Goal: Task Accomplishment & Management: Complete application form

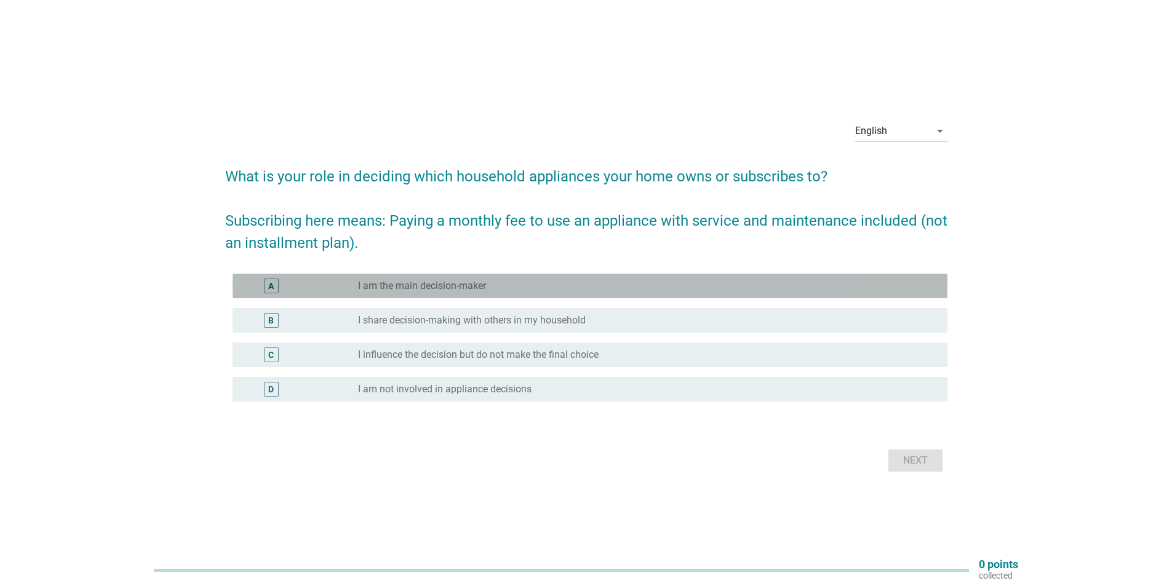
click at [502, 289] on div "radio_button_unchecked I am the main decision-maker" at bounding box center [643, 286] width 570 height 12
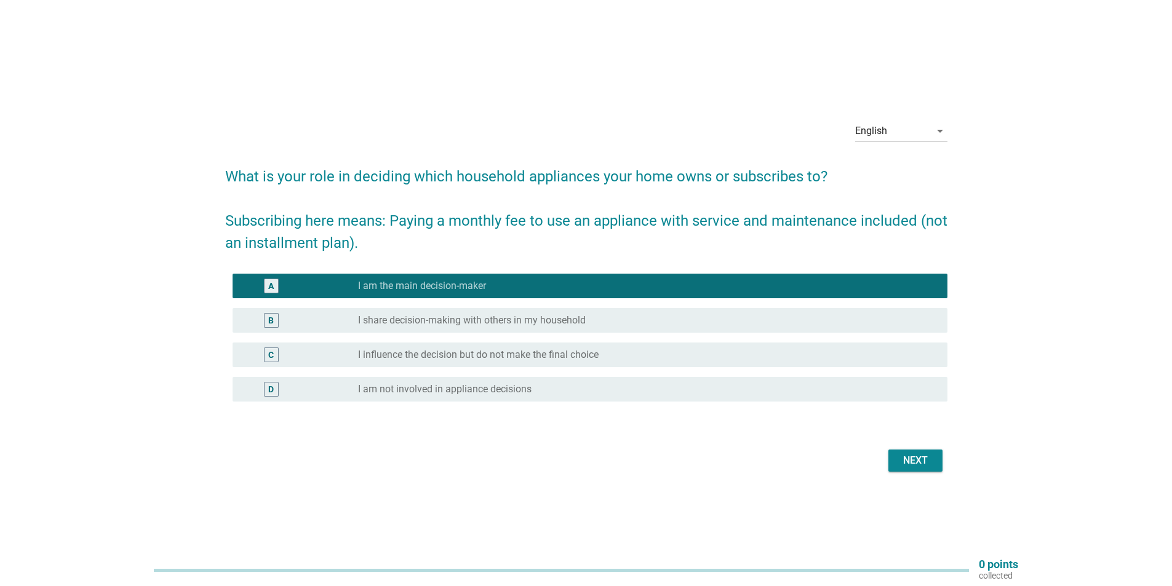
click at [918, 462] on div "Next" at bounding box center [915, 461] width 34 height 15
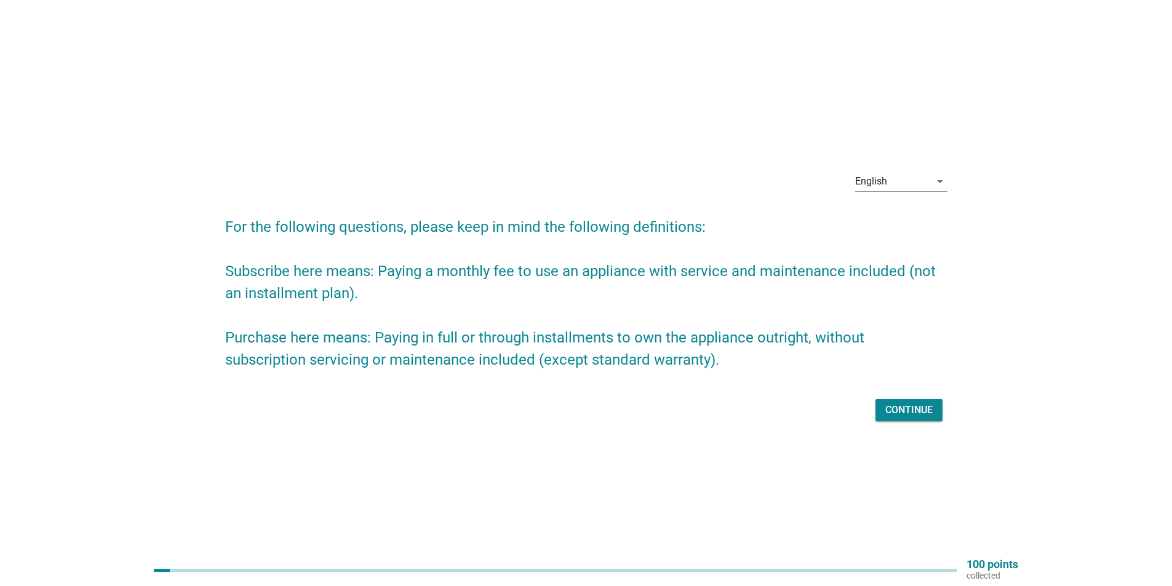
click at [901, 406] on div "Continue" at bounding box center [909, 410] width 47 height 15
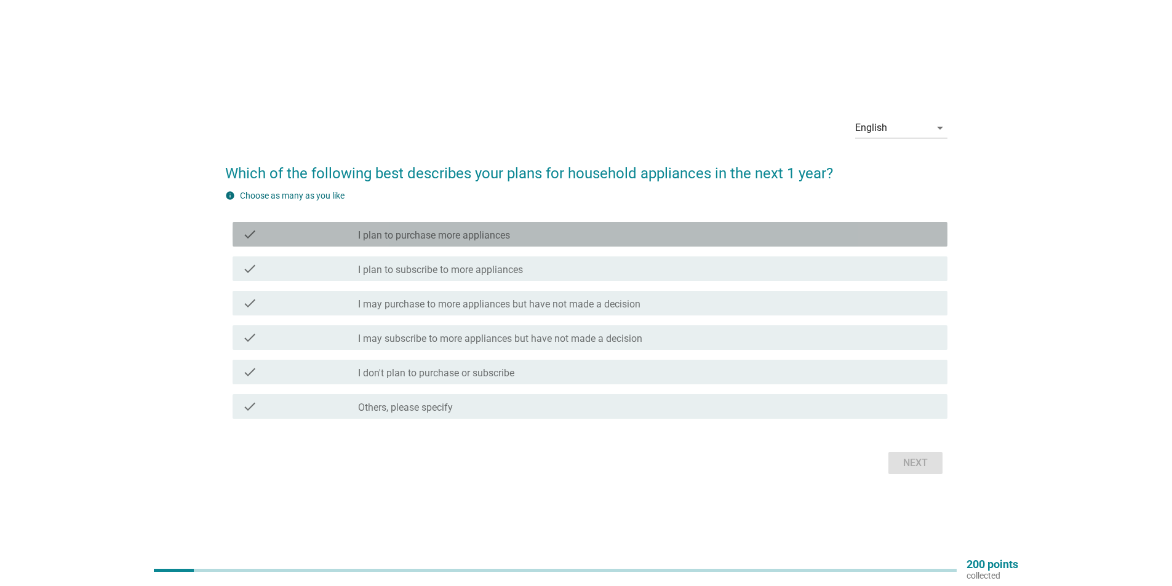
click at [523, 232] on div "check_box_outline_blank I plan to purchase more appliances" at bounding box center [648, 234] width 580 height 15
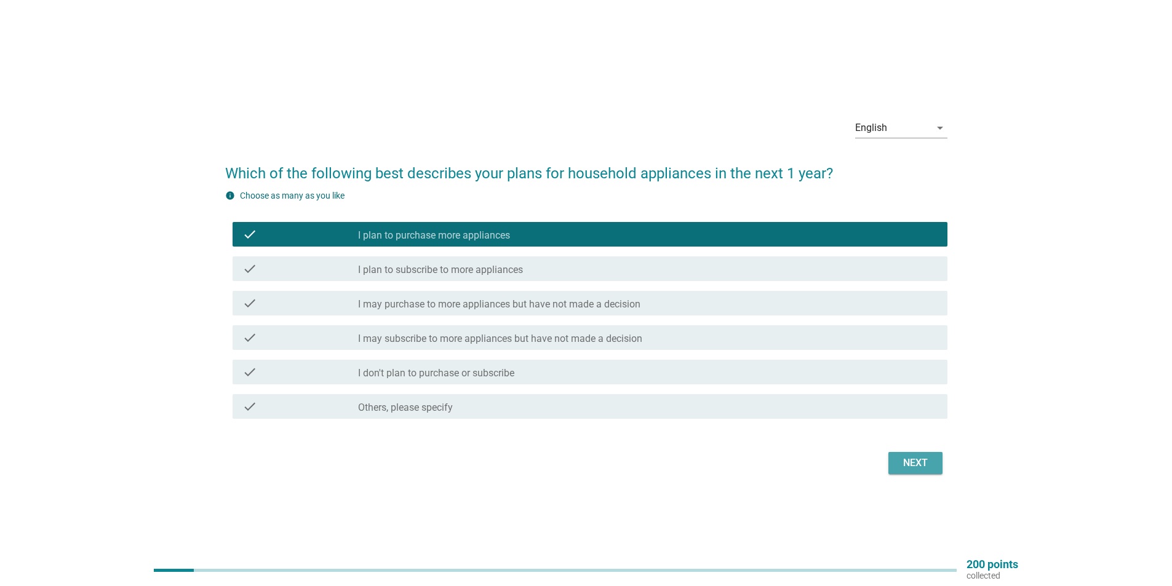
click at [929, 458] on div "Next" at bounding box center [915, 463] width 34 height 15
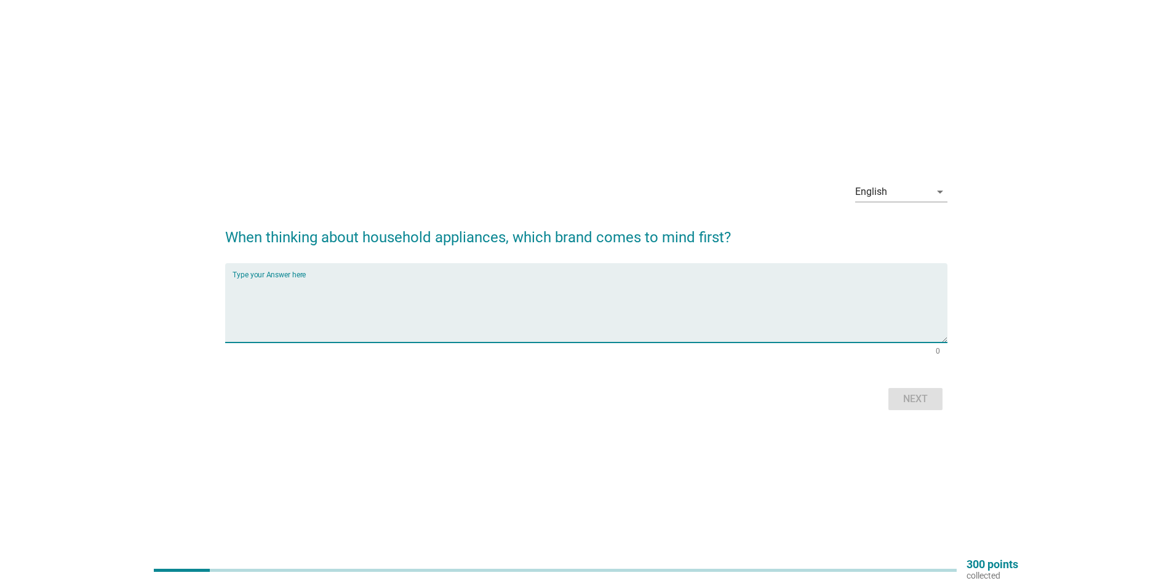
click at [524, 316] on textarea "Type your Answer here" at bounding box center [590, 310] width 715 height 65
type textarea "p"
type textarea "Panasonic"
click at [912, 395] on div "Next" at bounding box center [915, 399] width 34 height 15
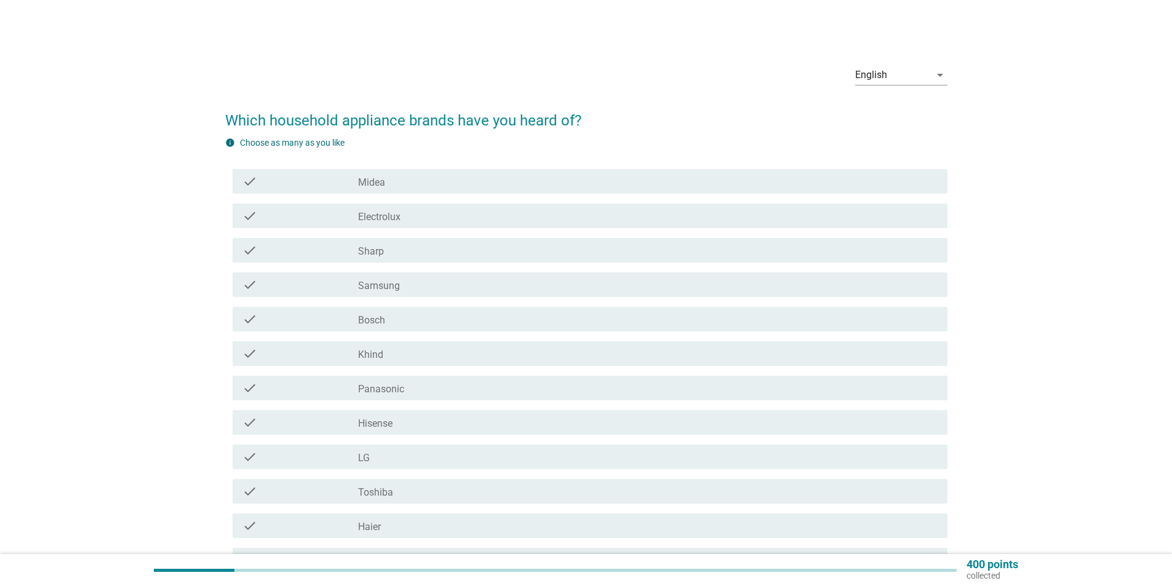
click at [422, 186] on div "check_box_outline_blank Midea" at bounding box center [648, 181] width 580 height 15
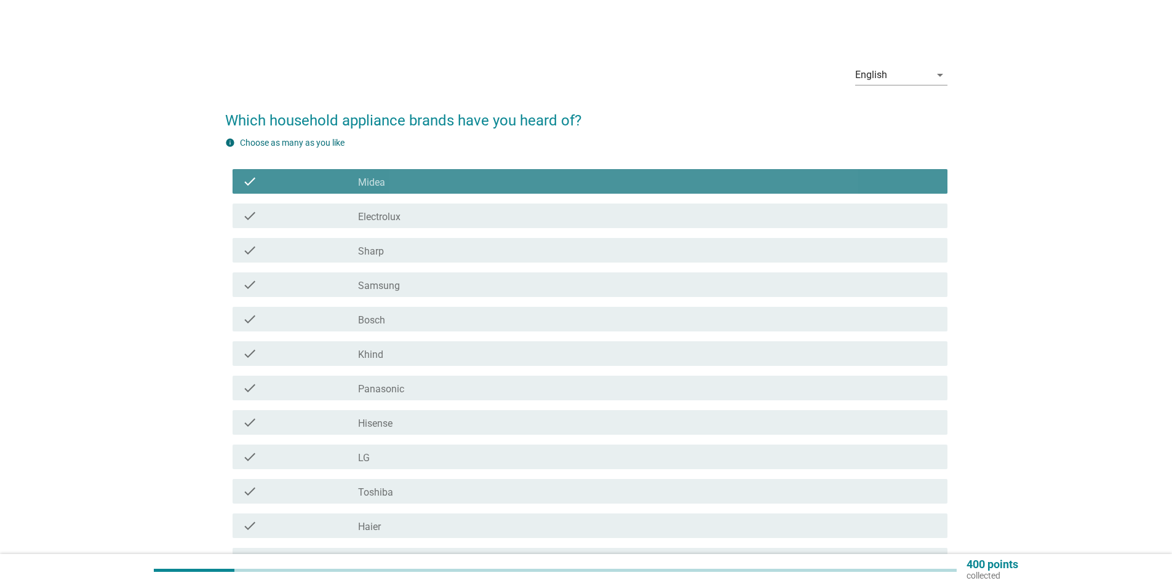
click at [424, 214] on div "check_box_outline_blank Electrolux" at bounding box center [648, 216] width 580 height 15
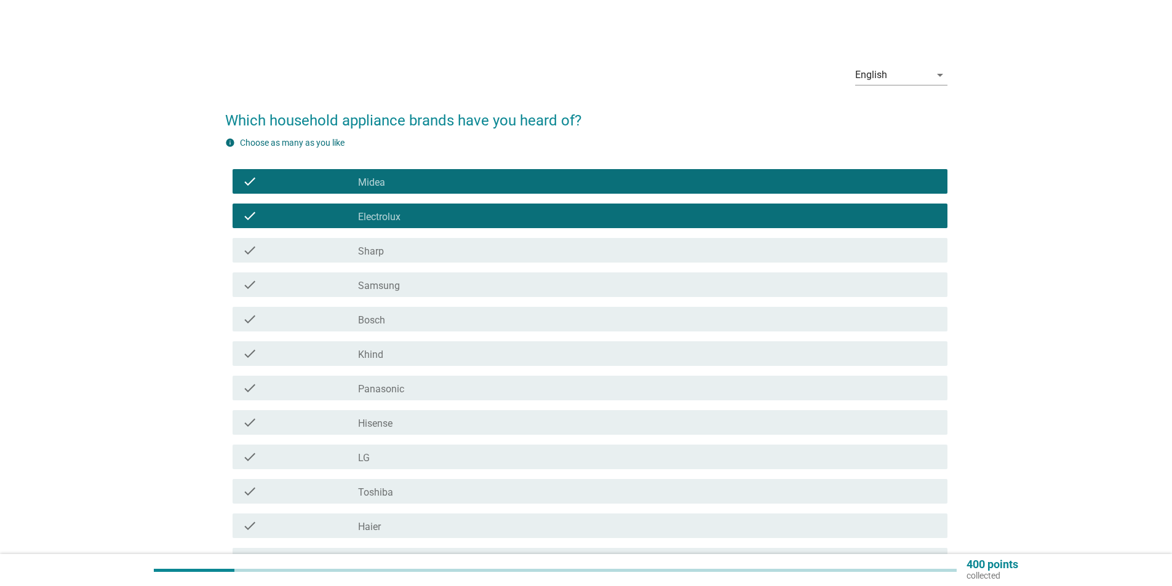
click at [424, 263] on div "check check_box_outline_blank Sharp" at bounding box center [586, 250] width 722 height 34
click at [419, 289] on div "check_box_outline_blank Samsung" at bounding box center [648, 285] width 580 height 15
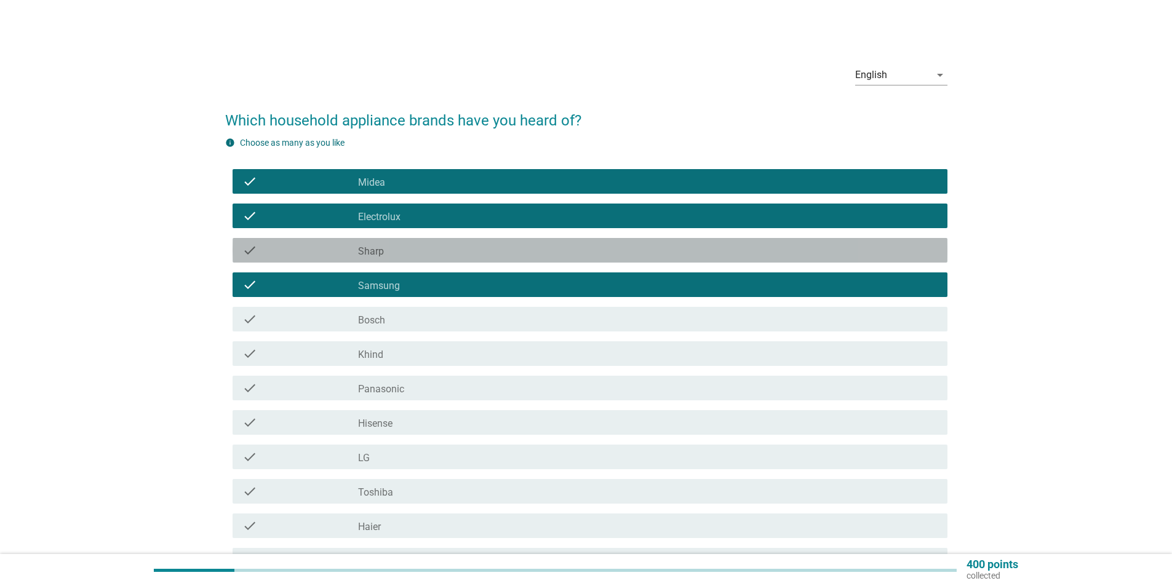
click at [406, 251] on div "check_box_outline_blank Sharp" at bounding box center [648, 250] width 580 height 15
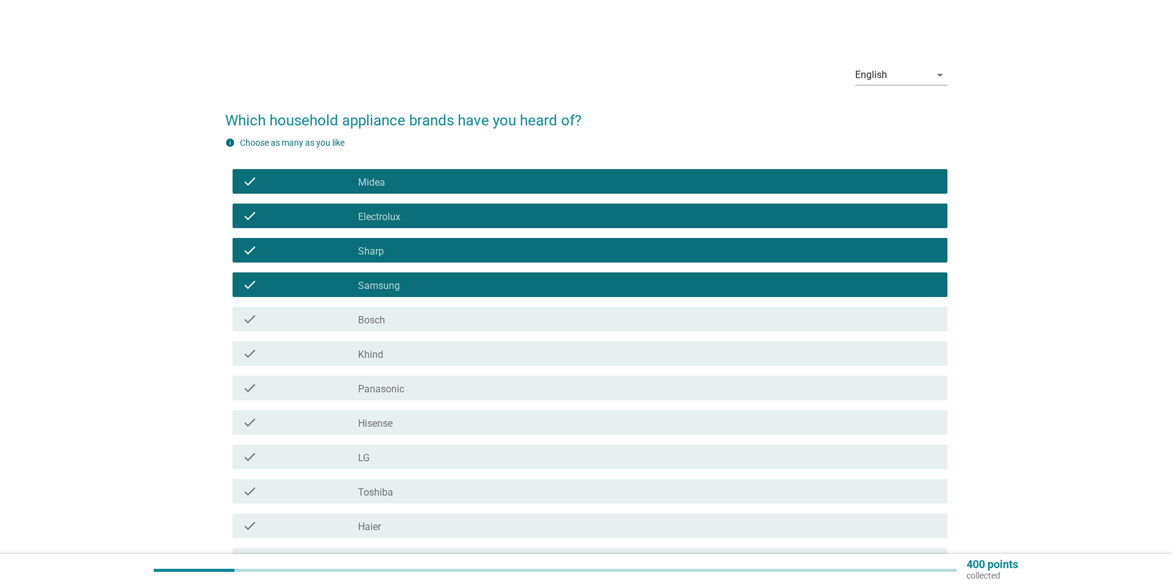
click at [404, 316] on div "check_box_outline_blank Bosch" at bounding box center [648, 319] width 580 height 15
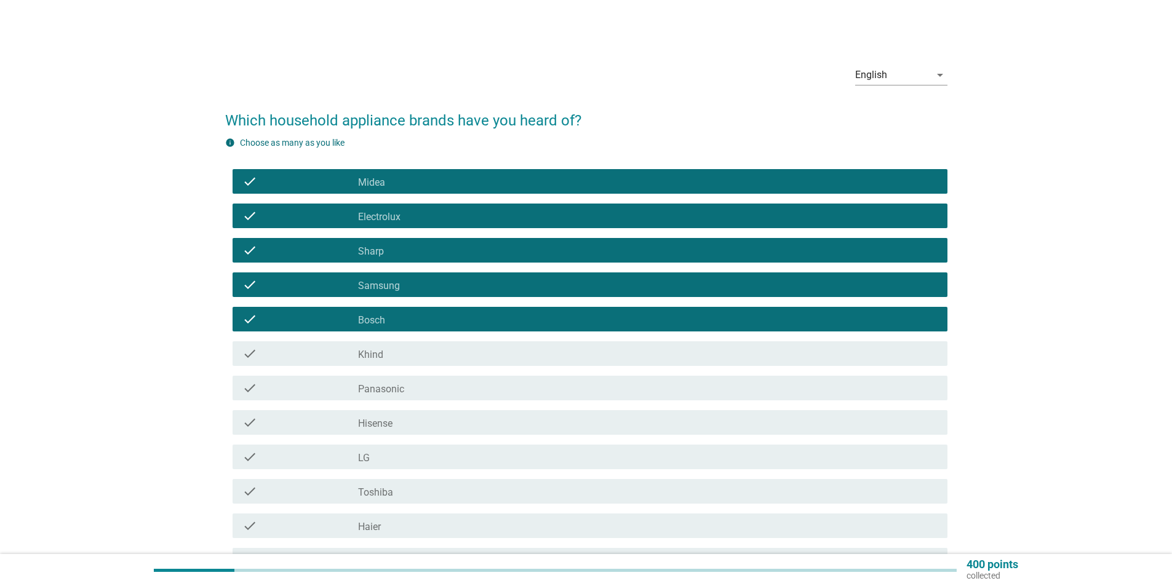
click at [404, 347] on div "check_box_outline_blank Khind" at bounding box center [648, 353] width 580 height 15
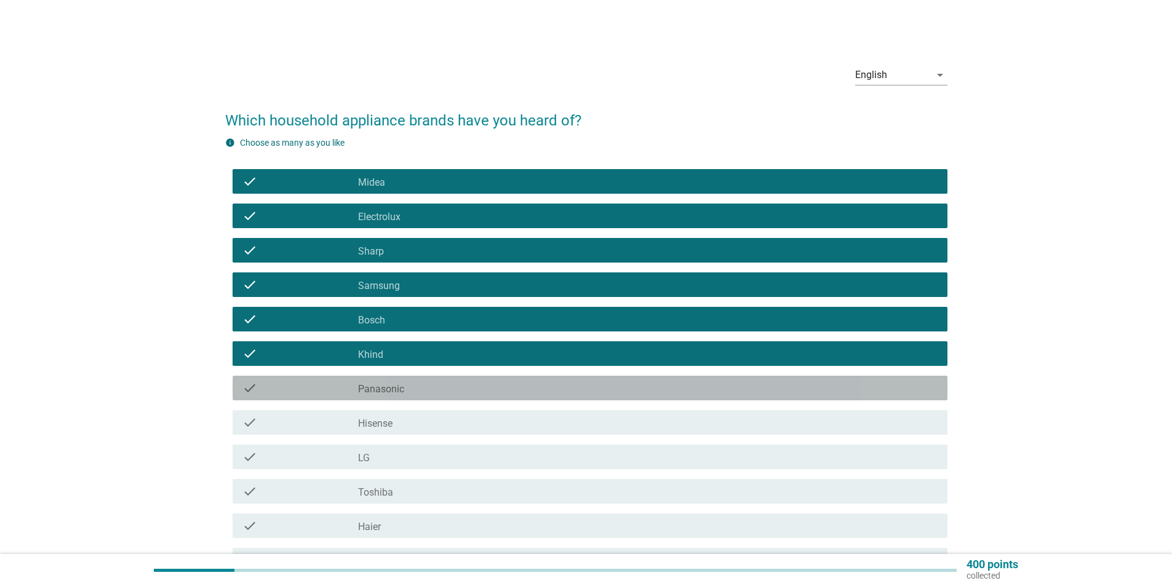
drag, startPoint x: 404, startPoint y: 382, endPoint x: 401, endPoint y: 420, distance: 38.9
click at [404, 384] on div "check_box_outline_blank Panasonic" at bounding box center [648, 388] width 580 height 15
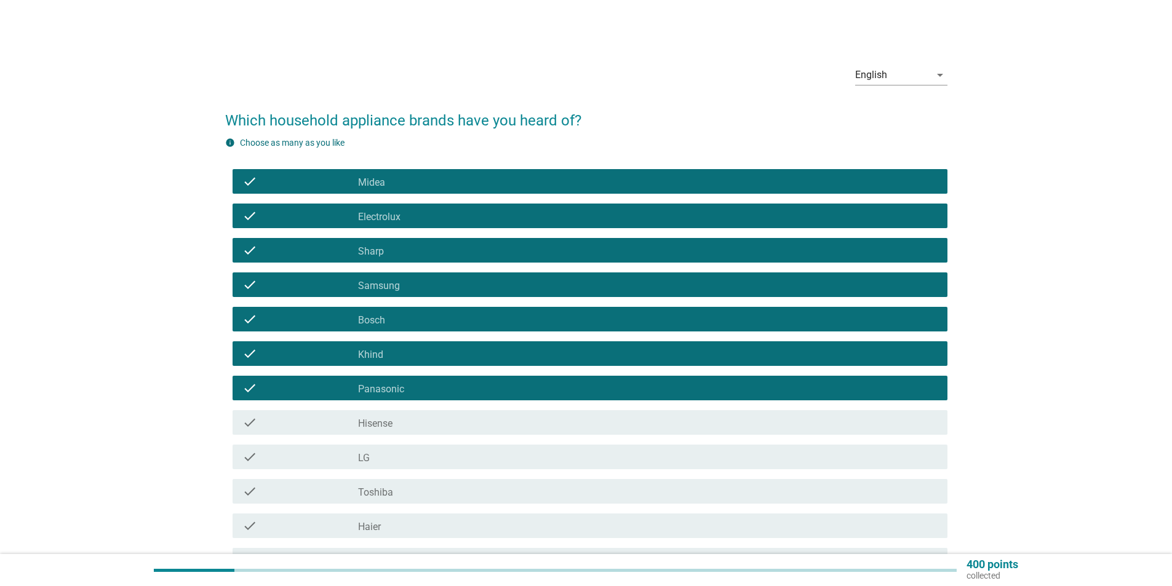
click at [401, 422] on div "check_box_outline_blank Hisense" at bounding box center [648, 422] width 580 height 15
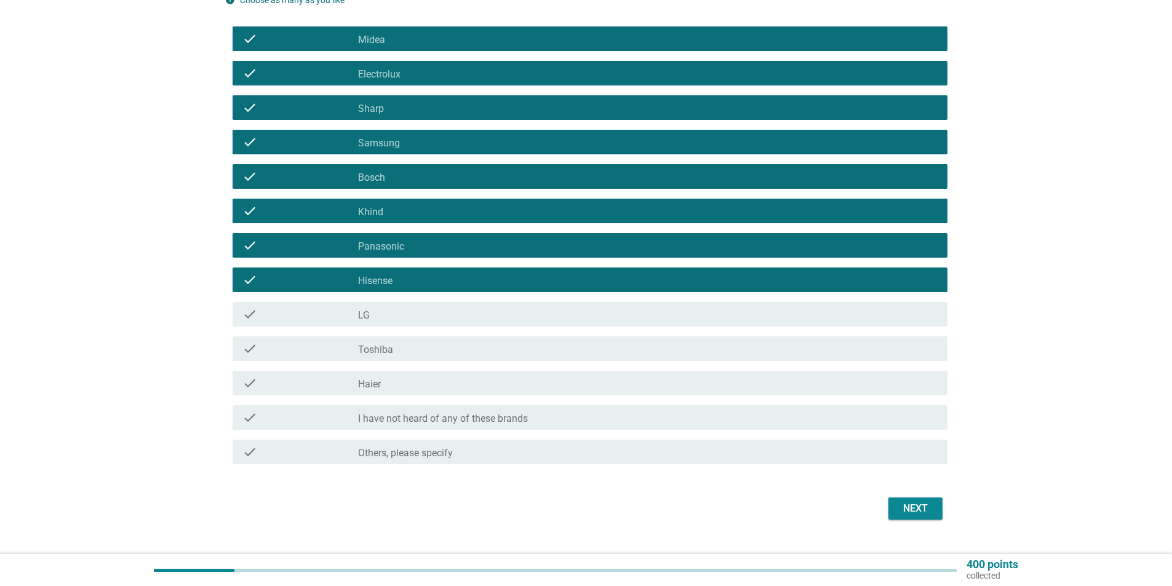
scroll to position [167, 0]
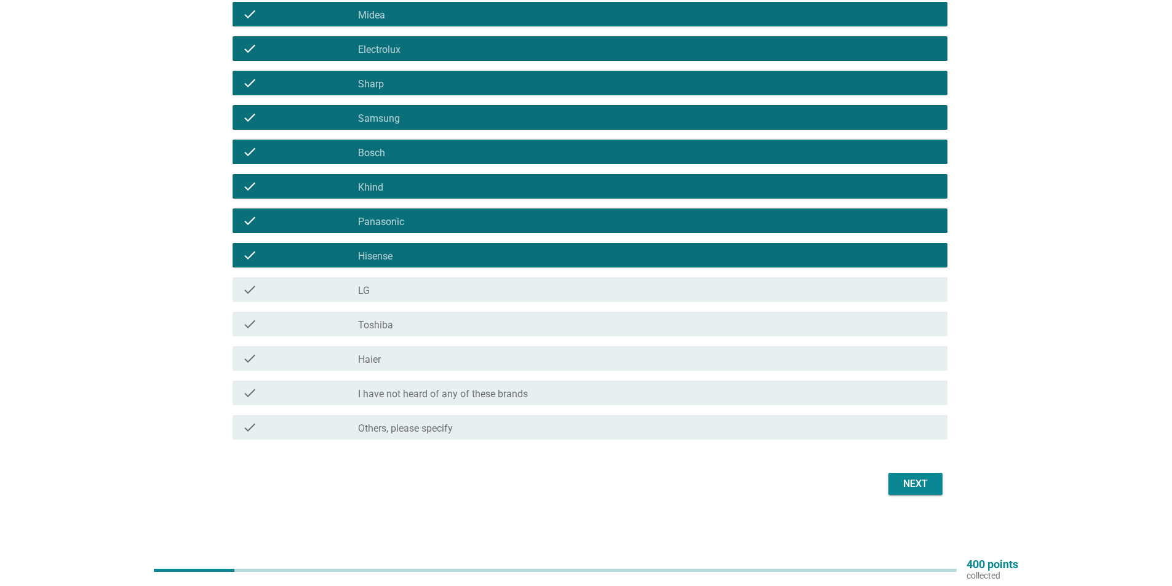
drag, startPoint x: 398, startPoint y: 285, endPoint x: 398, endPoint y: 308, distance: 22.8
click at [397, 284] on div "check_box_outline_blank LG" at bounding box center [648, 289] width 580 height 15
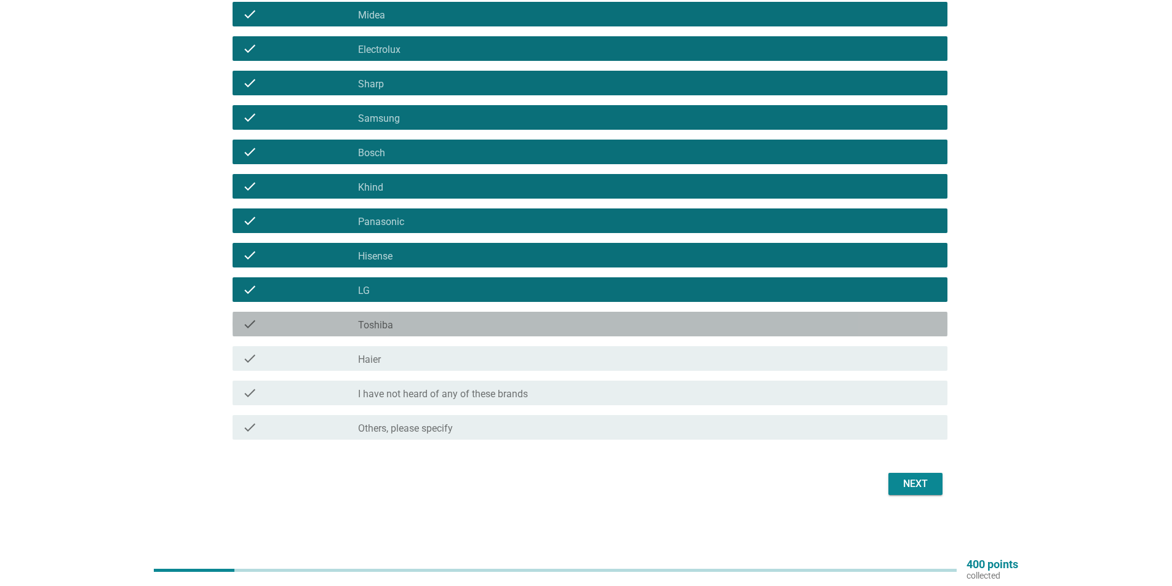
click at [397, 316] on div "check check_box_outline_blank Toshiba" at bounding box center [590, 324] width 715 height 25
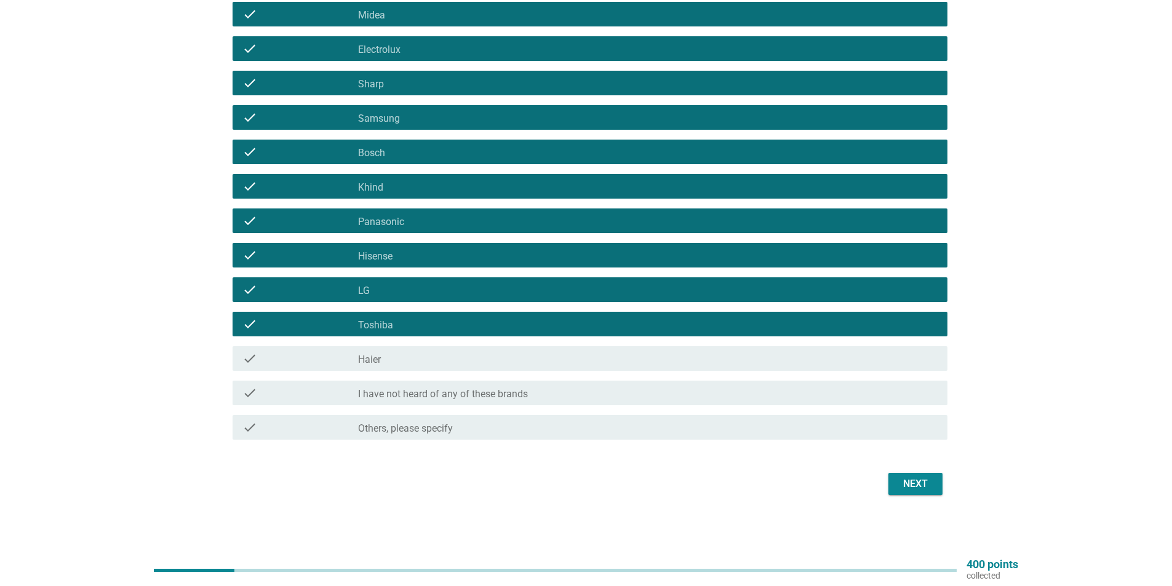
click at [399, 342] on div "check check_box_outline_blank Midea check check_box_outline_blank Electrolux ch…" at bounding box center [586, 221] width 722 height 448
click at [401, 361] on div "check_box_outline_blank Haier" at bounding box center [648, 358] width 580 height 15
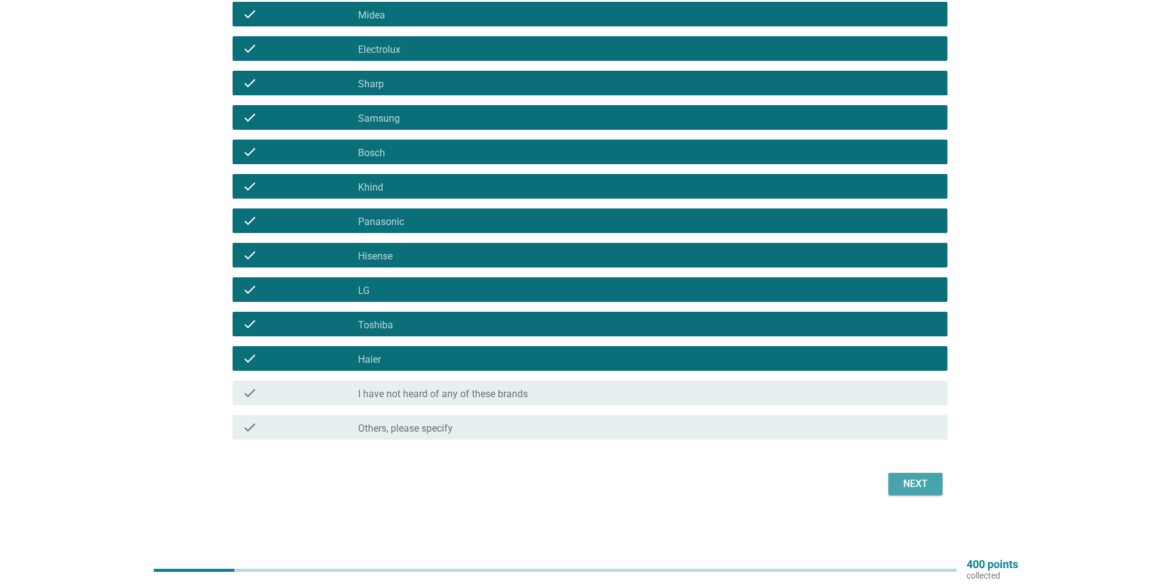
click at [914, 481] on div "Next" at bounding box center [915, 484] width 34 height 15
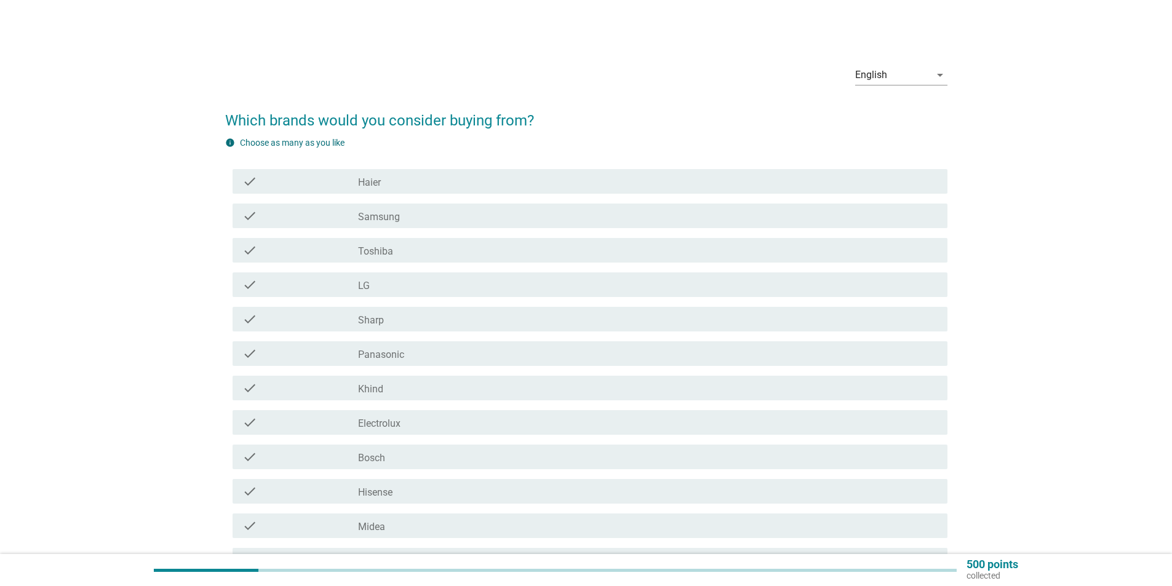
click at [415, 355] on div "check_box_outline_blank Panasonic" at bounding box center [648, 353] width 580 height 15
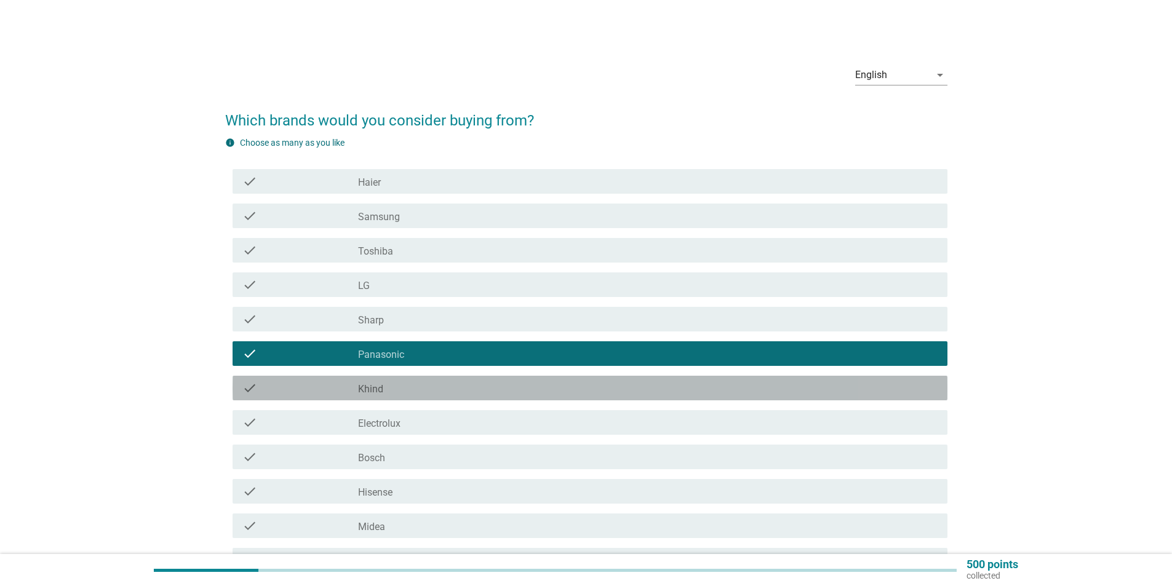
click at [411, 388] on div "check_box_outline_blank Khind" at bounding box center [648, 388] width 580 height 15
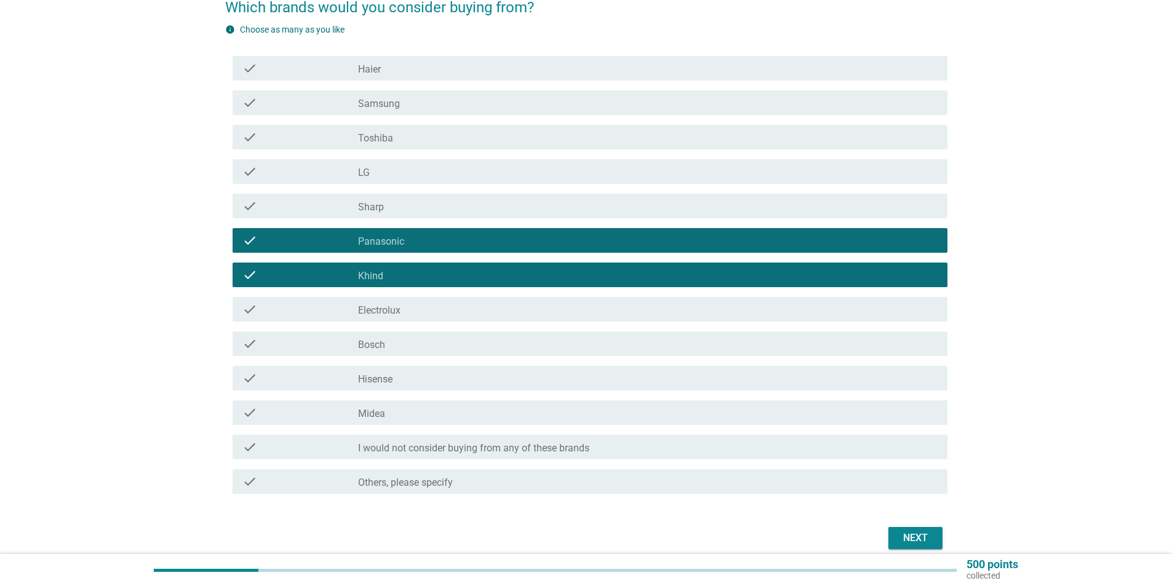
scroll to position [167, 0]
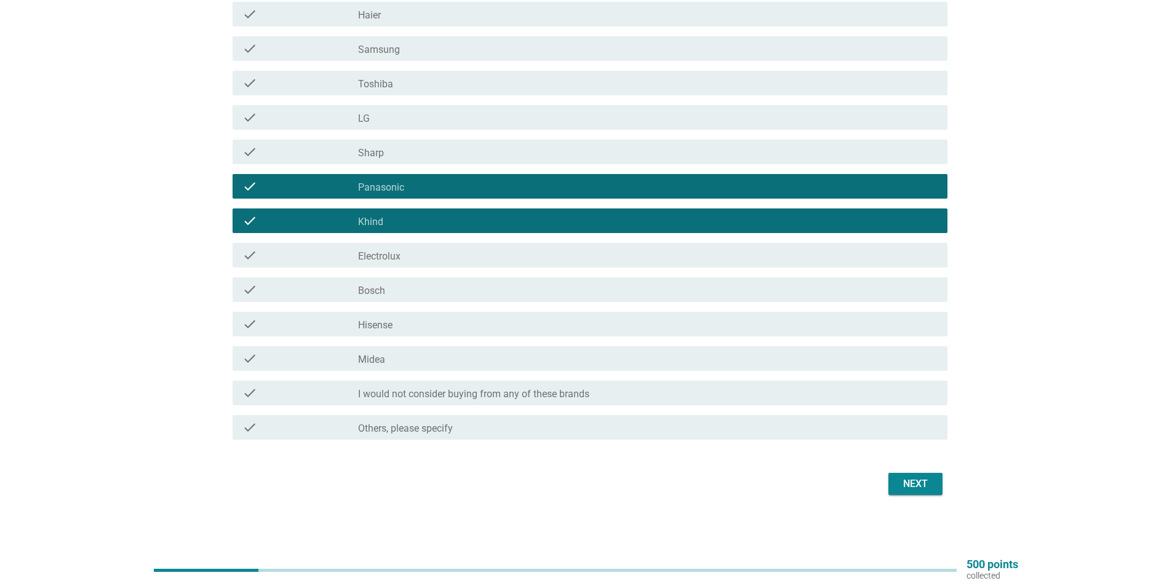
click at [458, 151] on div "check_box_outline_blank Sharp" at bounding box center [648, 152] width 580 height 15
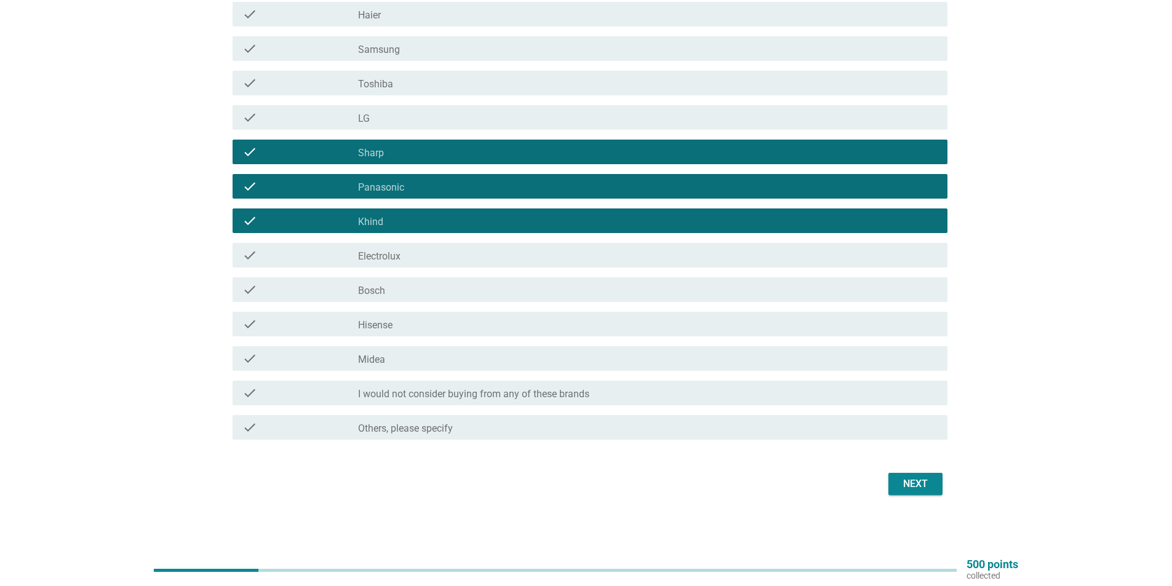
click at [926, 489] on div "Next" at bounding box center [915, 484] width 34 height 15
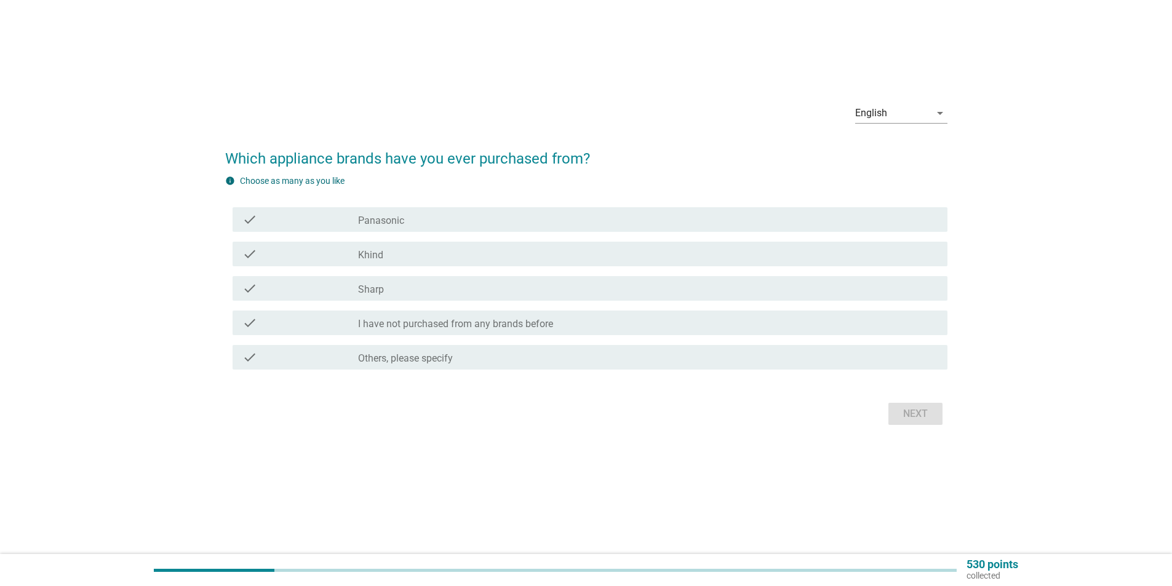
scroll to position [0, 0]
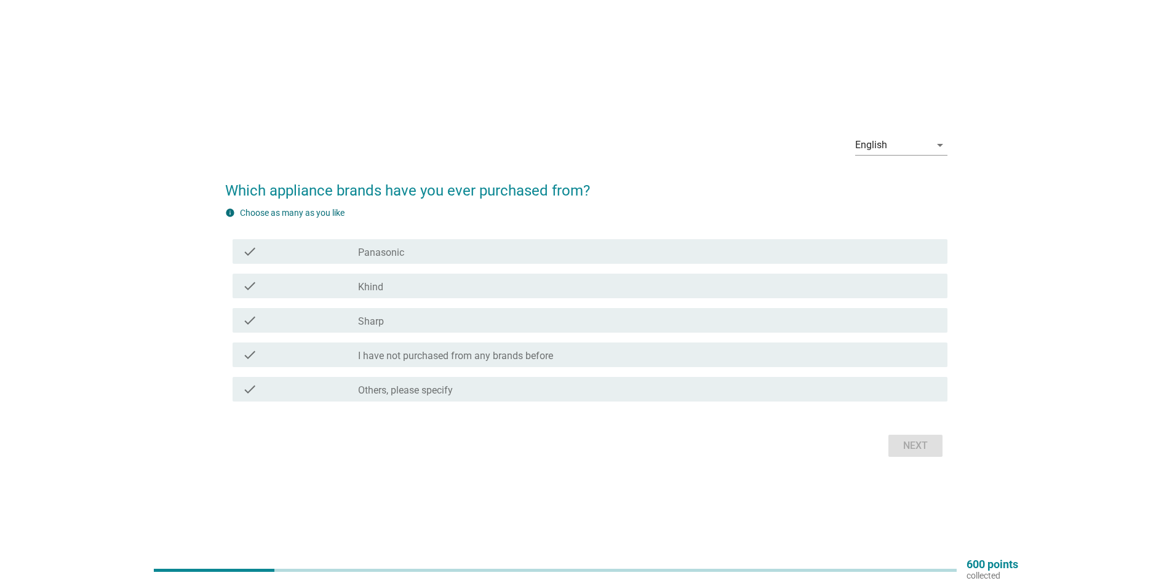
click at [422, 256] on div "check_box Panasonic" at bounding box center [648, 251] width 580 height 15
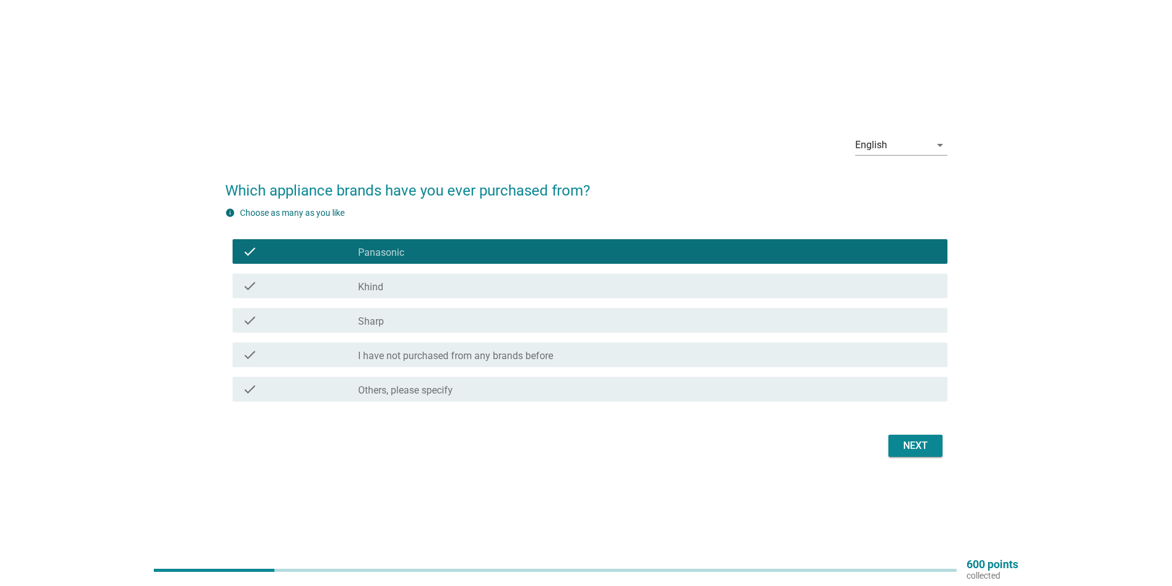
click at [422, 287] on div "check_box Khind" at bounding box center [648, 286] width 580 height 15
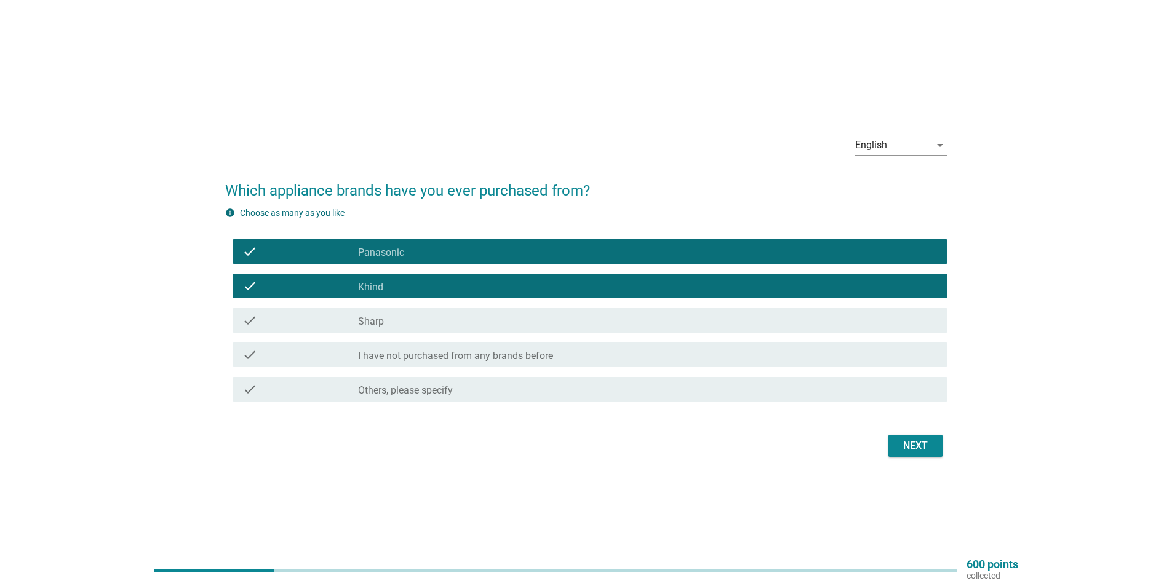
click at [431, 318] on div "check_box Sharp" at bounding box center [648, 320] width 580 height 15
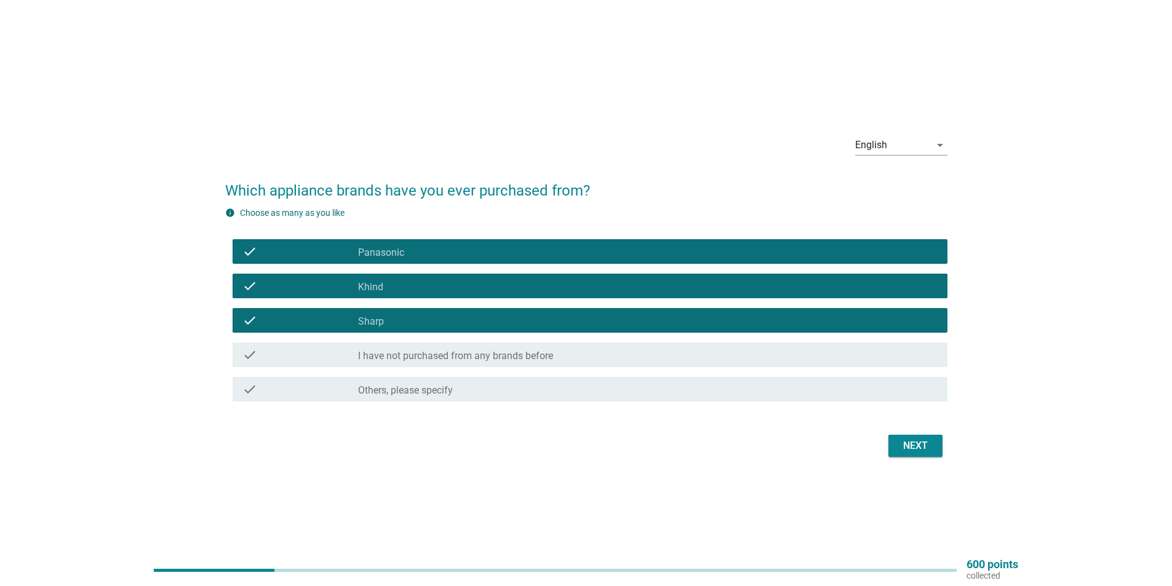
click at [912, 442] on div "Next" at bounding box center [915, 446] width 34 height 15
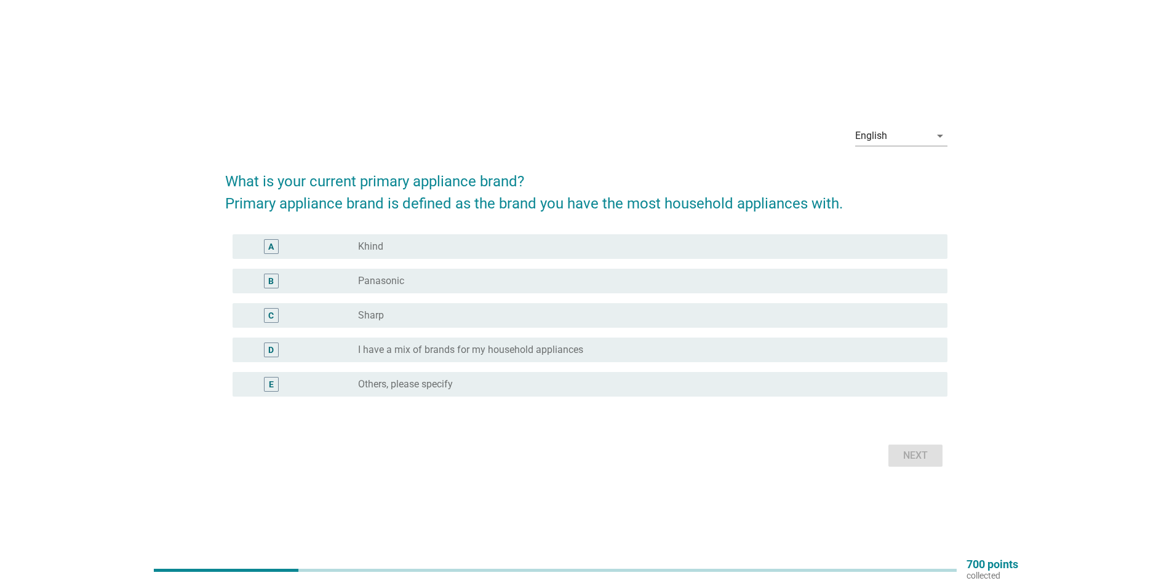
click at [466, 280] on div "radio_button_unchecked Panasonic" at bounding box center [643, 281] width 570 height 12
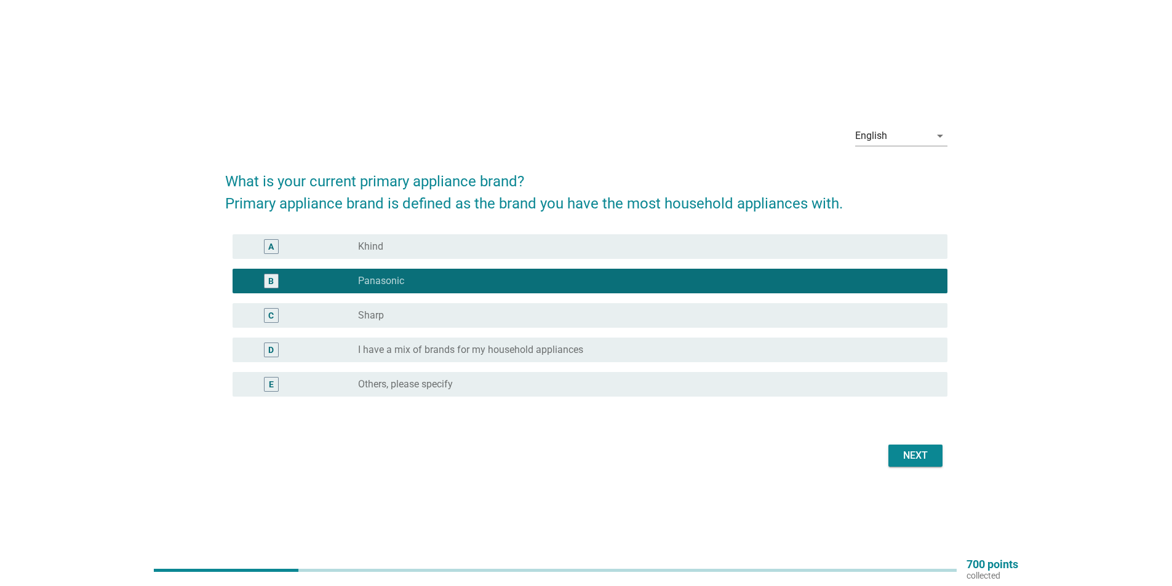
click at [592, 348] on div "radio_button_unchecked I have a mix of brands for my household appliances" at bounding box center [643, 350] width 570 height 12
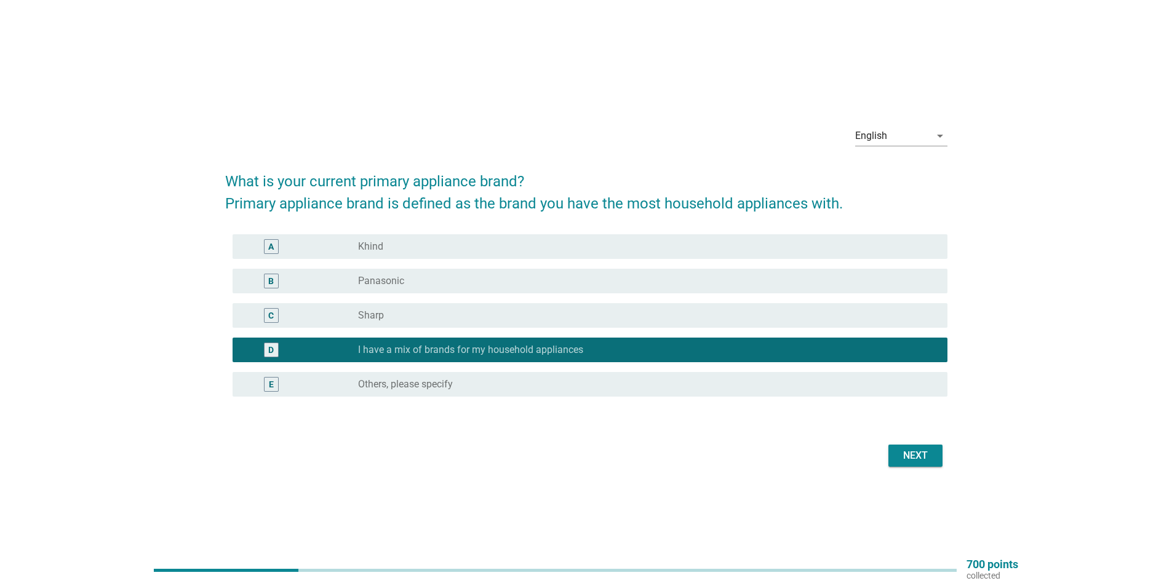
click at [471, 283] on div "radio_button_unchecked Panasonic" at bounding box center [643, 281] width 570 height 12
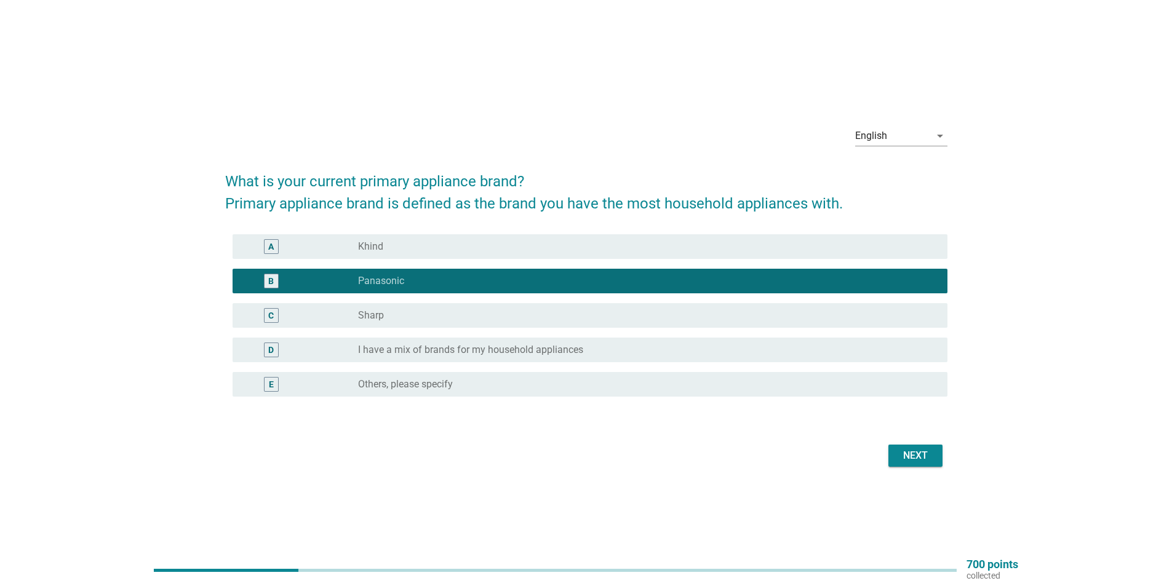
click at [922, 461] on div "Next" at bounding box center [915, 456] width 34 height 15
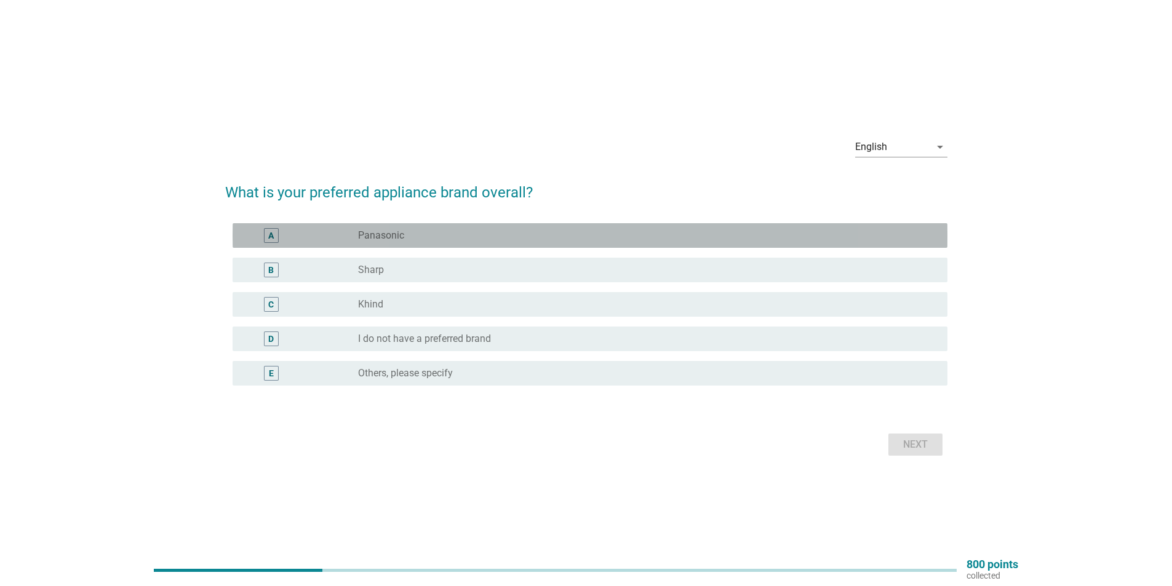
click at [443, 231] on div "radio_button_unchecked Panasonic" at bounding box center [643, 236] width 570 height 12
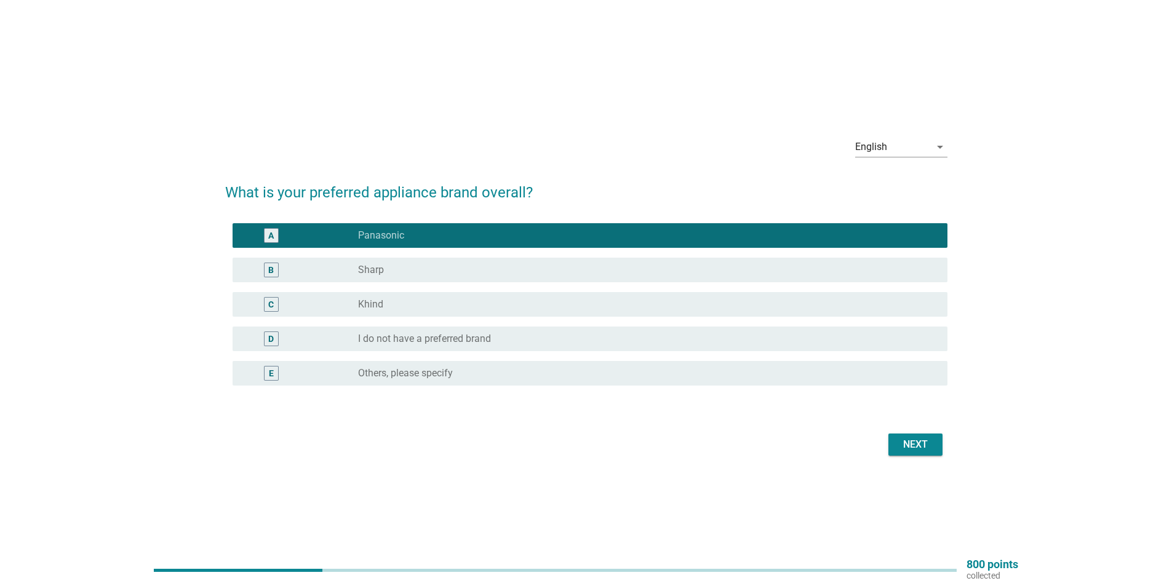
click at [910, 439] on div "Next" at bounding box center [915, 445] width 34 height 15
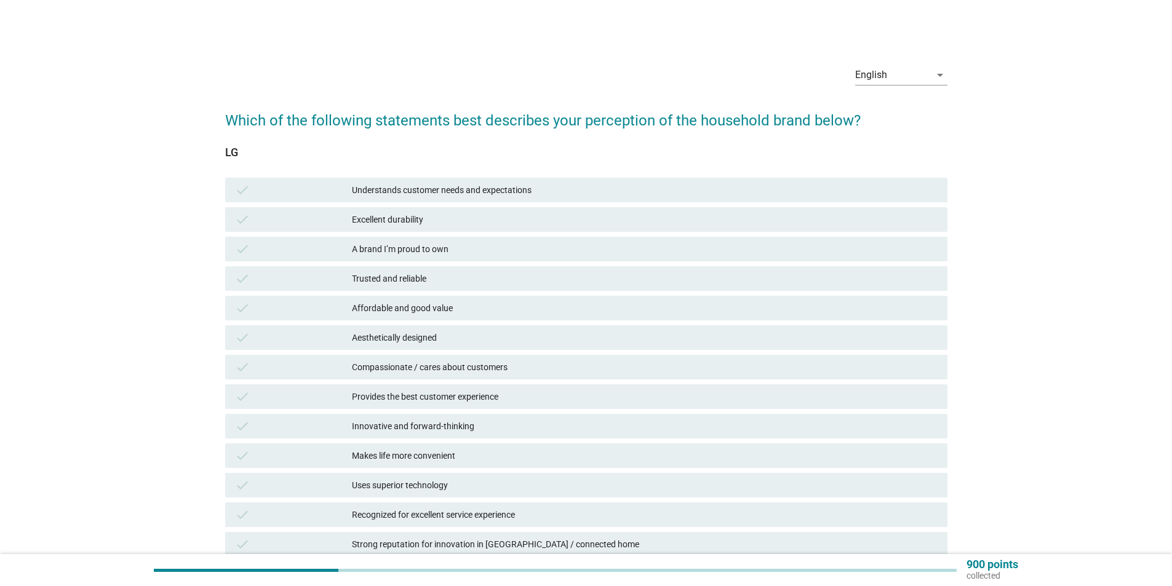
click at [432, 223] on div "Excellent durability" at bounding box center [645, 219] width 586 height 15
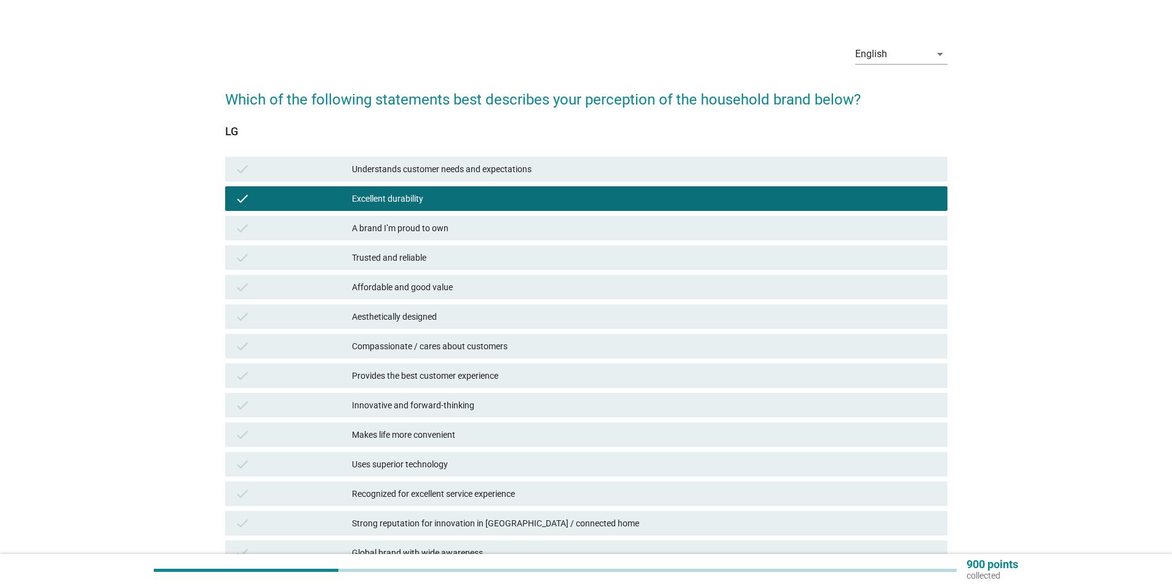
scroll to position [62, 0]
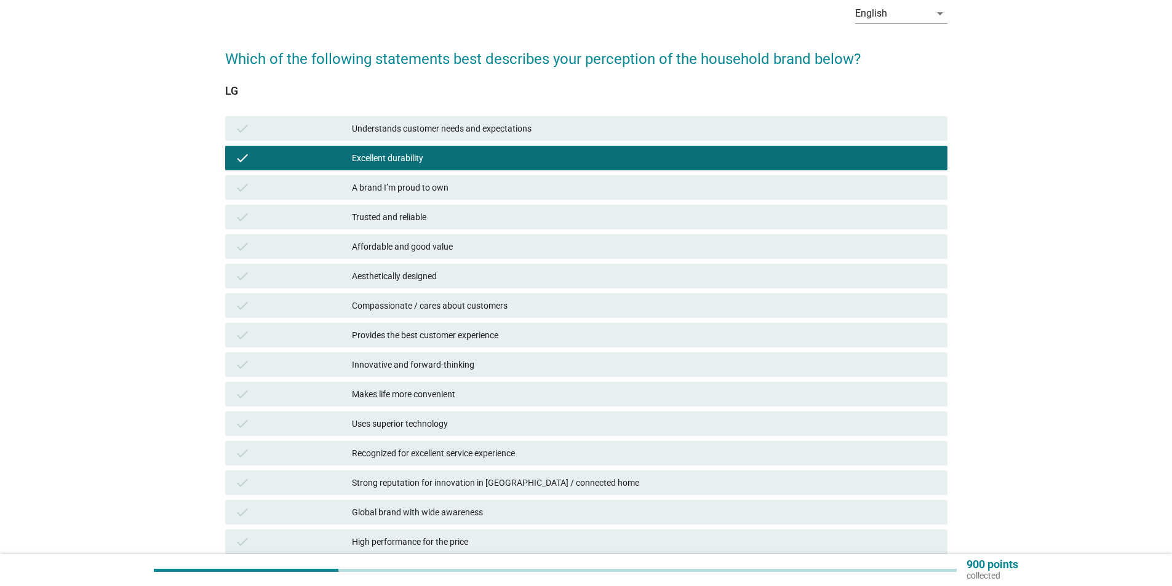
click at [458, 215] on div "Trusted and reliable" at bounding box center [645, 217] width 586 height 15
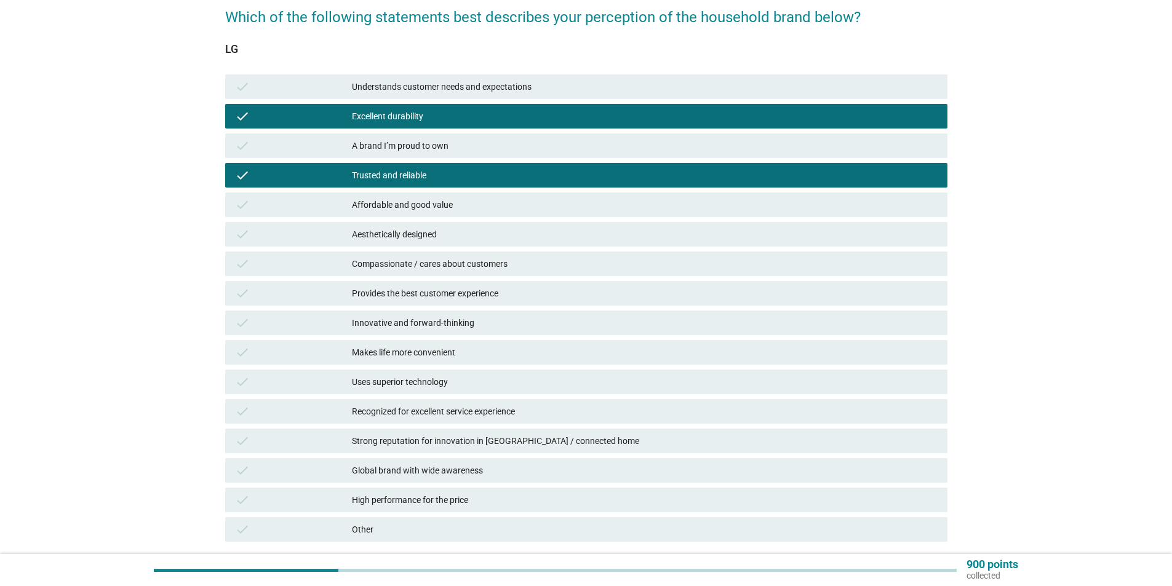
scroll to position [185, 0]
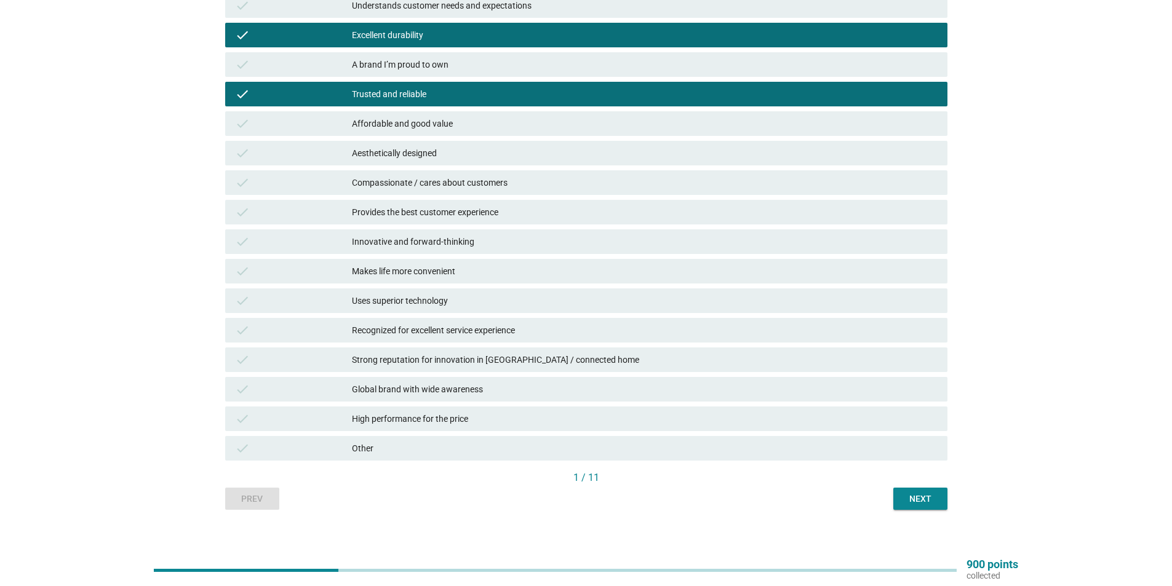
click at [531, 360] on div "Strong reputation for innovation in IoT / connected home" at bounding box center [645, 360] width 586 height 15
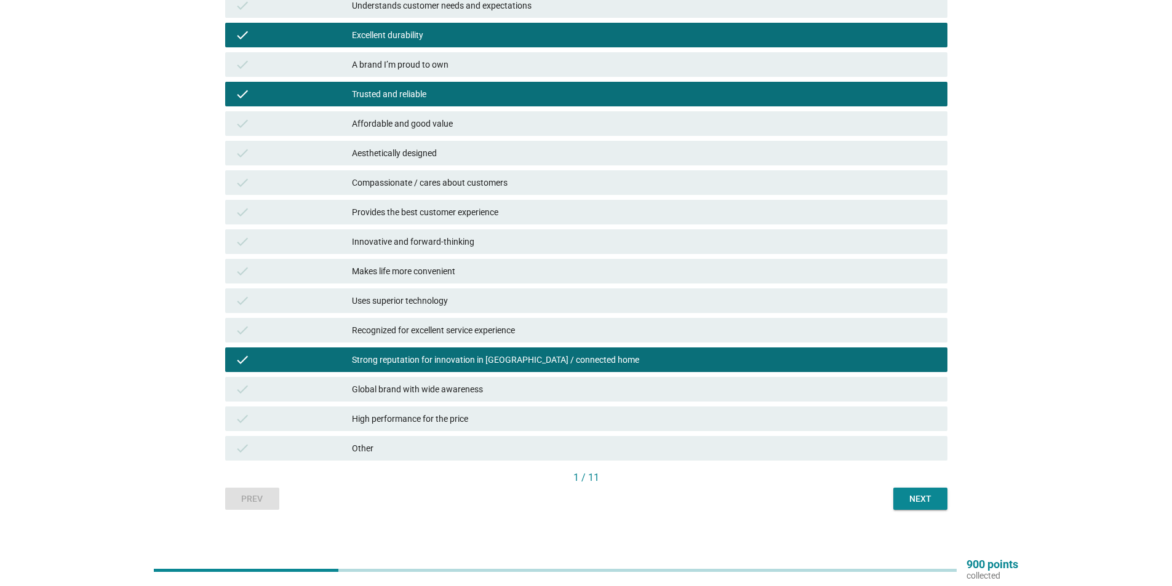
click at [546, 418] on div "High performance for the price" at bounding box center [645, 419] width 586 height 15
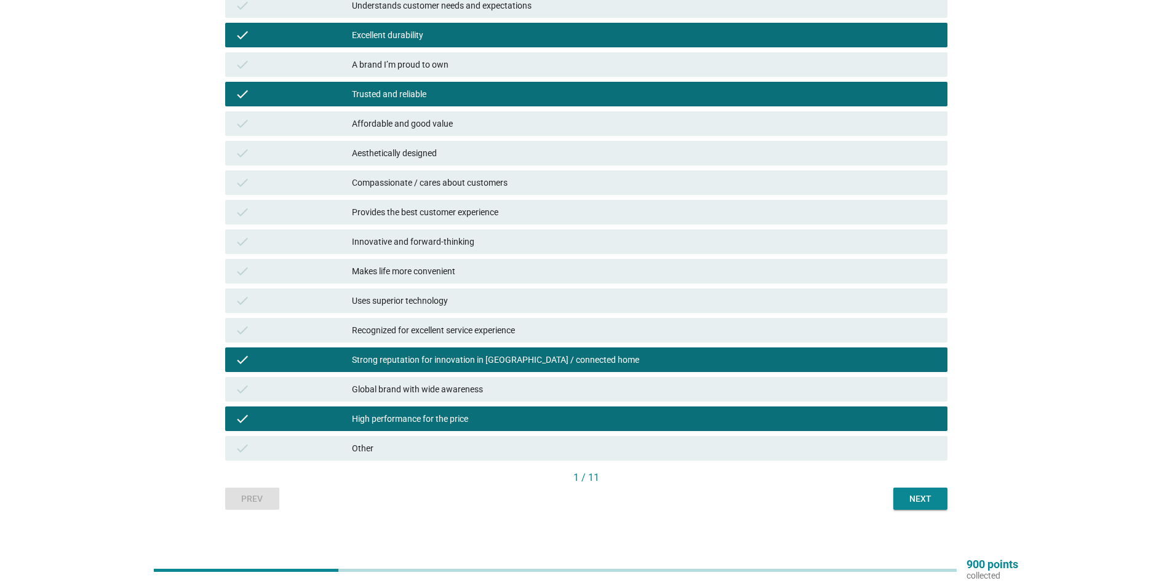
click at [932, 502] on div "Next" at bounding box center [920, 499] width 34 height 13
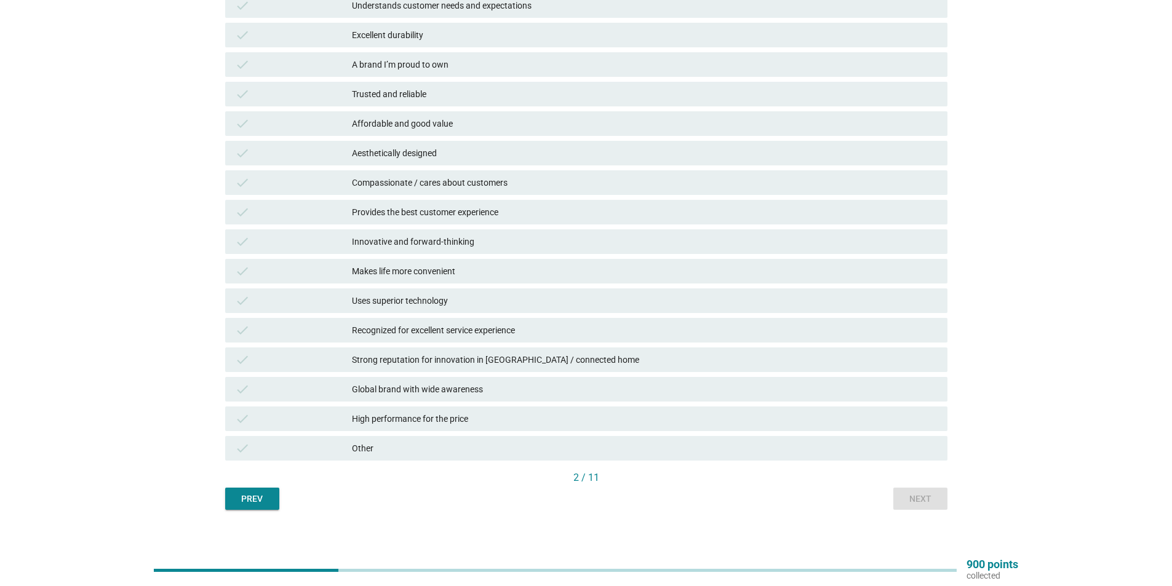
click at [250, 490] on button "Prev" at bounding box center [252, 499] width 54 height 22
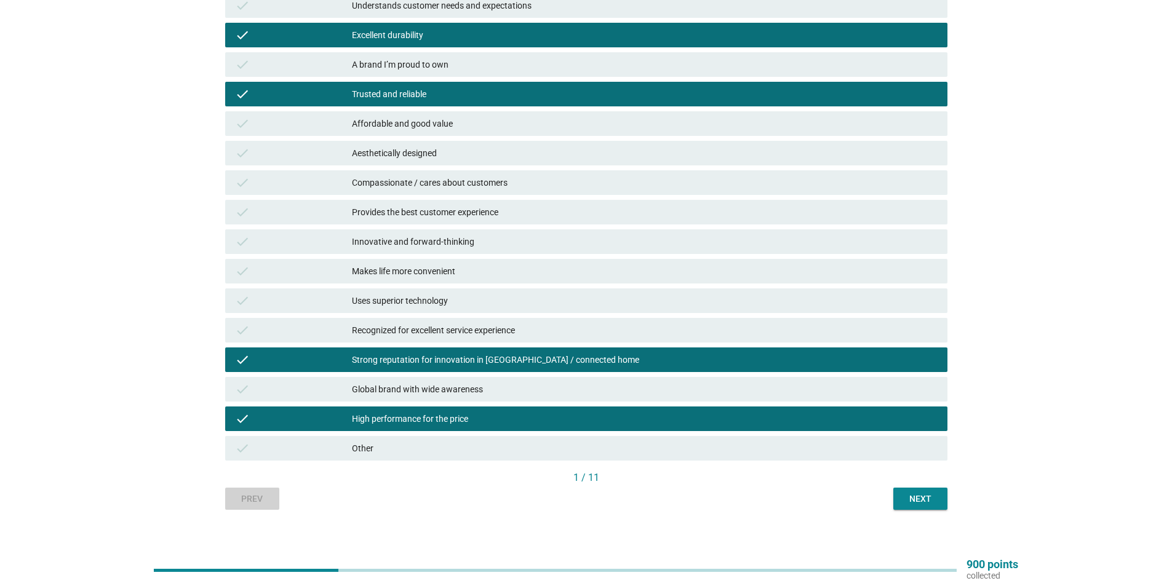
scroll to position [0, 0]
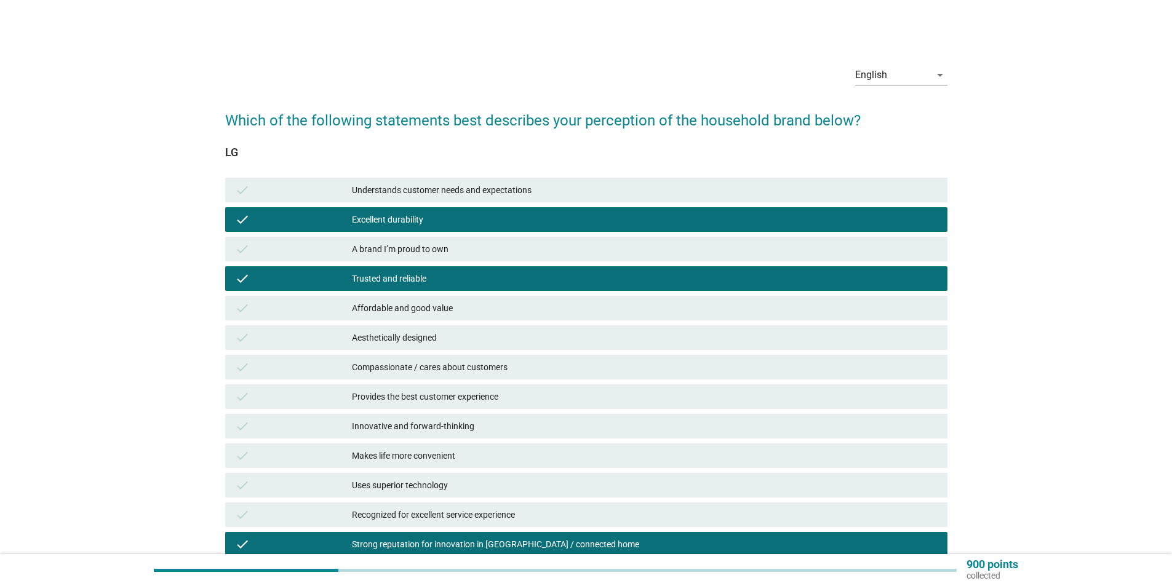
click at [409, 218] on div "Excellent durability" at bounding box center [645, 219] width 586 height 15
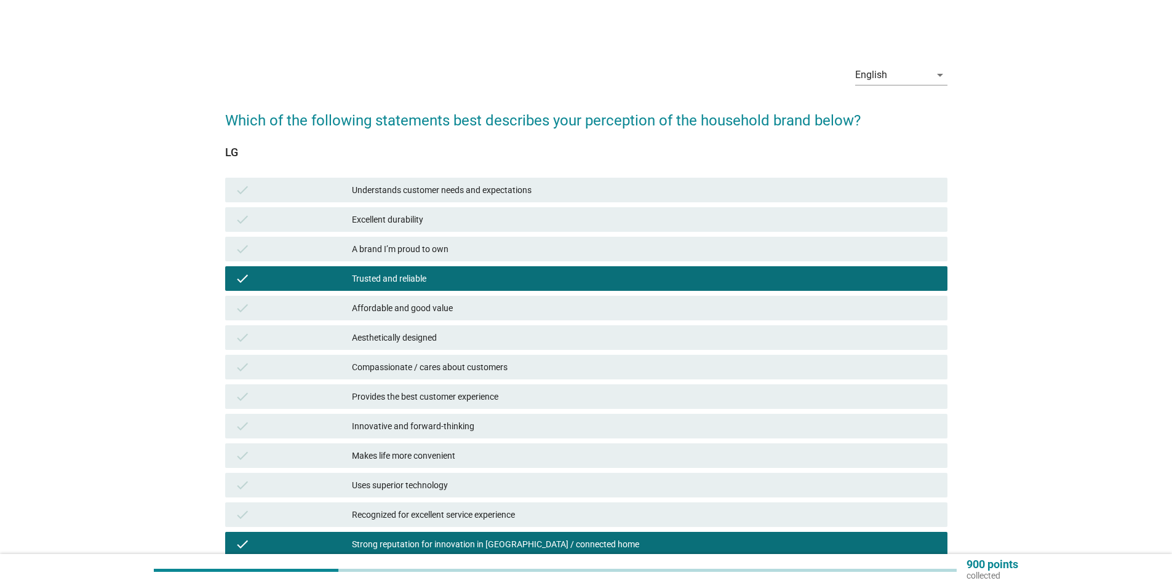
drag, startPoint x: 416, startPoint y: 281, endPoint x: 422, endPoint y: 284, distance: 6.7
click at [416, 281] on div "Trusted and reliable" at bounding box center [645, 278] width 586 height 15
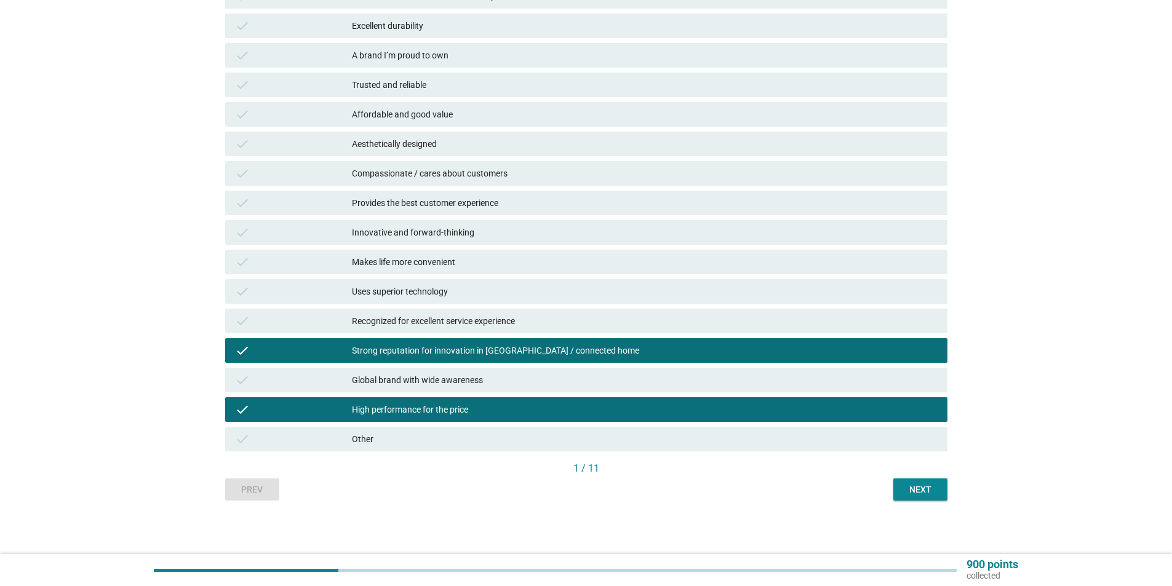
scroll to position [196, 0]
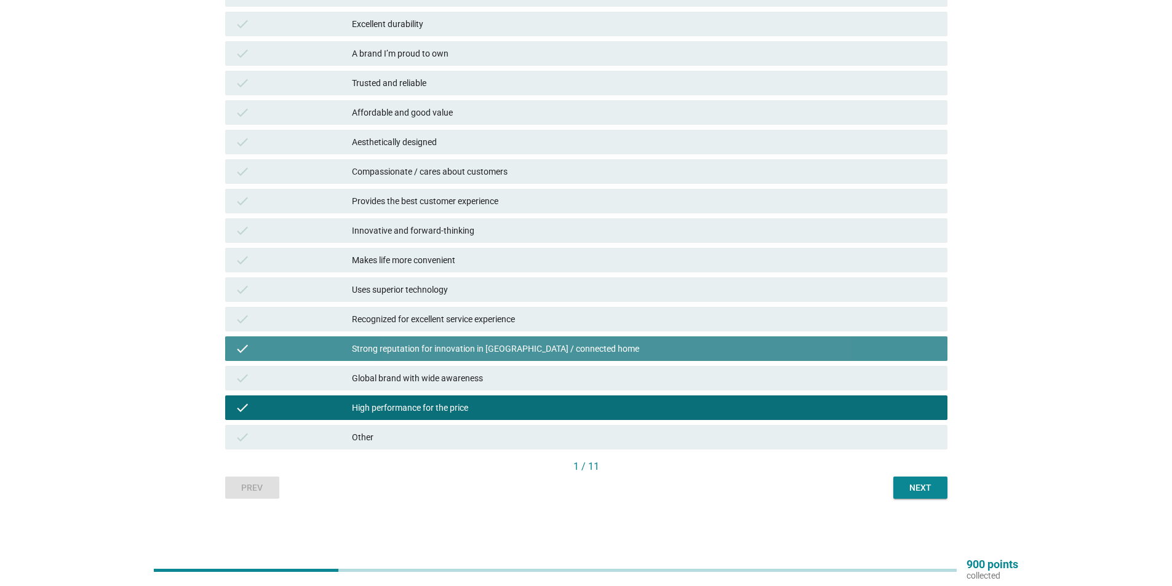
click at [438, 342] on div "Strong reputation for innovation in IoT / connected home" at bounding box center [645, 349] width 586 height 15
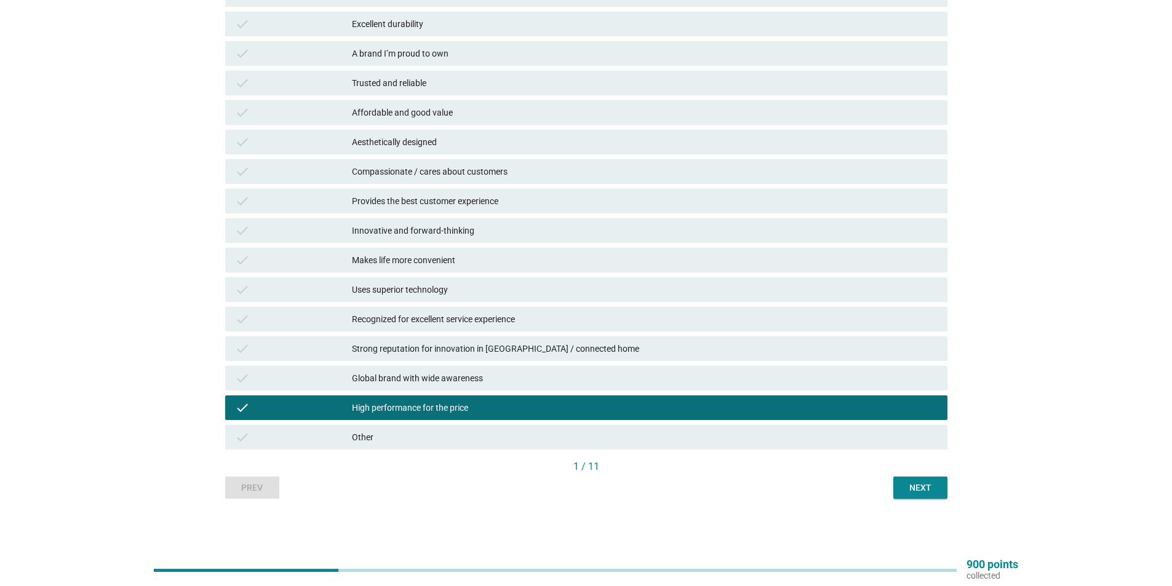
click at [433, 409] on div "High performance for the price" at bounding box center [645, 408] width 586 height 15
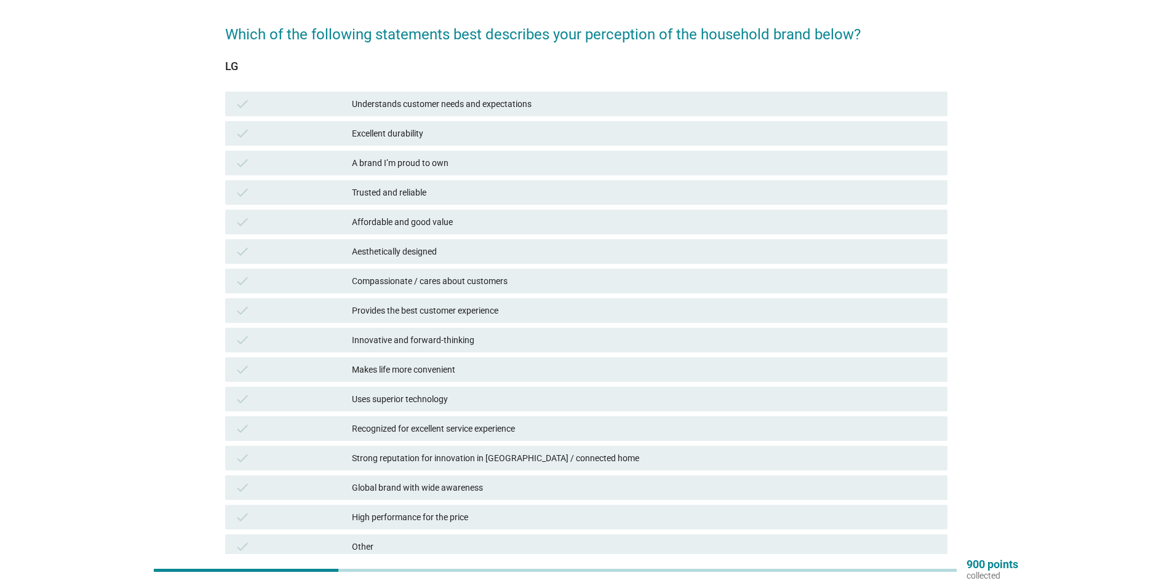
scroll to position [73, 0]
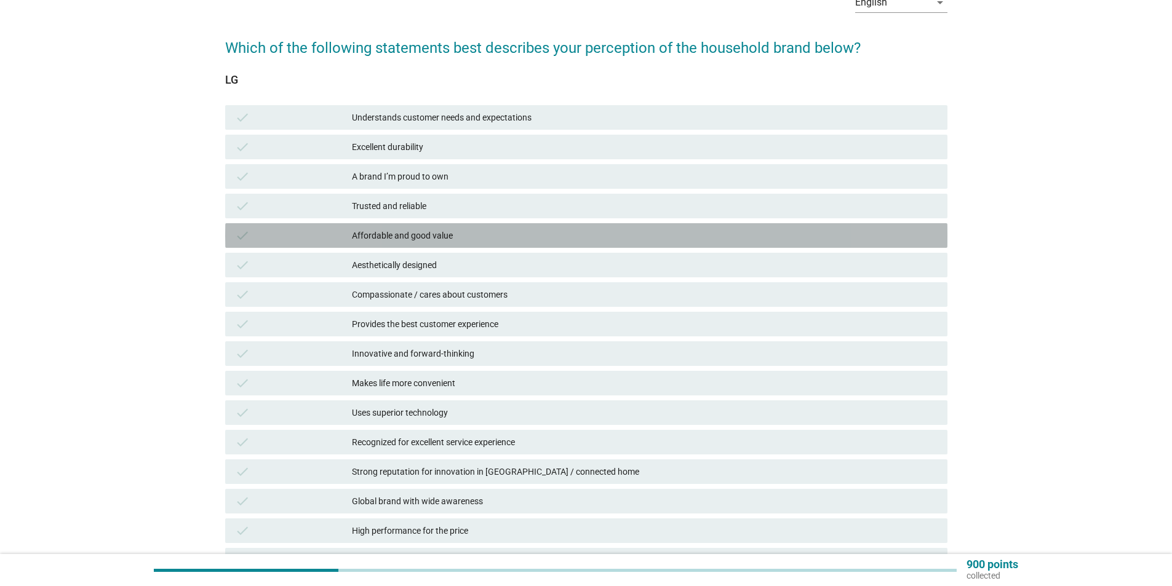
click at [457, 234] on div "Affordable and good value" at bounding box center [645, 235] width 586 height 15
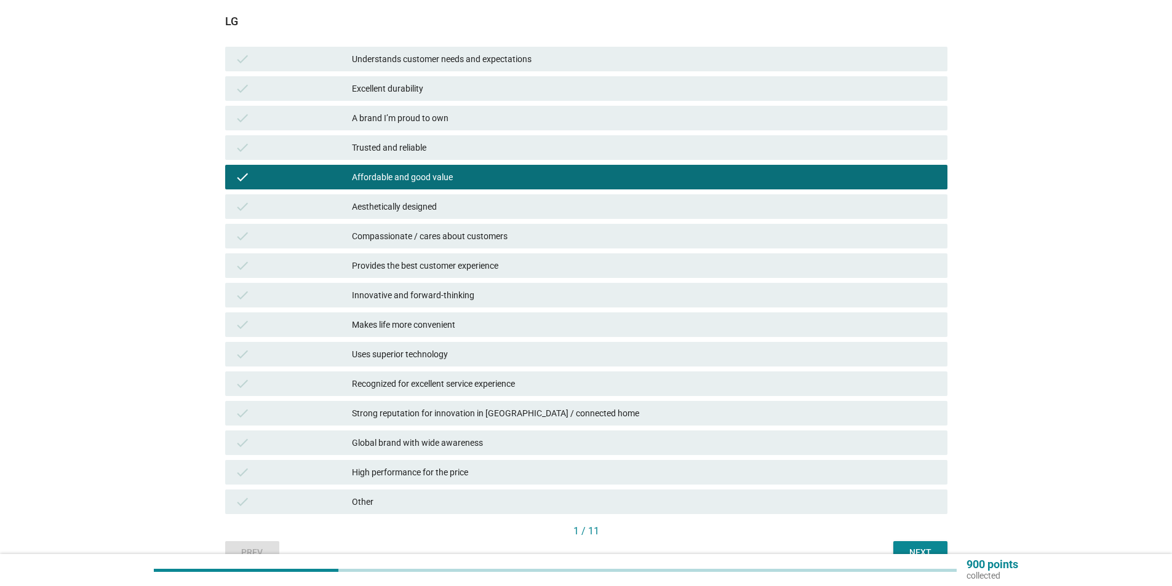
scroll to position [196, 0]
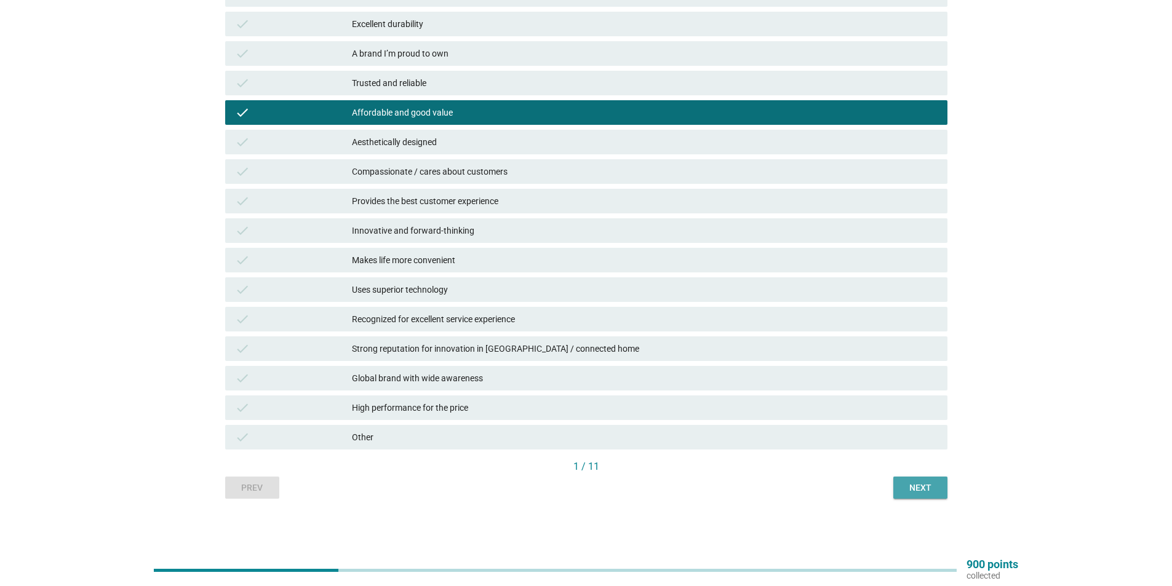
click at [930, 497] on button "Next" at bounding box center [921, 488] width 54 height 22
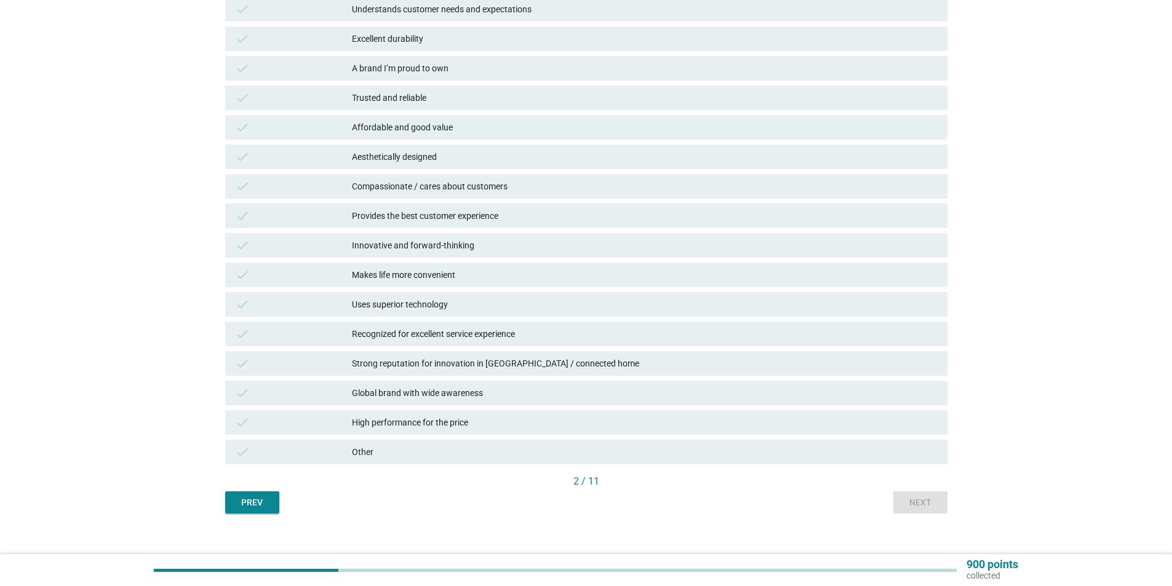
scroll to position [185, 0]
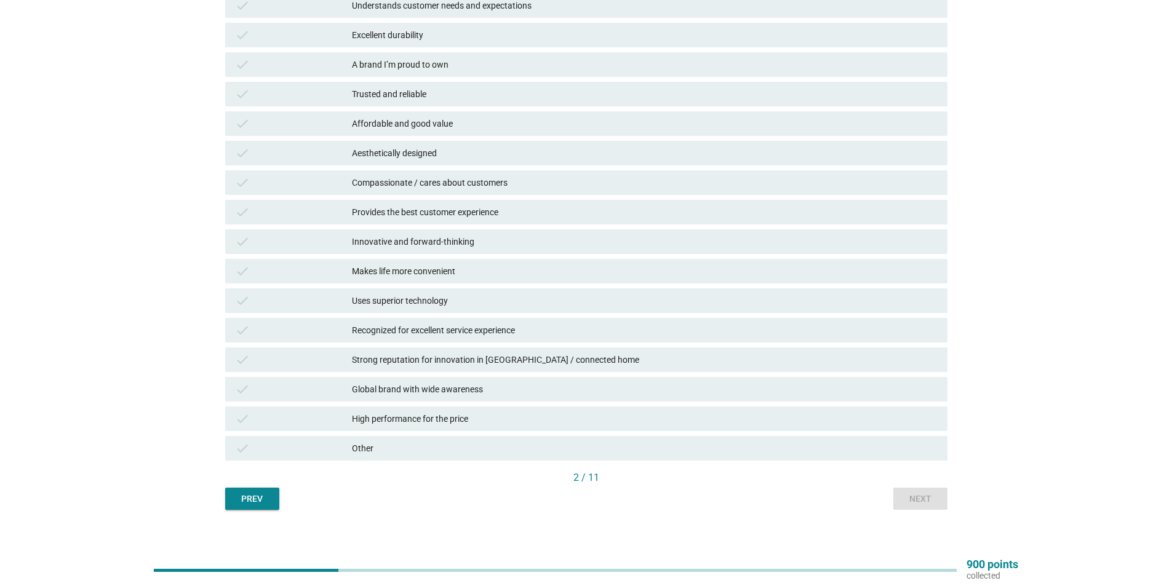
click at [517, 228] on div "check Innovative and forward-thinking" at bounding box center [586, 242] width 727 height 30
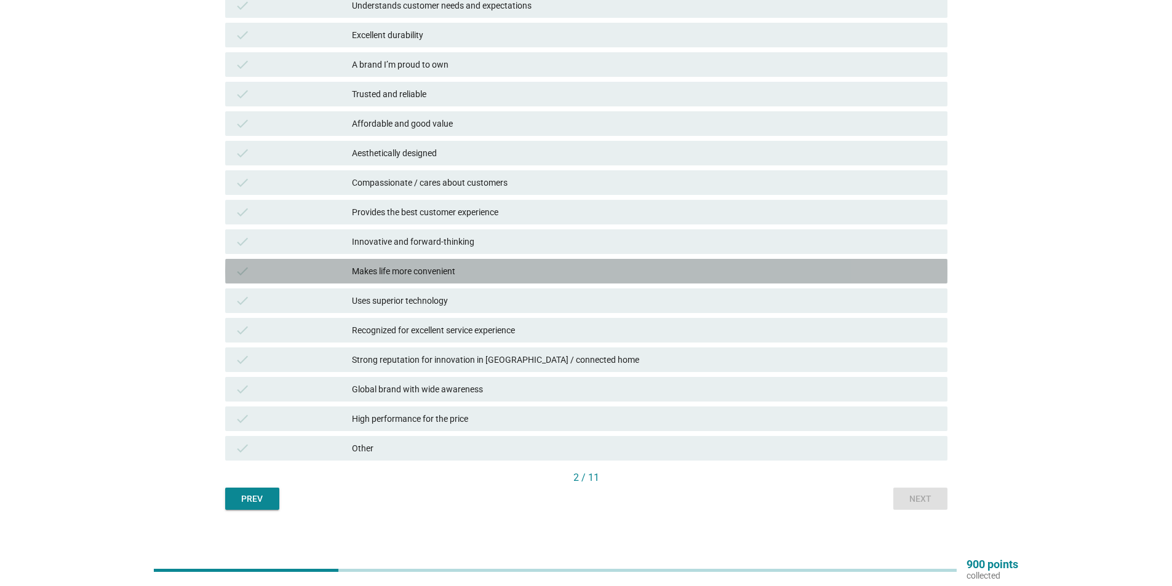
click at [515, 273] on div "Makes life more convenient" at bounding box center [645, 271] width 586 height 15
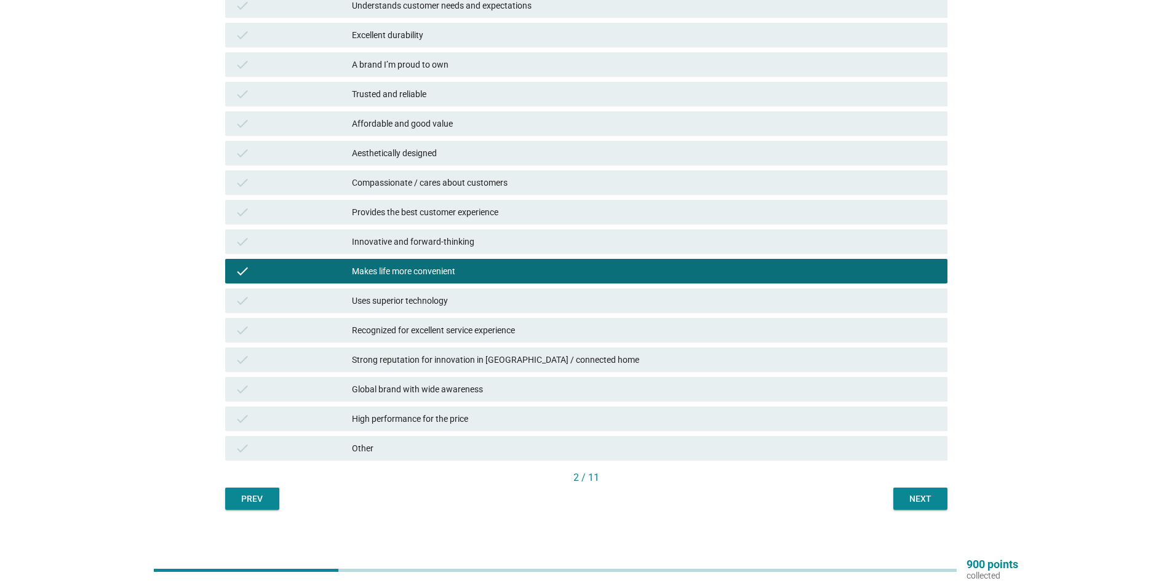
click at [510, 316] on div "check Recognized for excellent service experience" at bounding box center [586, 331] width 727 height 30
click at [455, 308] on div "check Uses superior technology" at bounding box center [586, 301] width 722 height 25
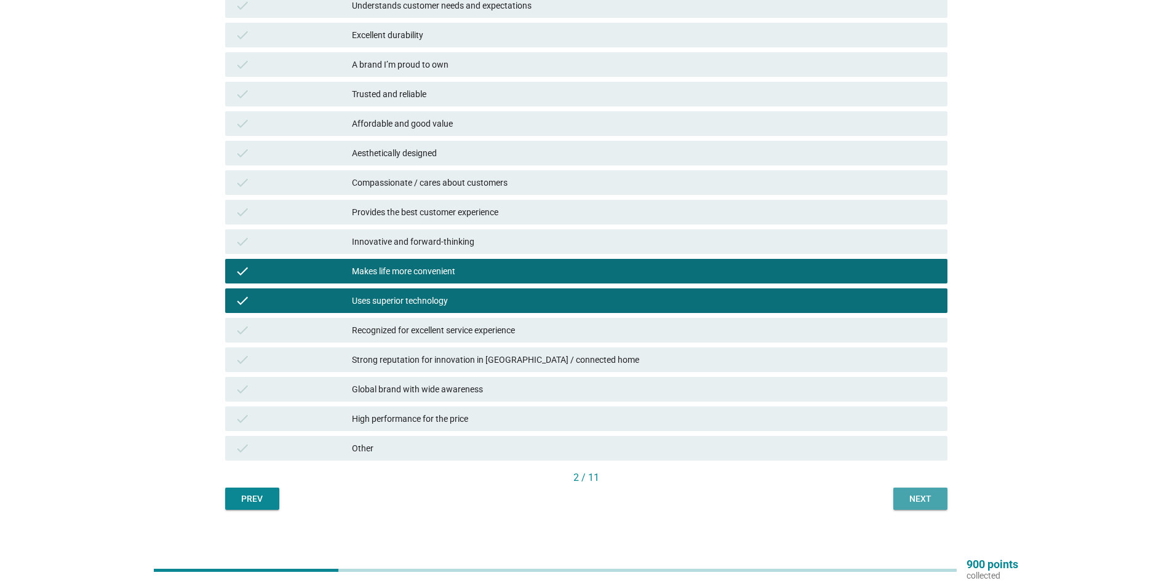
click at [912, 493] on div "Next" at bounding box center [920, 499] width 34 height 13
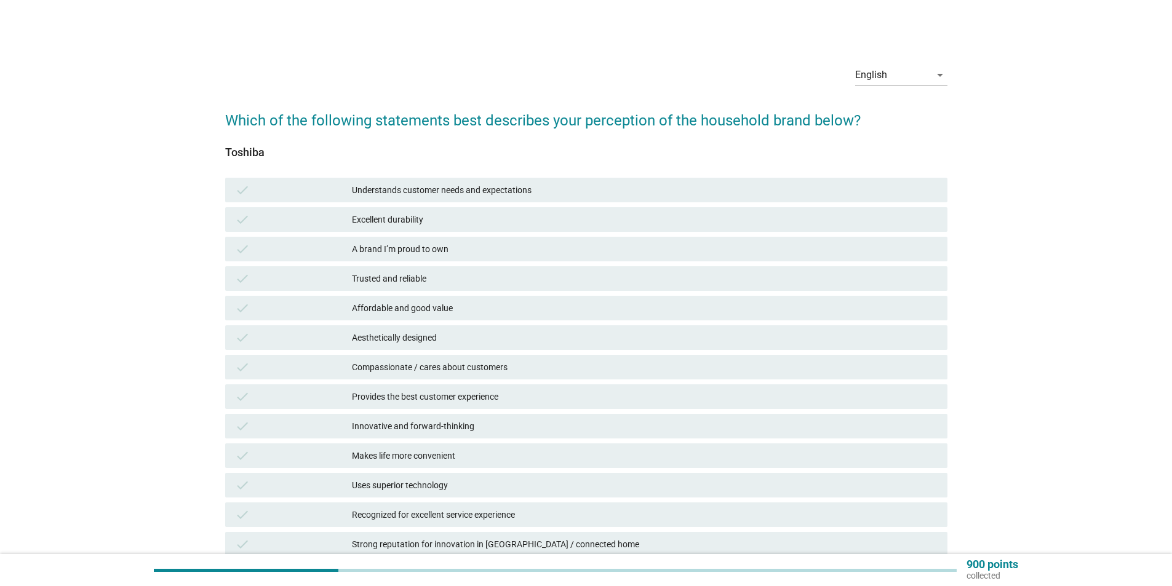
click at [428, 240] on div "check A brand I’m proud to own" at bounding box center [586, 249] width 722 height 25
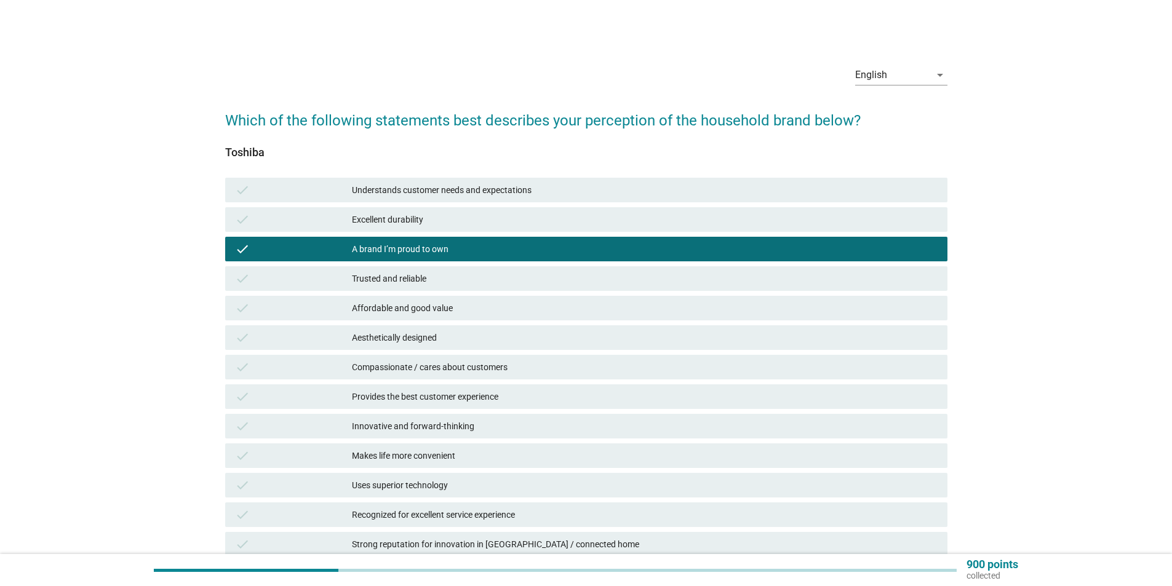
click at [430, 249] on div "A brand I’m proud to own" at bounding box center [645, 249] width 586 height 15
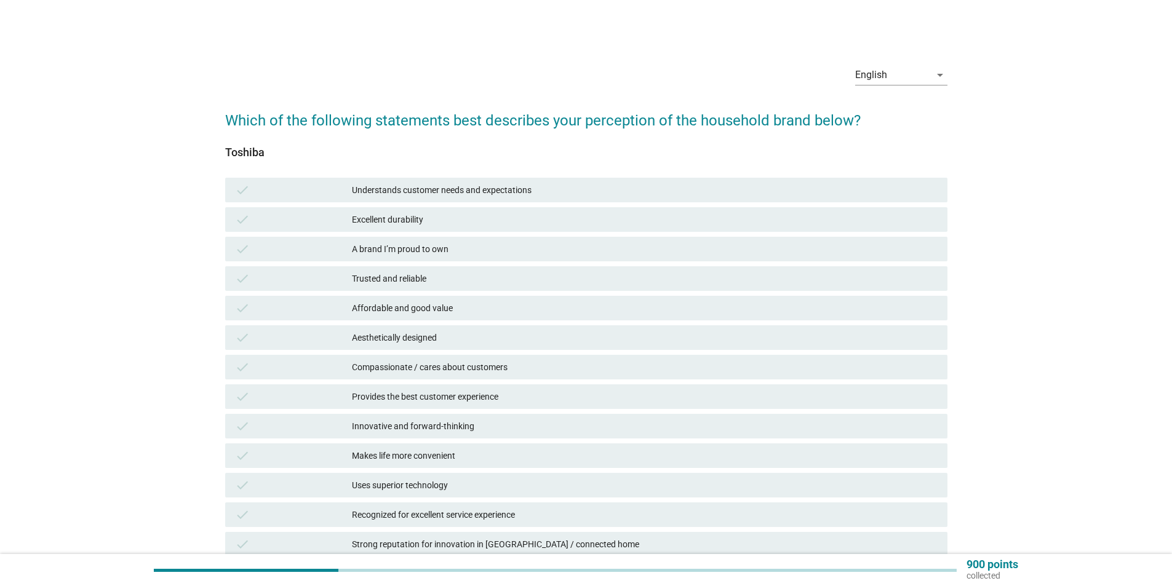
click at [432, 221] on div "Excellent durability" at bounding box center [645, 219] width 586 height 15
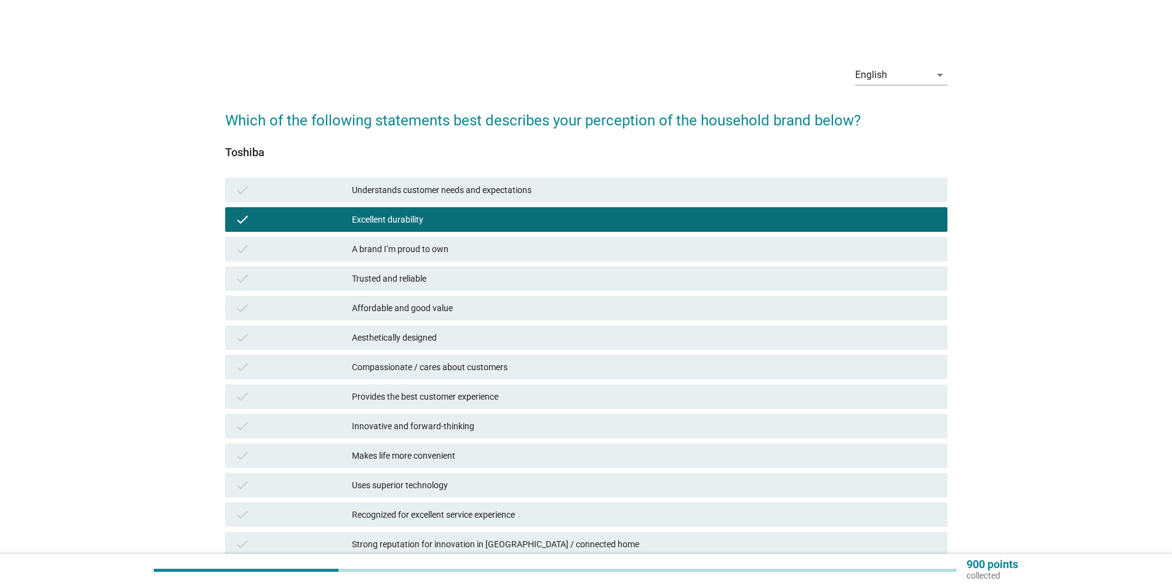
click at [484, 306] on div "Affordable and good value" at bounding box center [645, 308] width 586 height 15
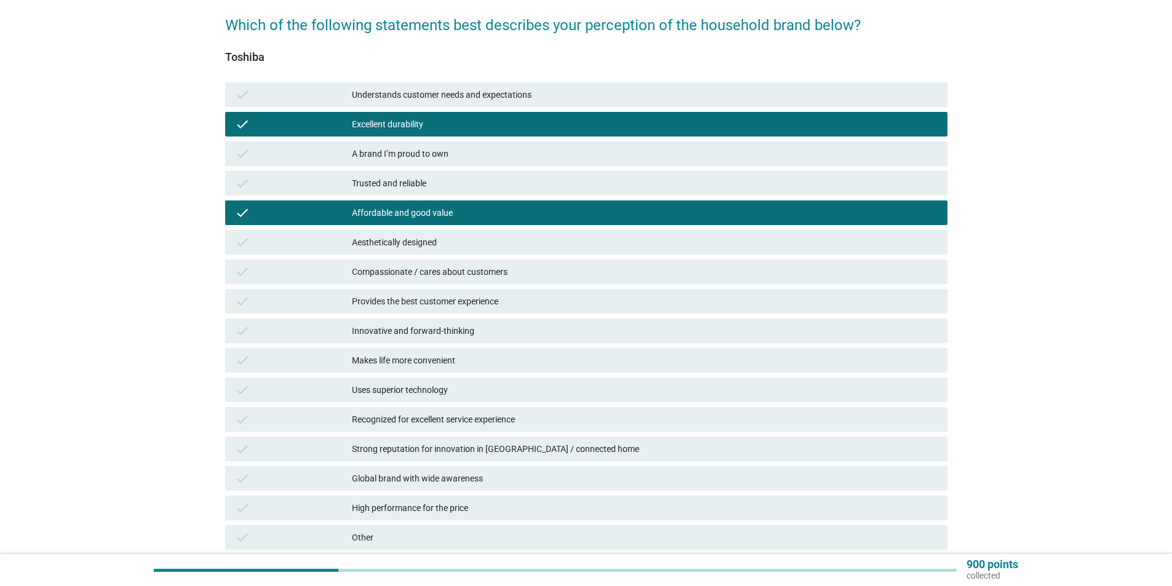
scroll to position [196, 0]
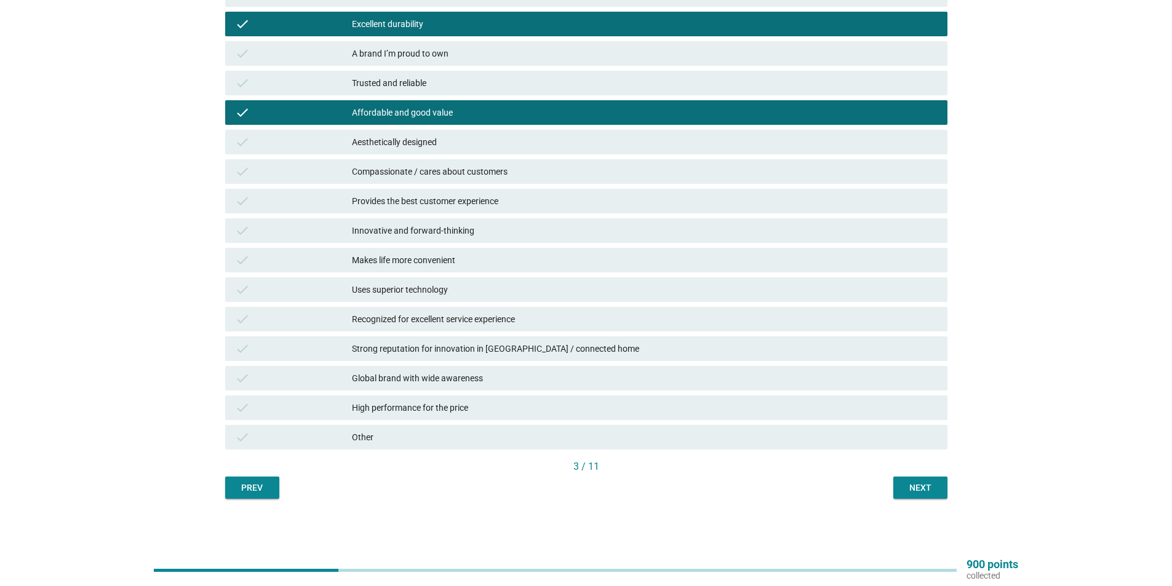
click at [930, 482] on div "Next" at bounding box center [920, 488] width 34 height 13
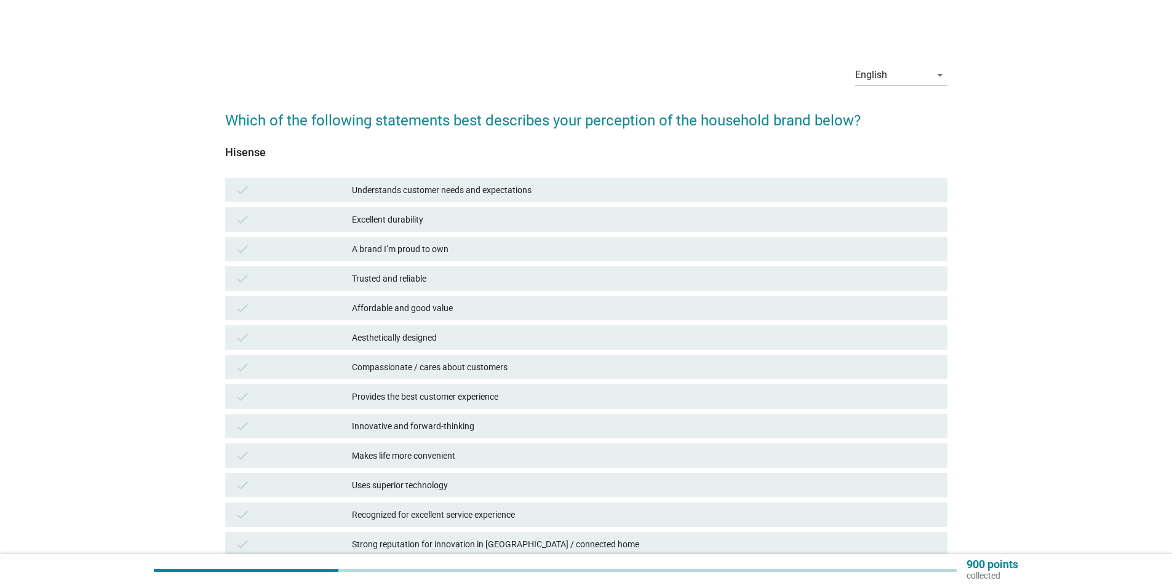
click at [422, 363] on div "Compassionate / cares about customers" at bounding box center [645, 367] width 586 height 15
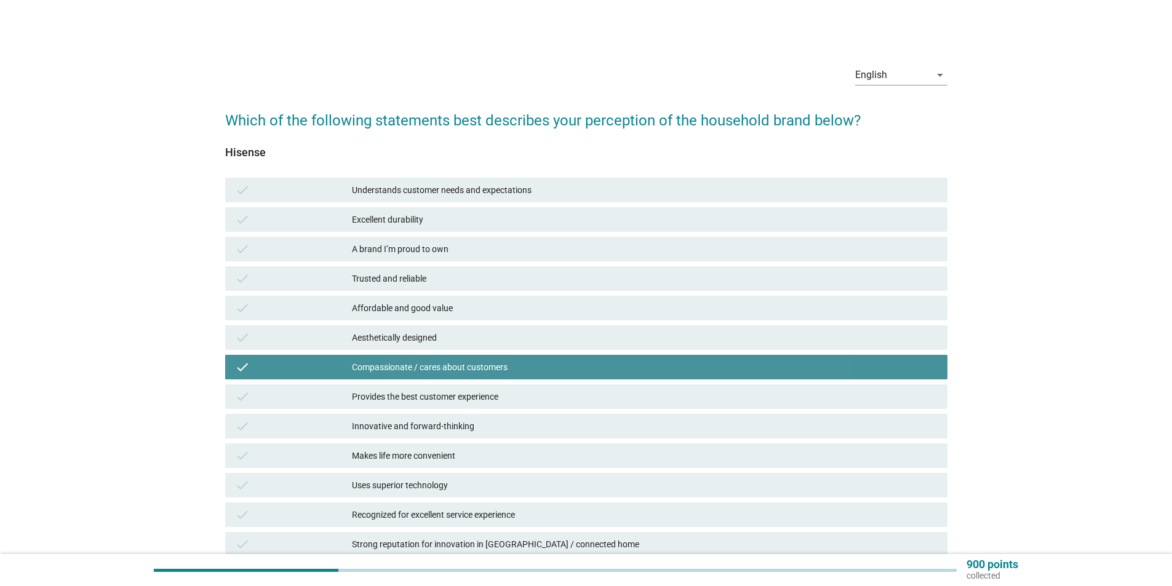
click at [436, 391] on div "Provides the best customer experience" at bounding box center [645, 397] width 586 height 15
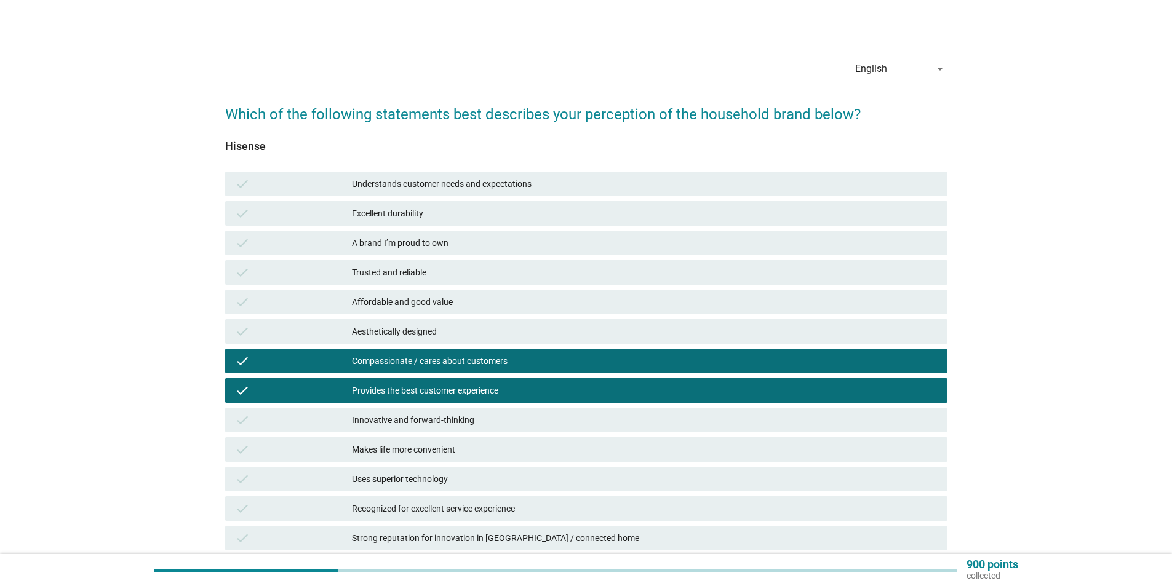
scroll to position [196, 0]
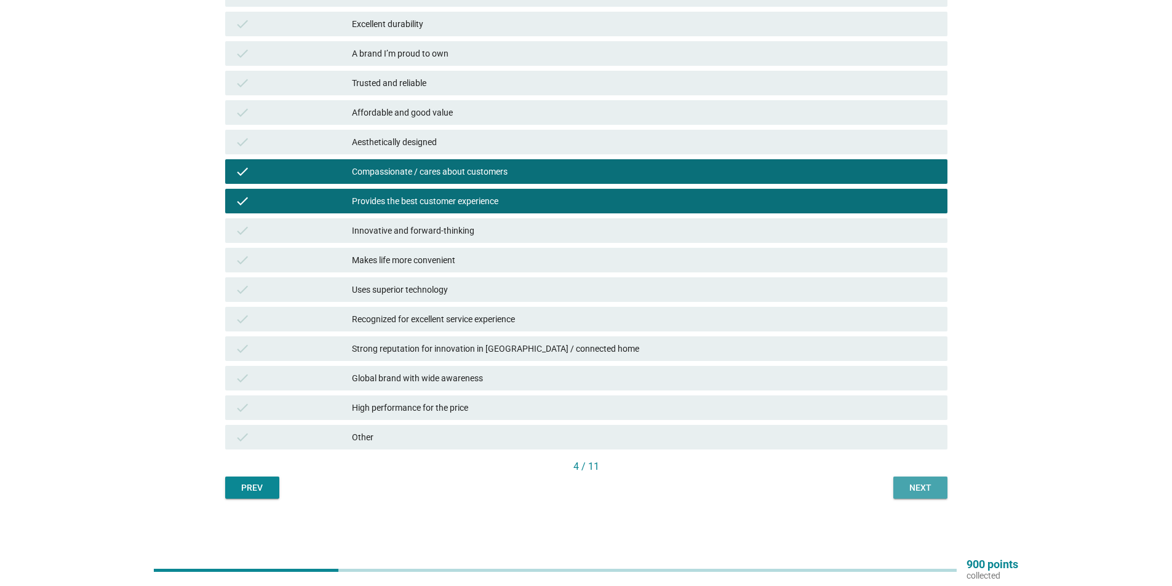
click at [916, 484] on div "Next" at bounding box center [920, 488] width 34 height 13
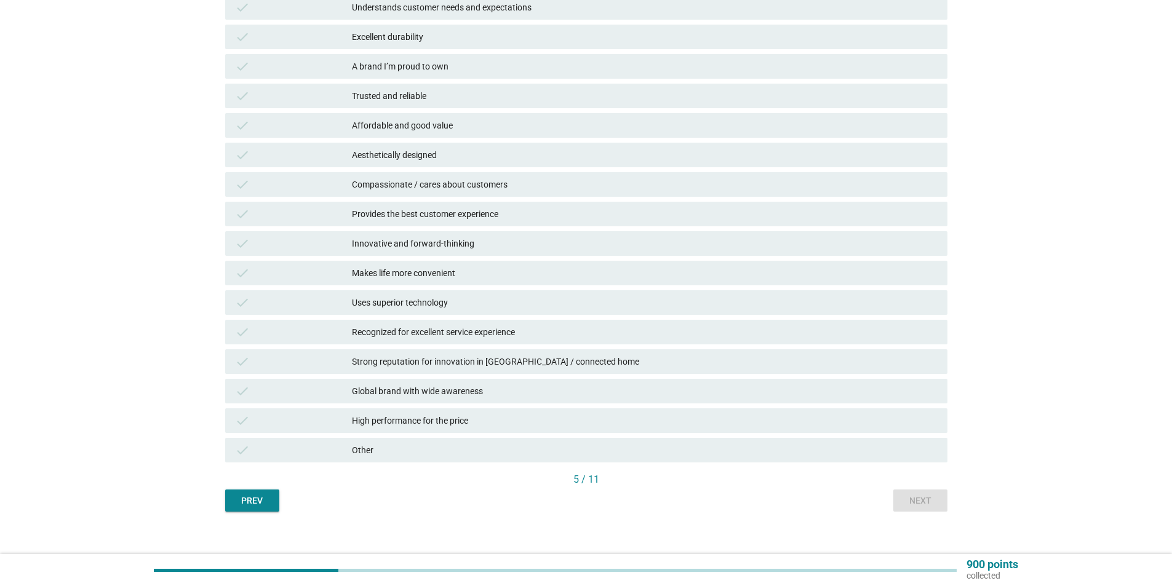
scroll to position [185, 0]
click at [417, 334] on div "Recognized for excellent service experience" at bounding box center [645, 330] width 586 height 15
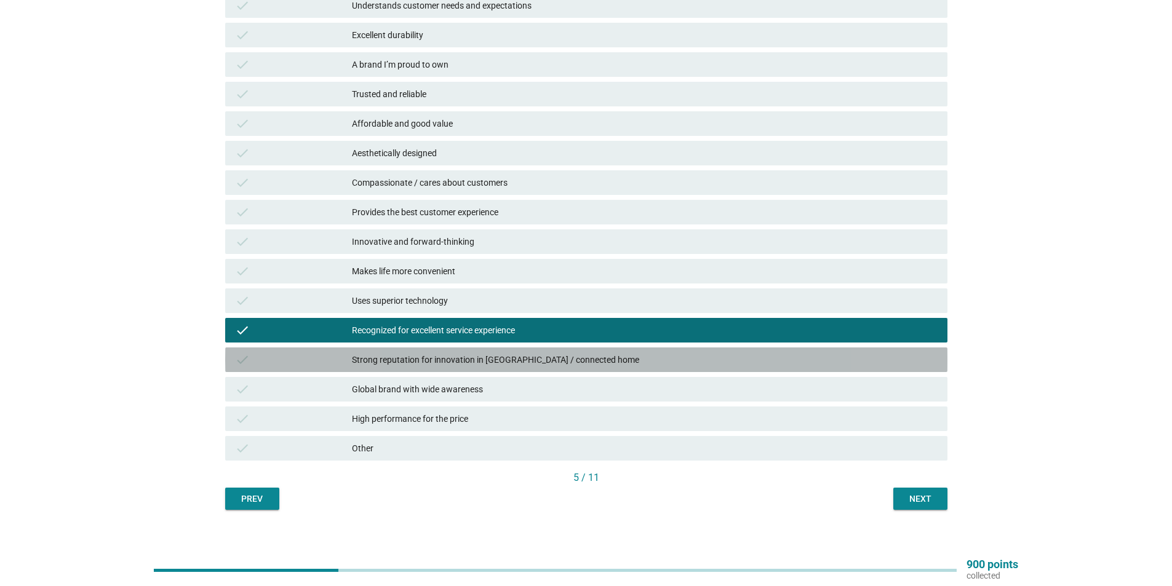
click at [428, 366] on div "Strong reputation for innovation in IoT / connected home" at bounding box center [645, 360] width 586 height 15
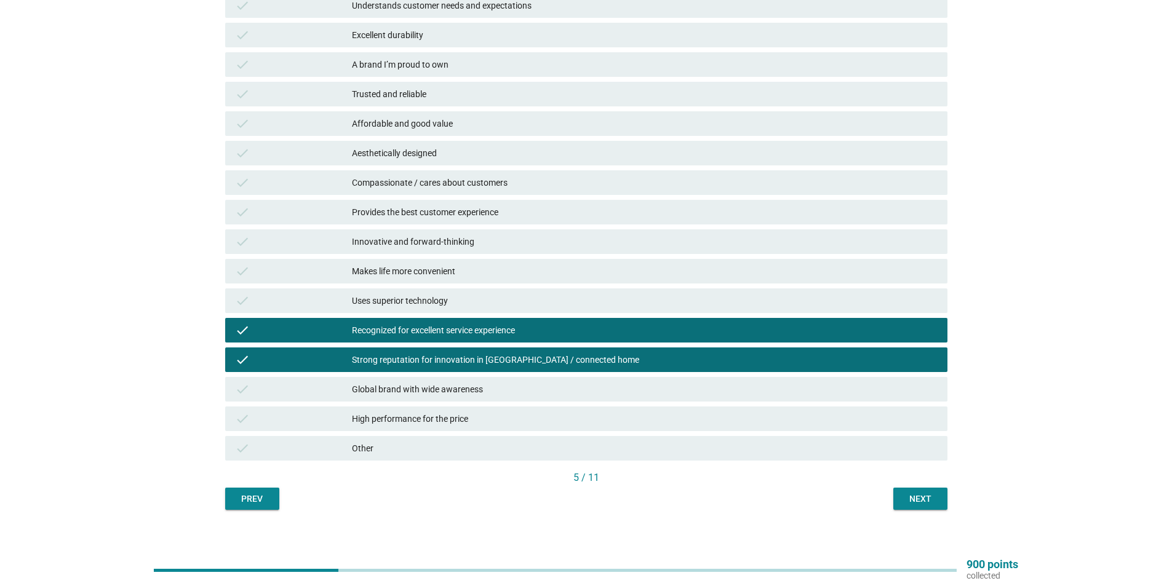
click at [919, 506] on button "Next" at bounding box center [921, 499] width 54 height 22
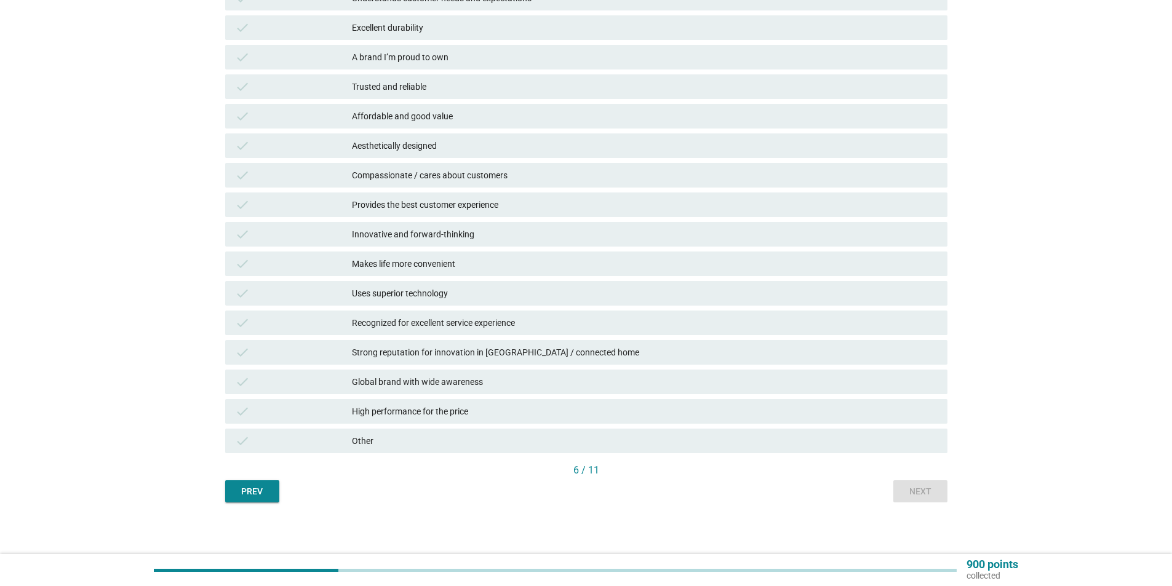
scroll to position [196, 0]
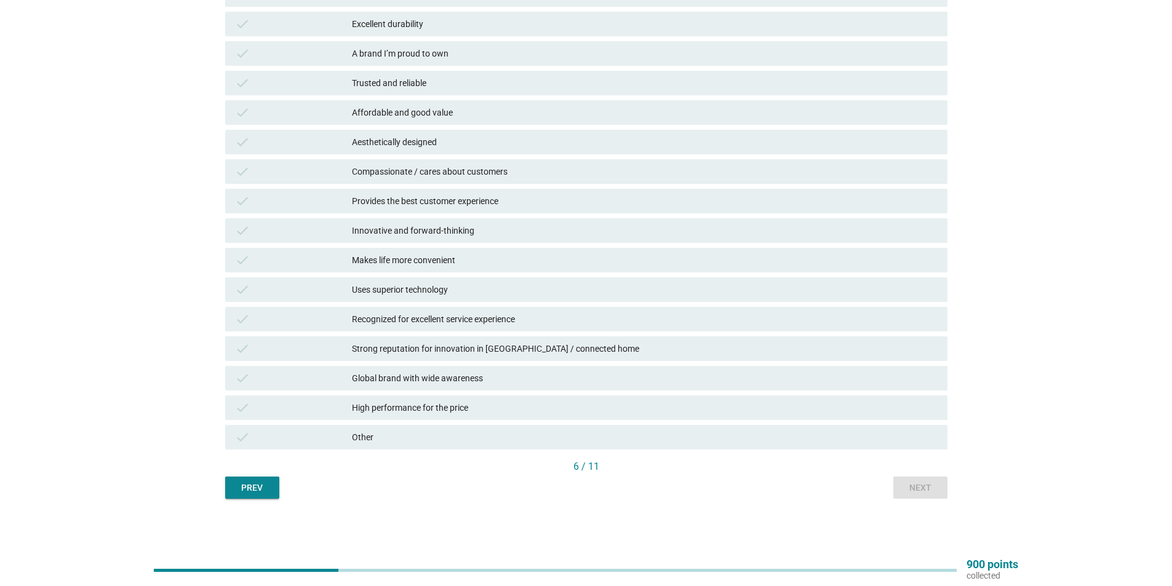
click at [590, 287] on div "Uses superior technology" at bounding box center [645, 289] width 586 height 15
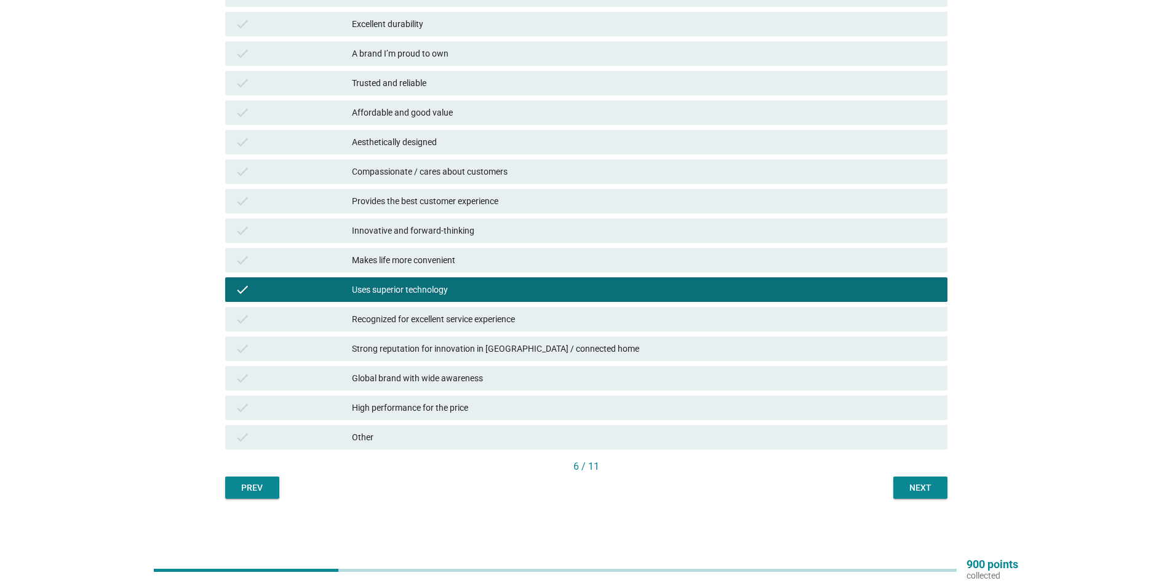
click at [589, 299] on div "check Uses superior technology" at bounding box center [586, 290] width 722 height 25
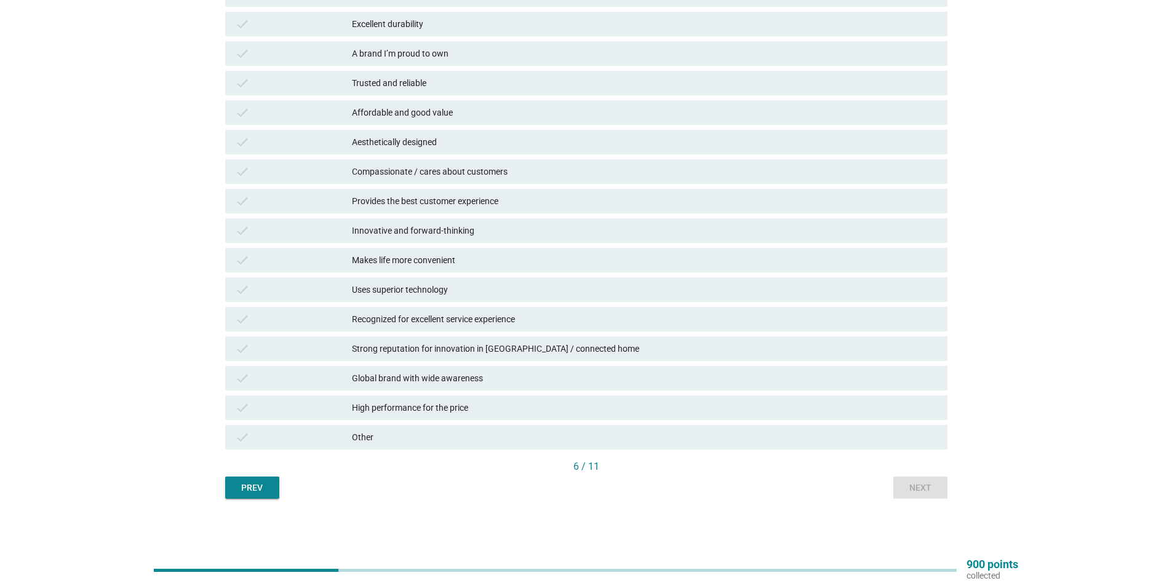
click at [536, 376] on div "Global brand with wide awareness" at bounding box center [645, 378] width 586 height 15
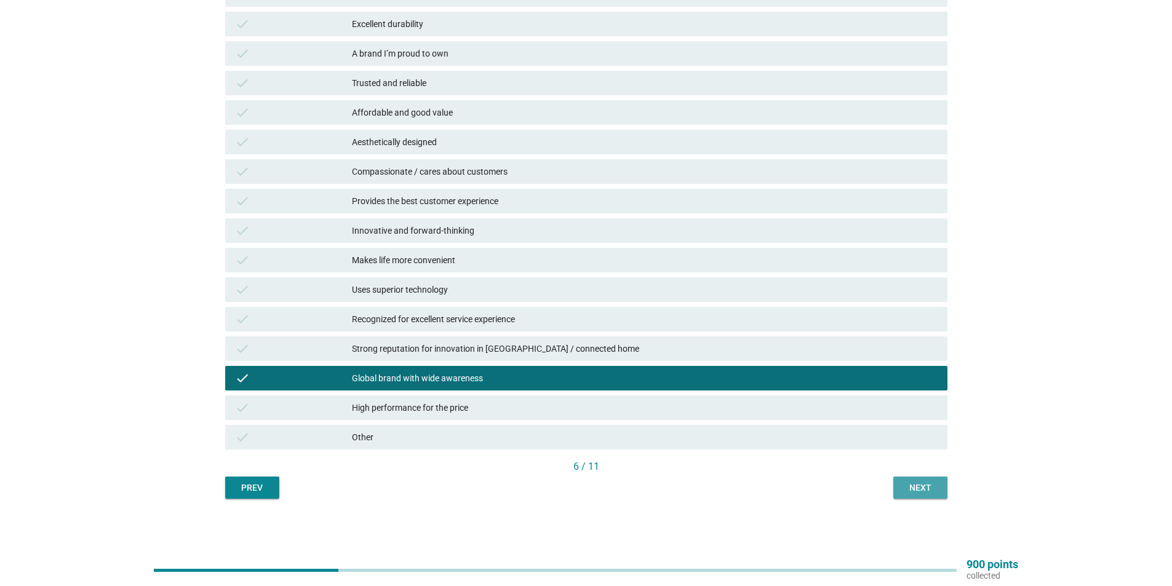
click at [905, 486] on div "Next" at bounding box center [920, 488] width 34 height 13
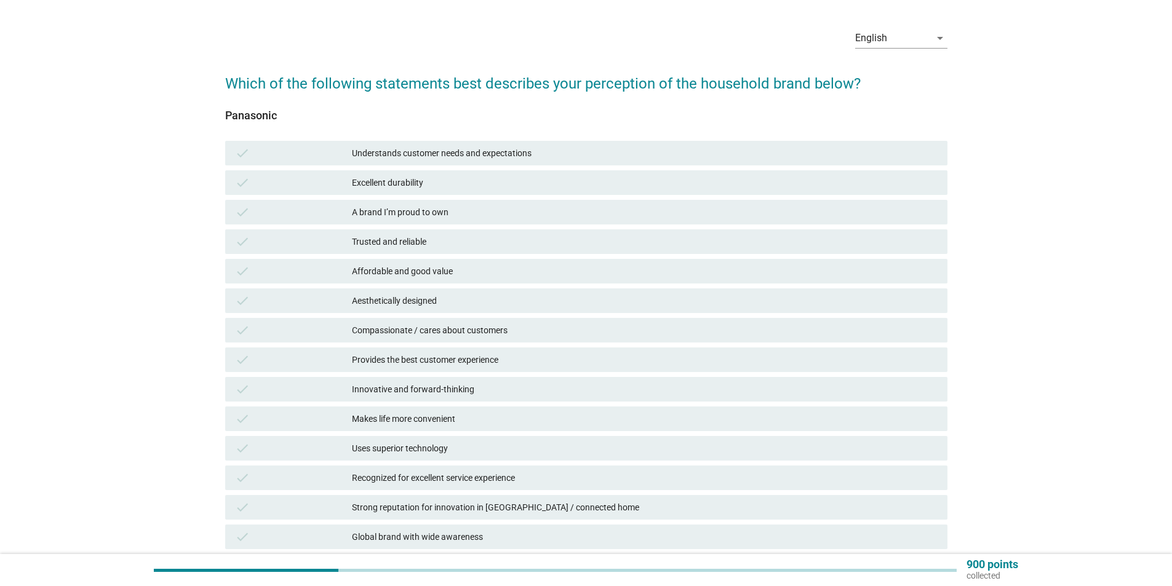
scroll to position [123, 0]
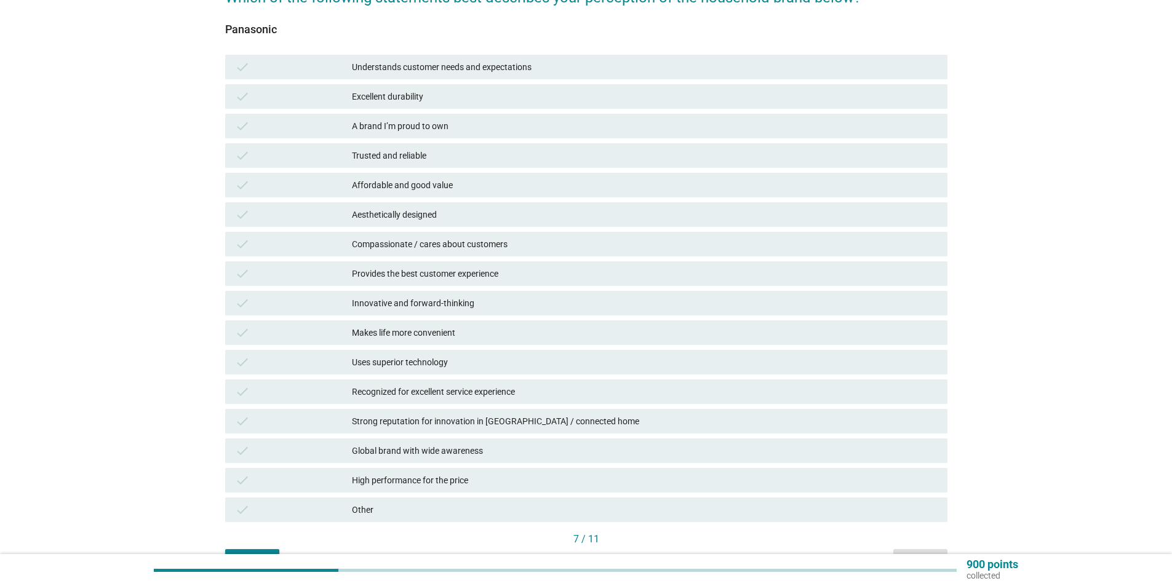
click at [426, 95] on div "Excellent durability" at bounding box center [645, 96] width 586 height 15
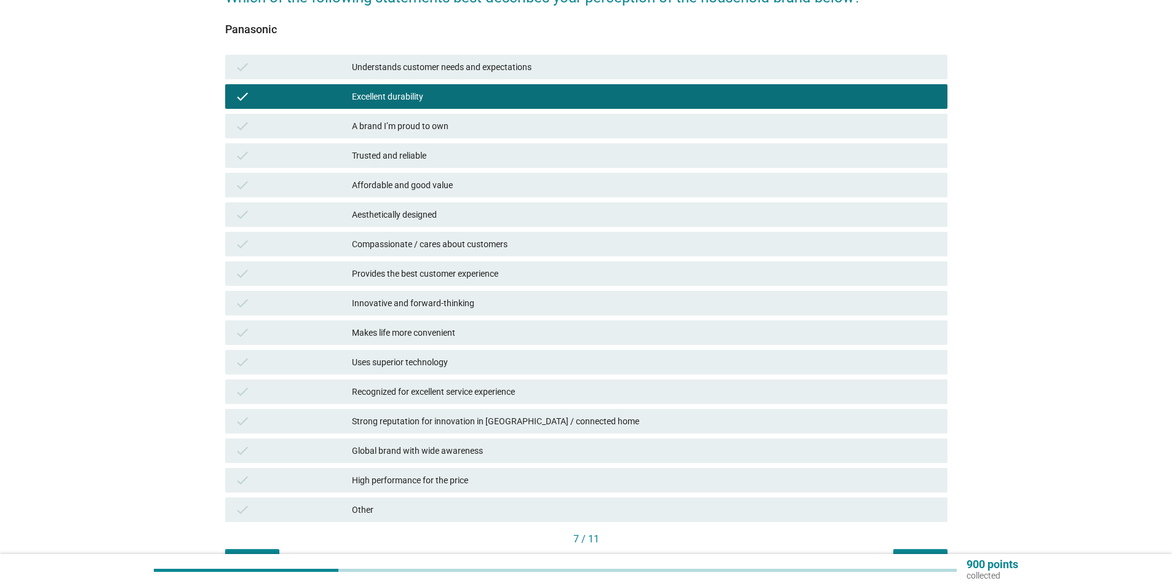
click at [444, 153] on div "Trusted and reliable" at bounding box center [645, 155] width 586 height 15
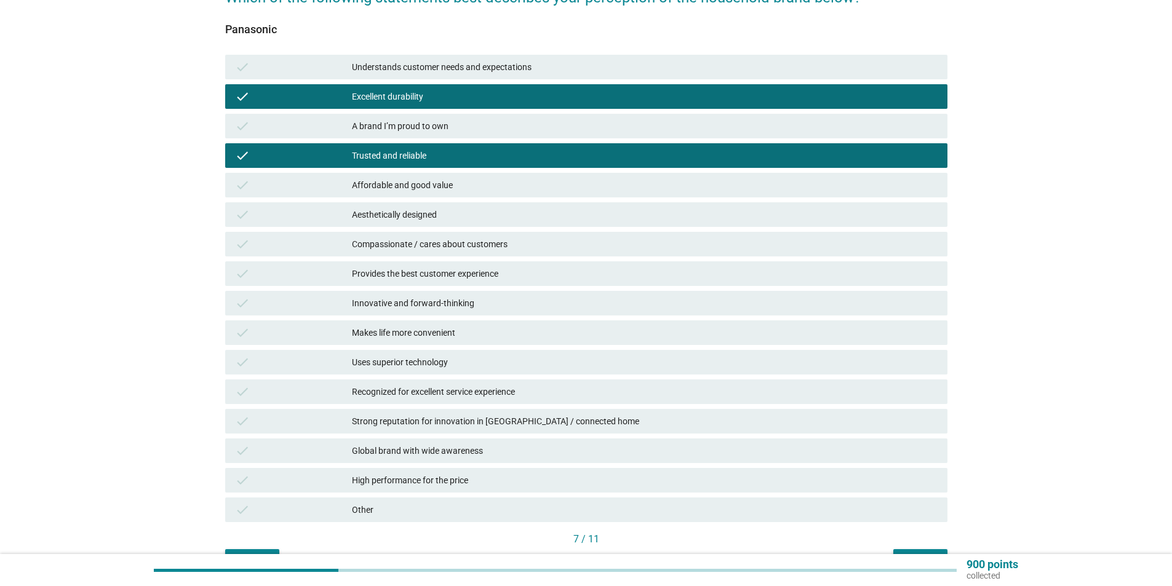
click at [482, 479] on div "High performance for the price" at bounding box center [645, 480] width 586 height 15
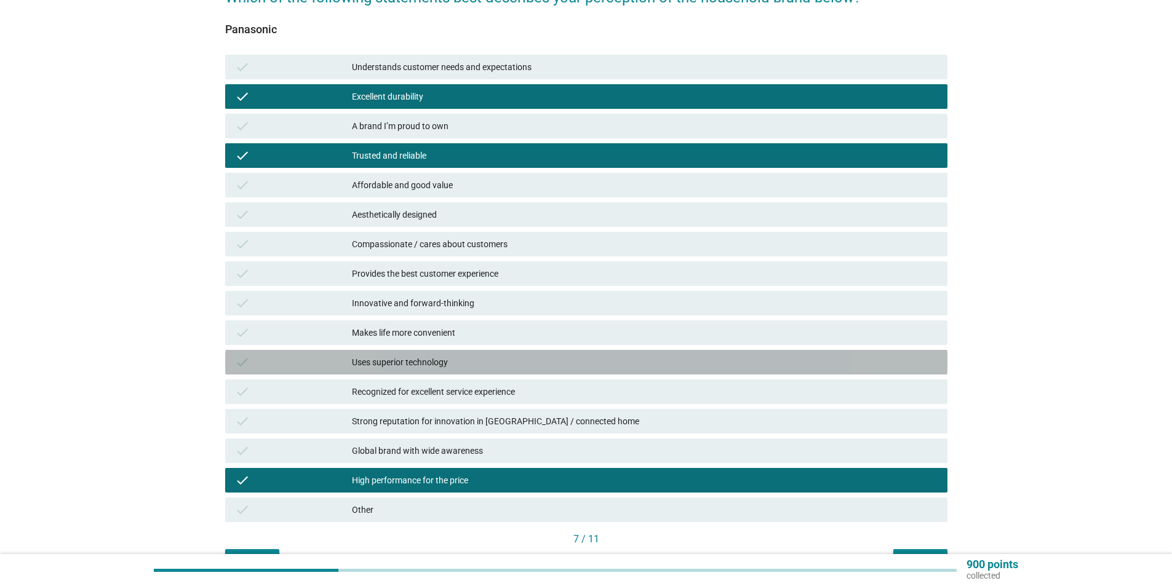
click at [474, 364] on div "Uses superior technology" at bounding box center [645, 362] width 586 height 15
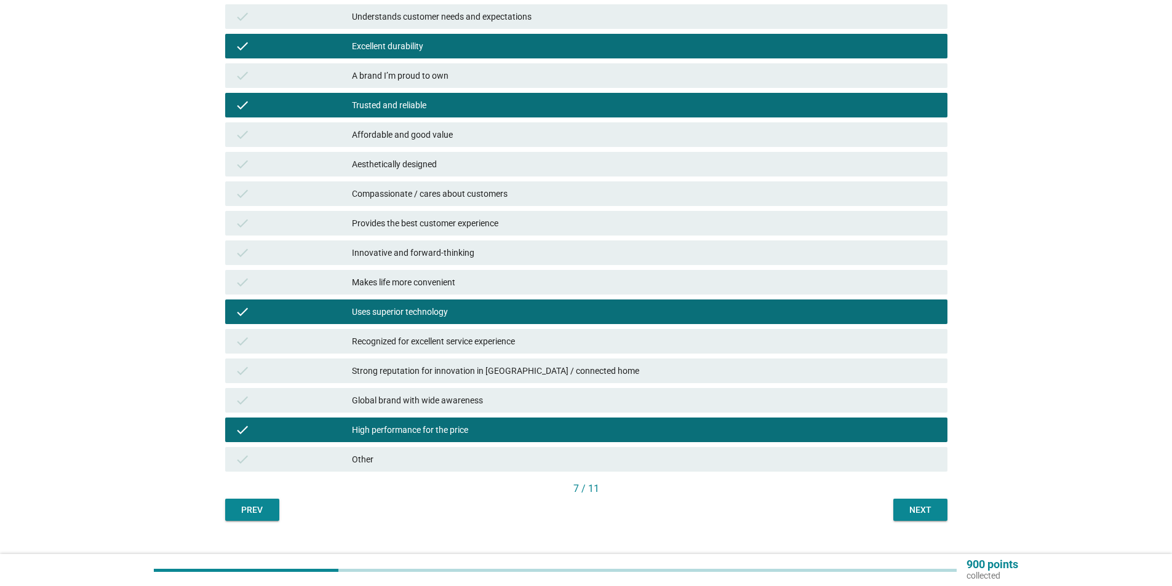
scroll to position [185, 0]
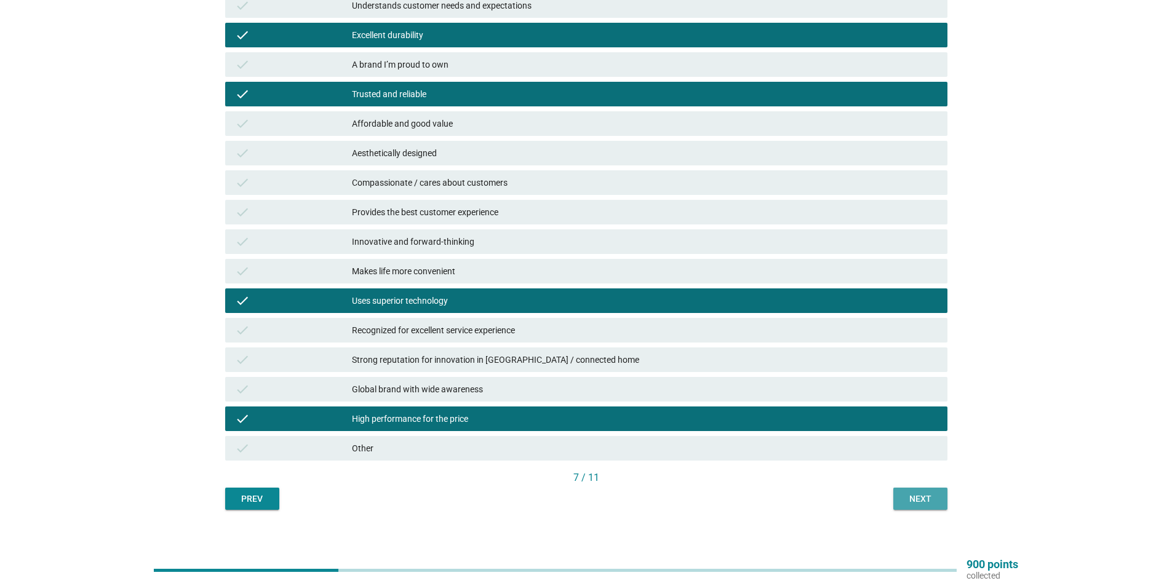
click at [908, 498] on div "Next" at bounding box center [920, 499] width 34 height 13
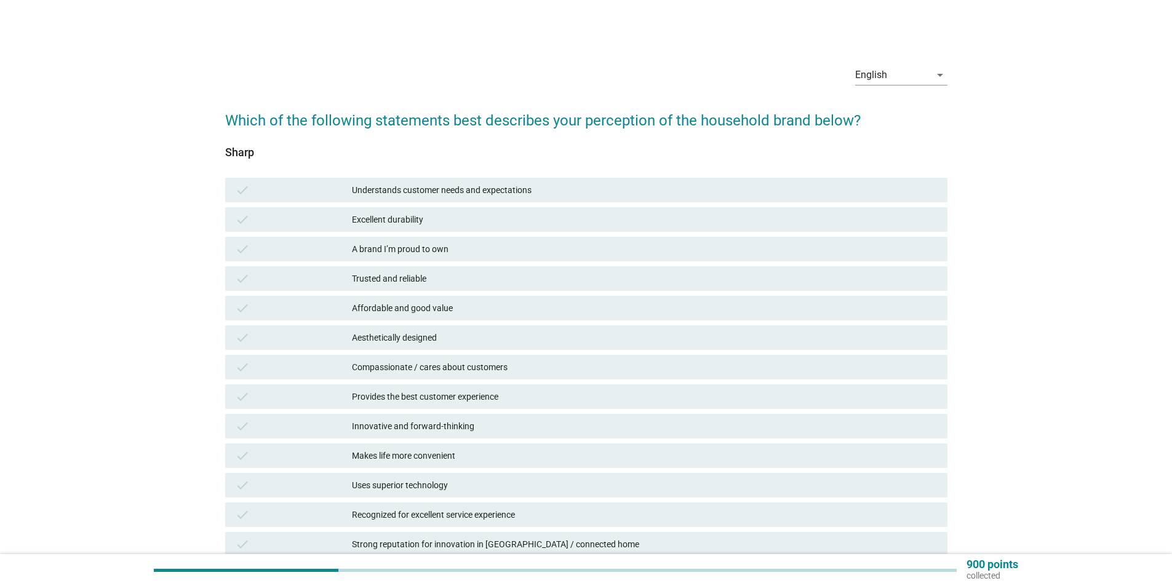
click at [518, 318] on div "check Affordable and good value" at bounding box center [586, 308] width 722 height 25
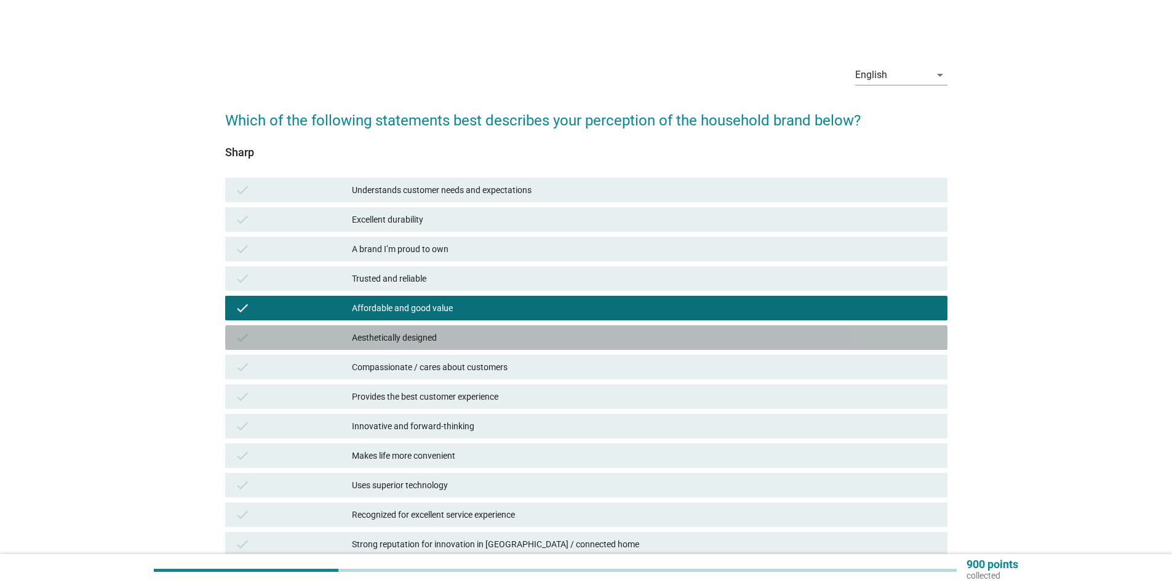
click at [503, 334] on div "Aesthetically designed" at bounding box center [645, 337] width 586 height 15
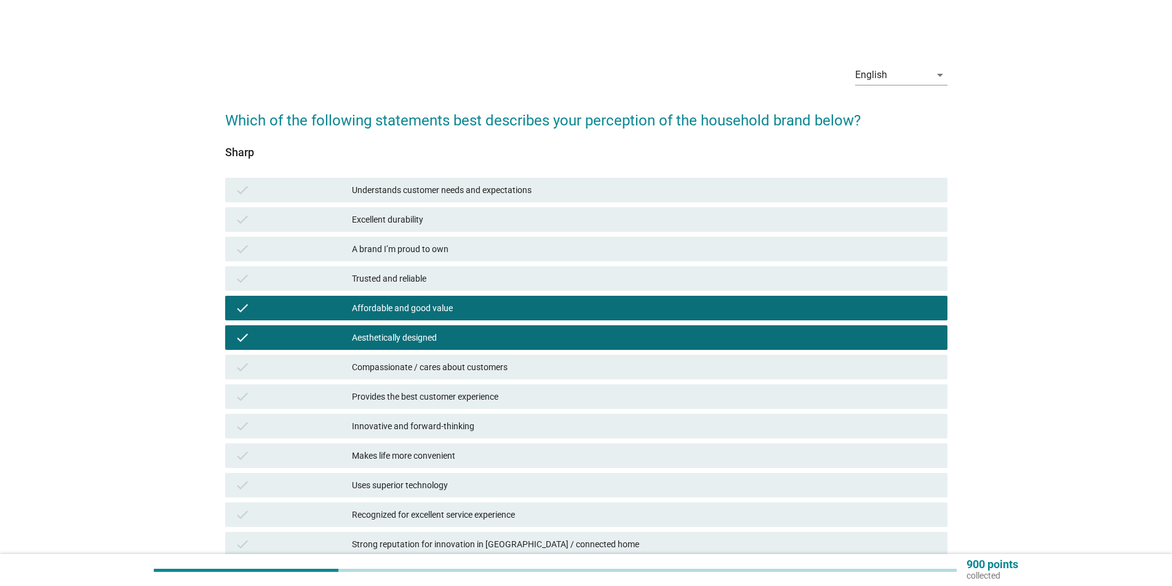
click at [458, 226] on div "Excellent durability" at bounding box center [645, 219] width 586 height 15
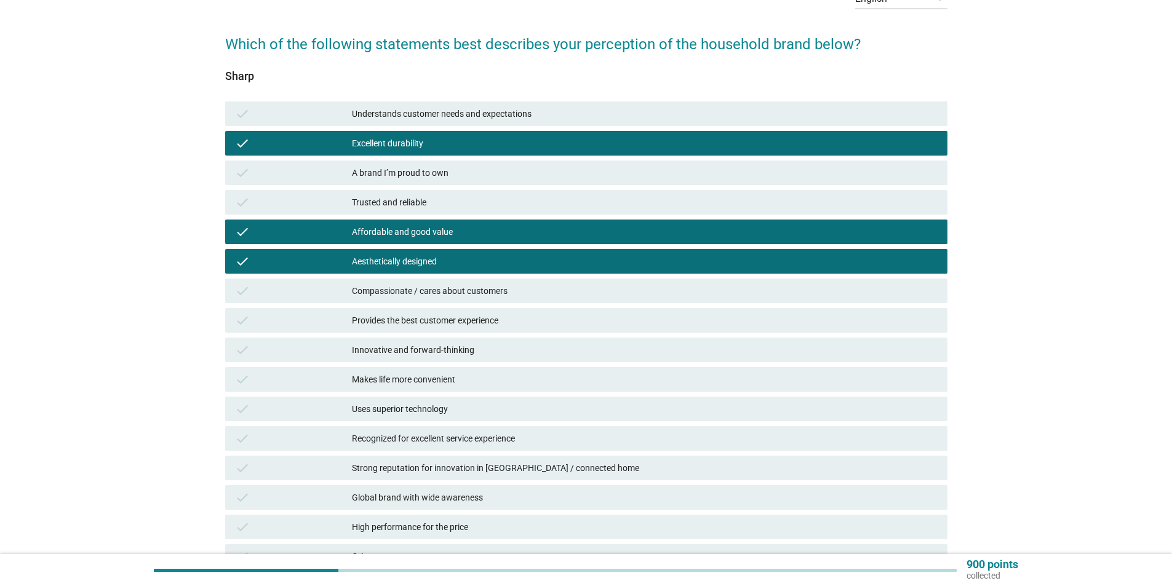
scroll to position [196, 0]
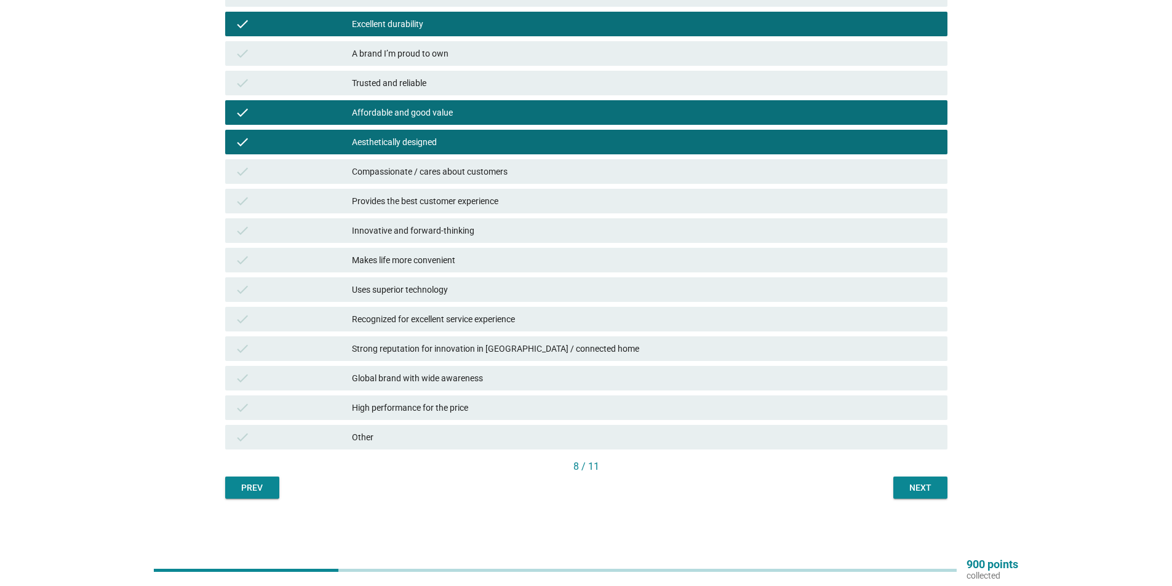
click at [936, 487] on div "Next" at bounding box center [920, 488] width 34 height 13
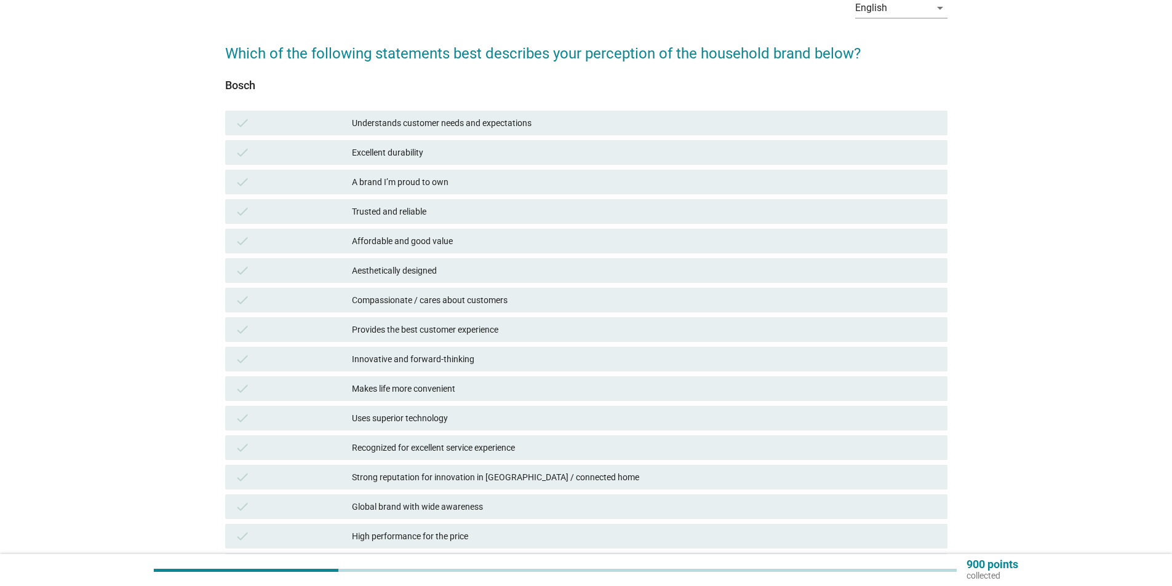
scroll to position [185, 0]
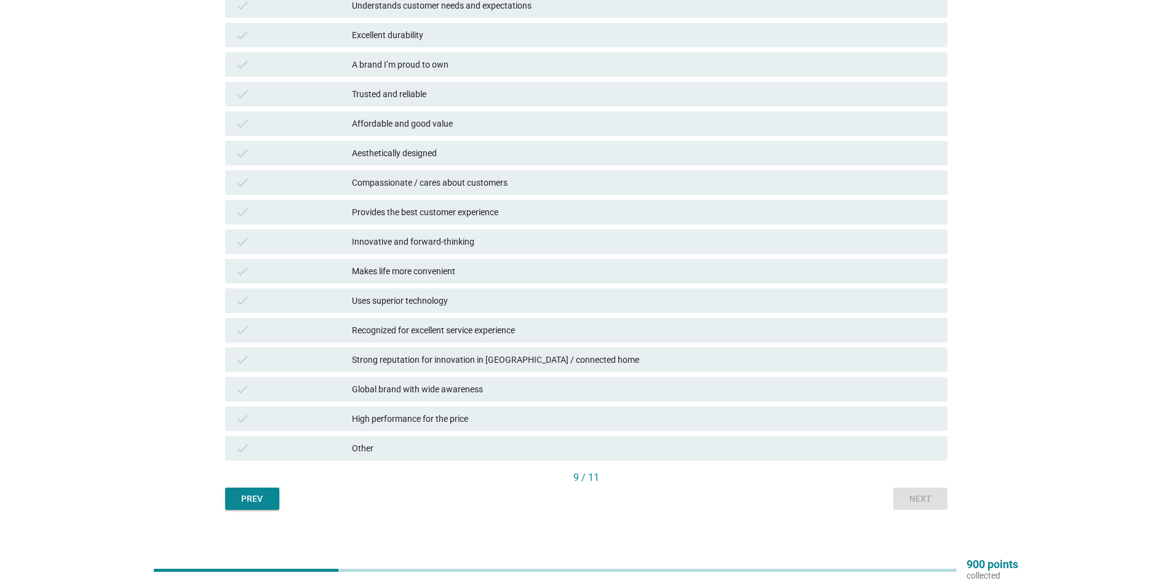
click at [507, 296] on div "Uses superior technology" at bounding box center [645, 301] width 586 height 15
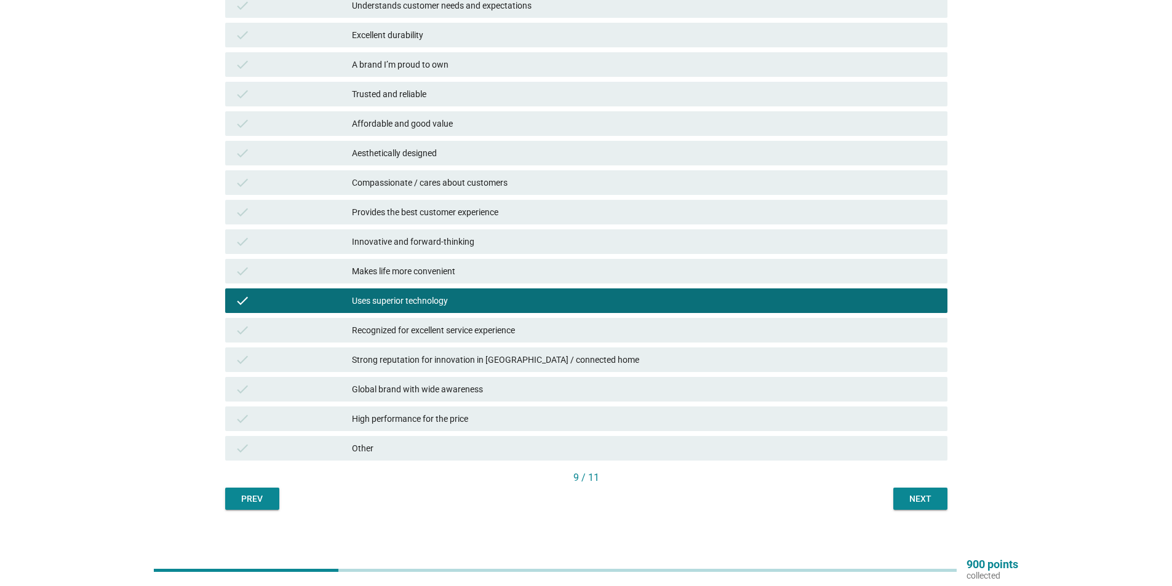
click at [519, 323] on div "Recognized for excellent service experience" at bounding box center [645, 330] width 586 height 15
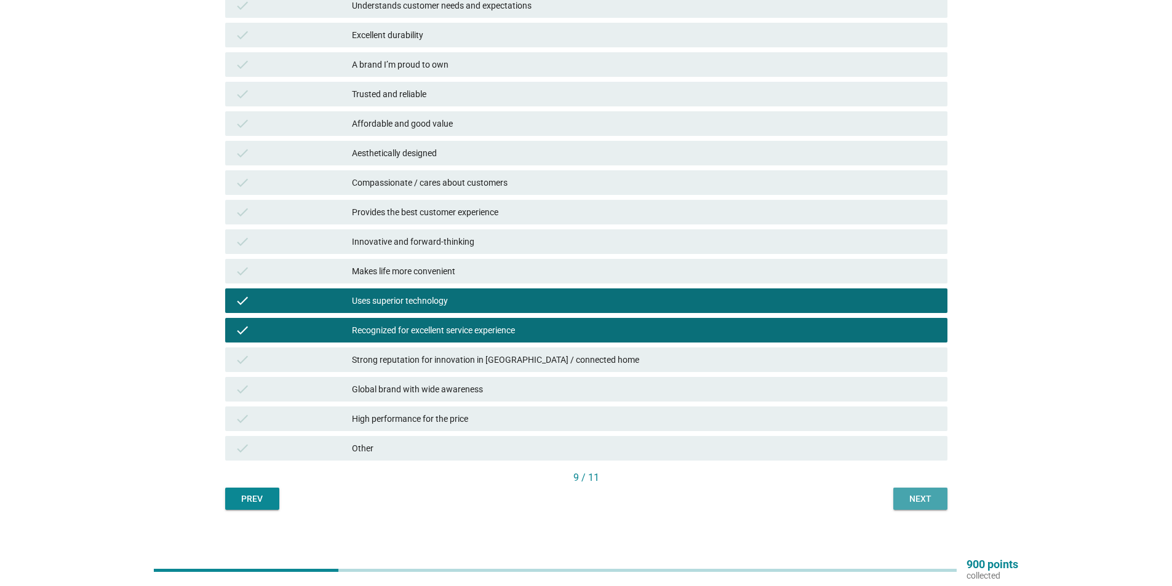
click at [919, 494] on div "Next" at bounding box center [920, 499] width 34 height 13
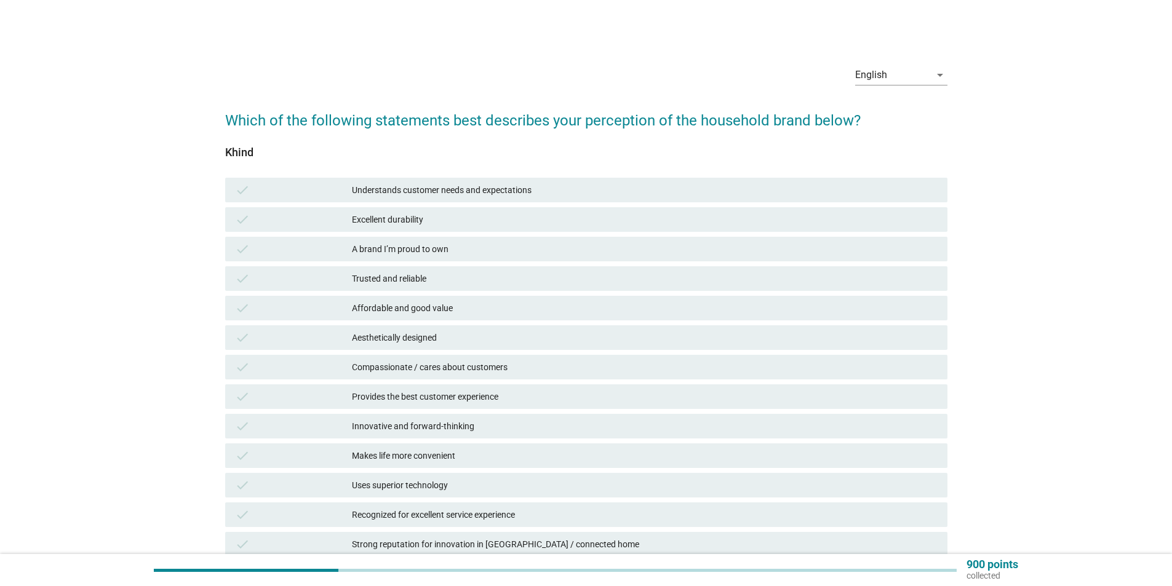
drag, startPoint x: 519, startPoint y: 382, endPoint x: 541, endPoint y: 410, distance: 36.4
click at [521, 383] on div "check Understands customer needs and expectations check Excellent durability ch…" at bounding box center [586, 411] width 727 height 473
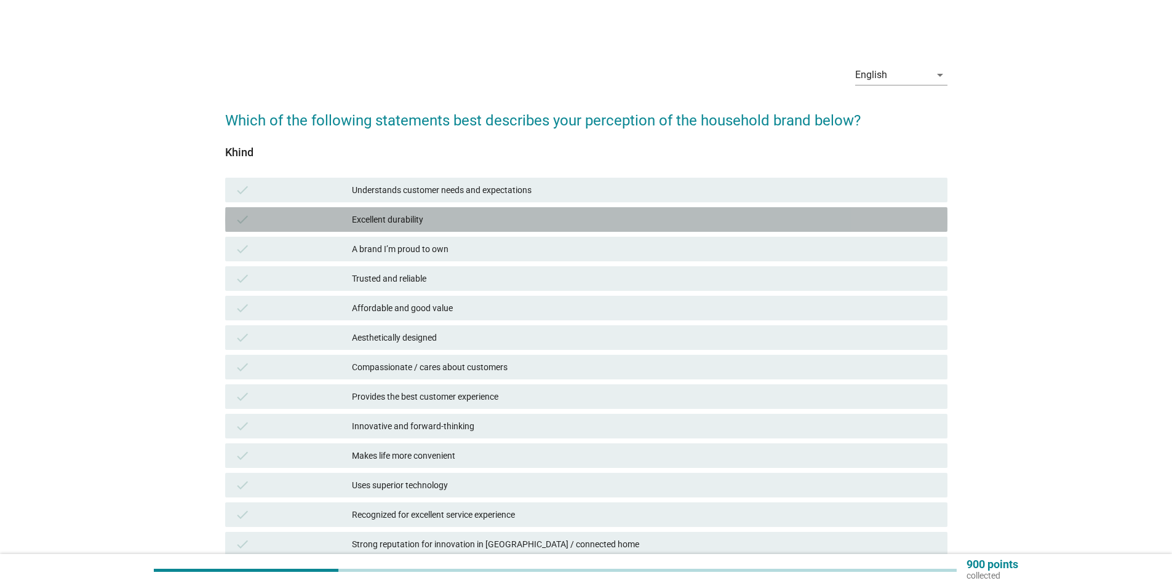
click at [442, 223] on div "Excellent durability" at bounding box center [645, 219] width 586 height 15
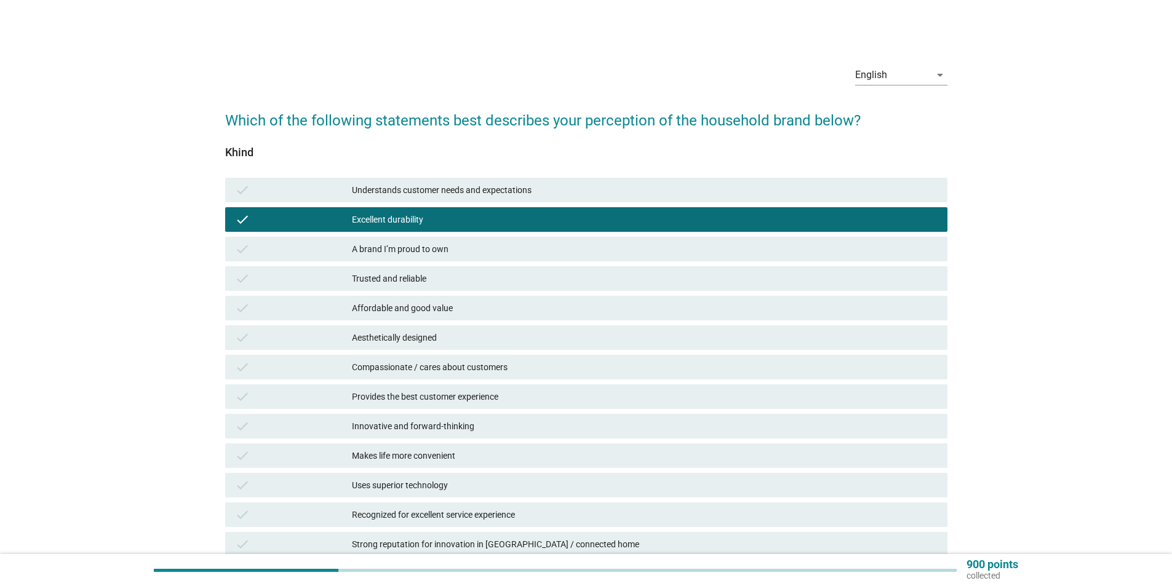
click at [455, 275] on div "Trusted and reliable" at bounding box center [645, 278] width 586 height 15
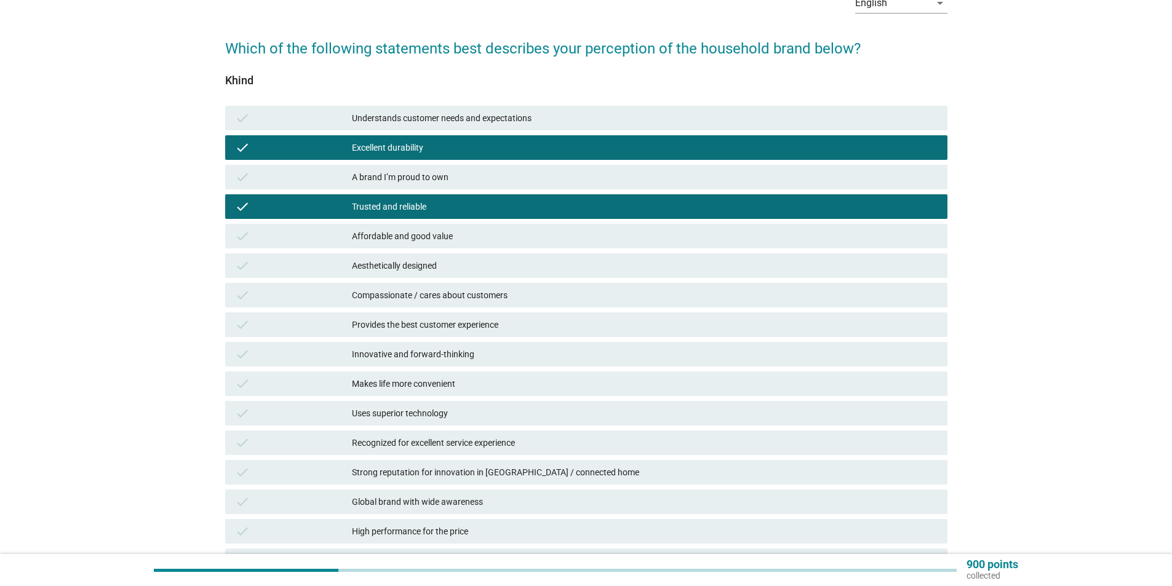
scroll to position [196, 0]
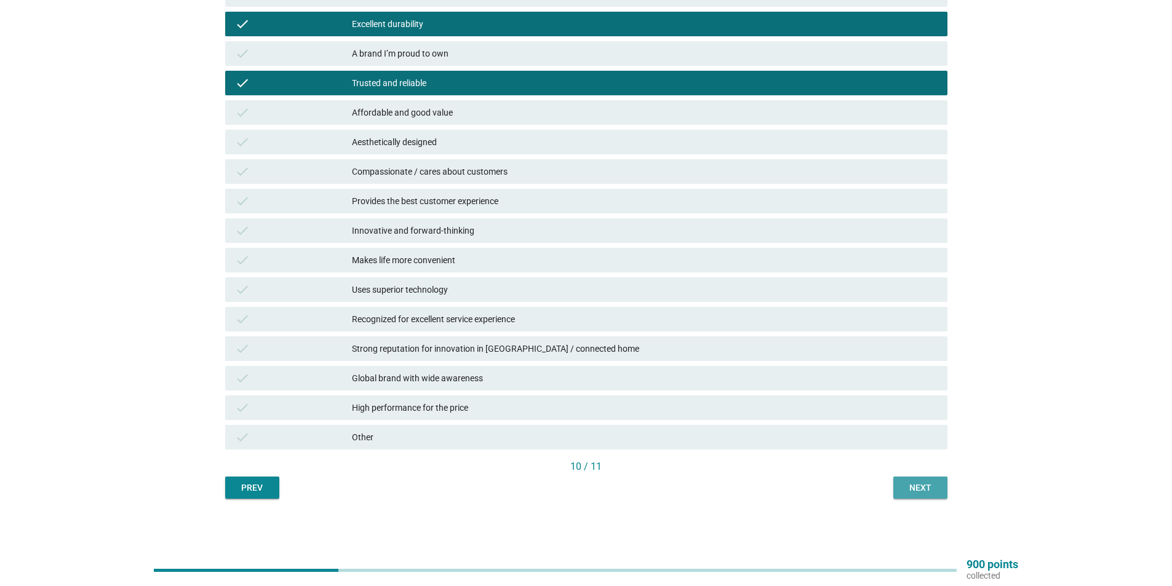
click at [913, 485] on div "Next" at bounding box center [920, 488] width 34 height 13
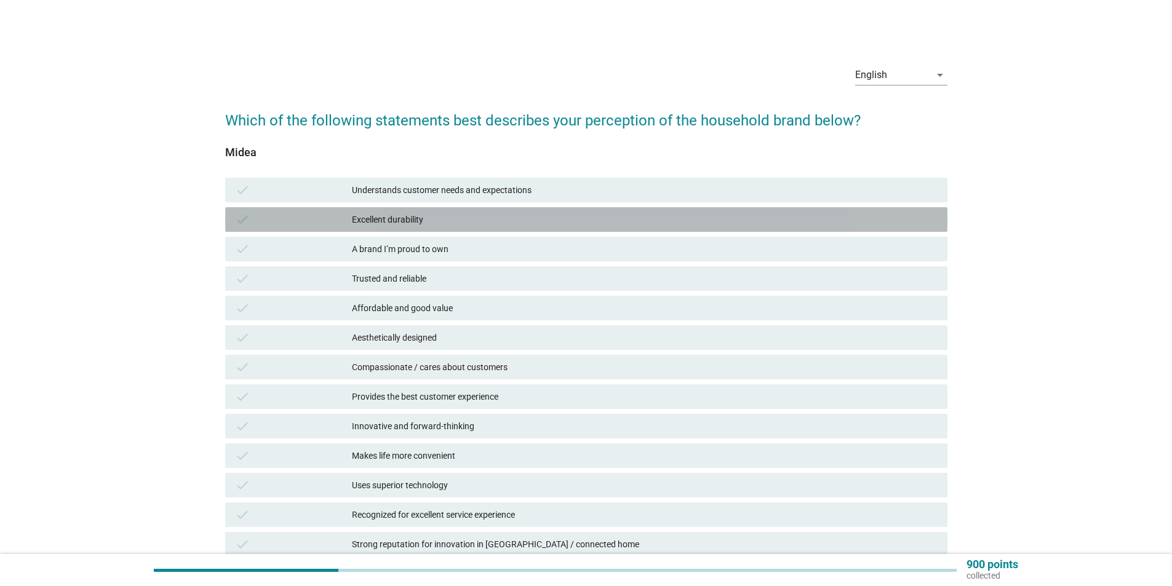
click at [432, 215] on div "Excellent durability" at bounding box center [645, 219] width 586 height 15
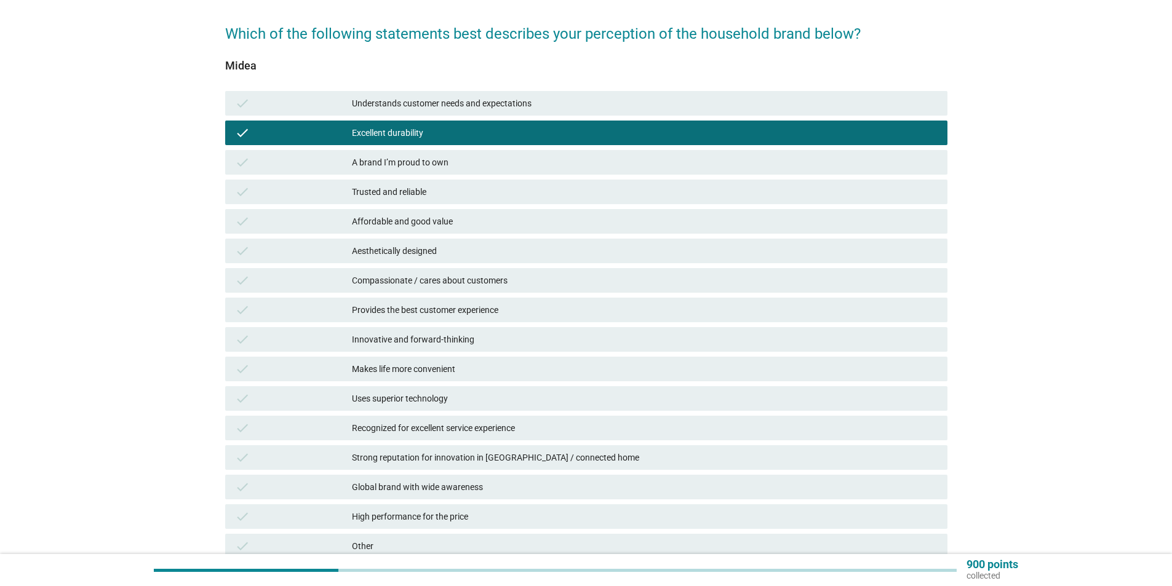
scroll to position [196, 0]
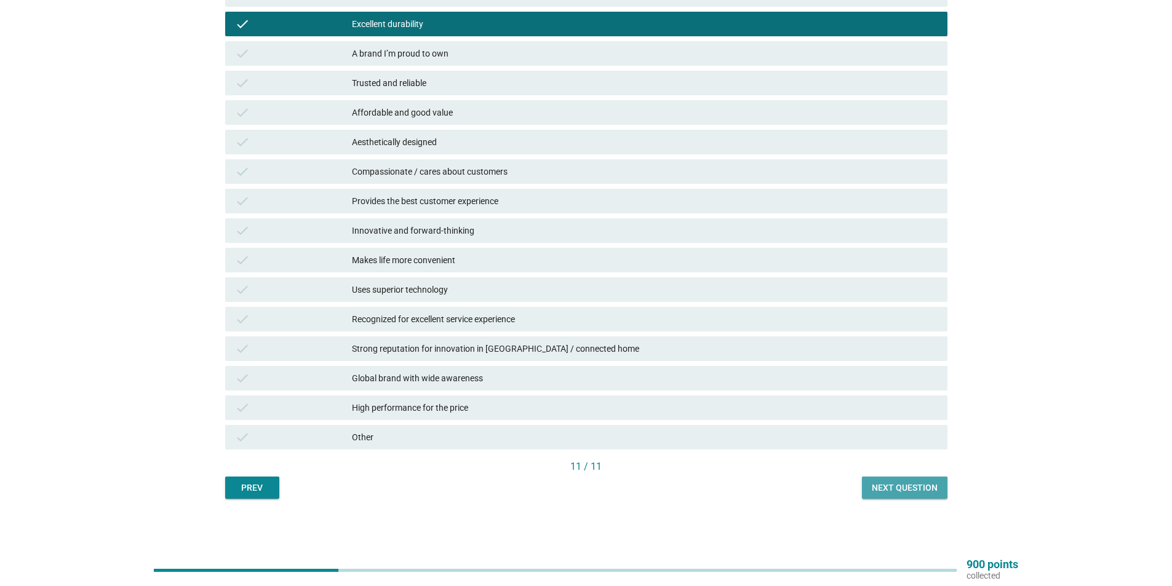
click at [915, 498] on button "Next question" at bounding box center [905, 488] width 86 height 22
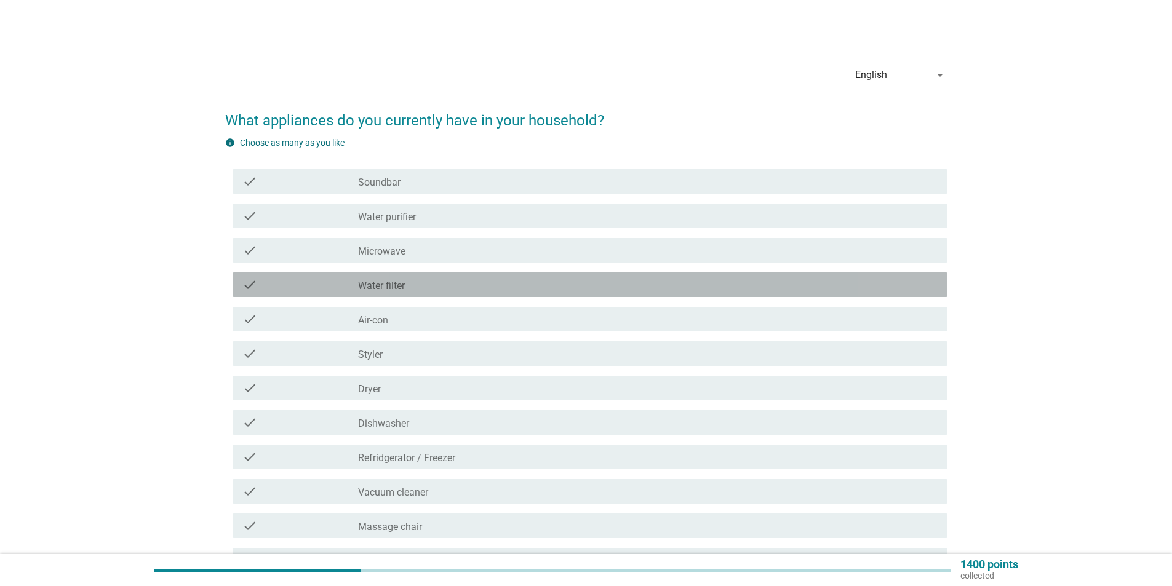
click at [417, 284] on div "check_box_outline_blank Water filter" at bounding box center [648, 285] width 580 height 15
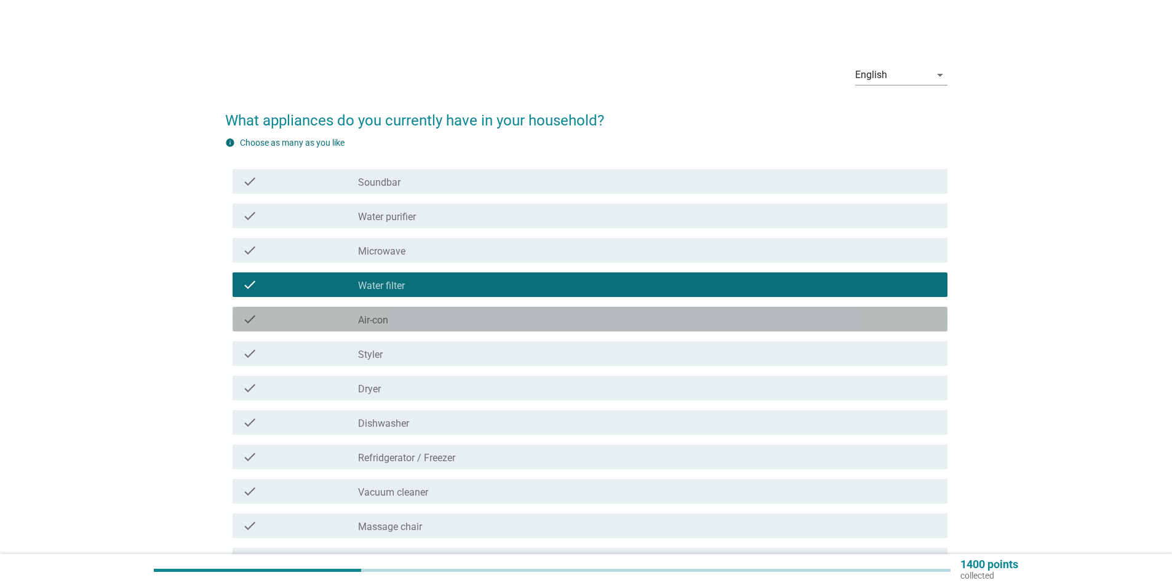
click at [415, 319] on div "check_box_outline_blank Air-con" at bounding box center [648, 319] width 580 height 15
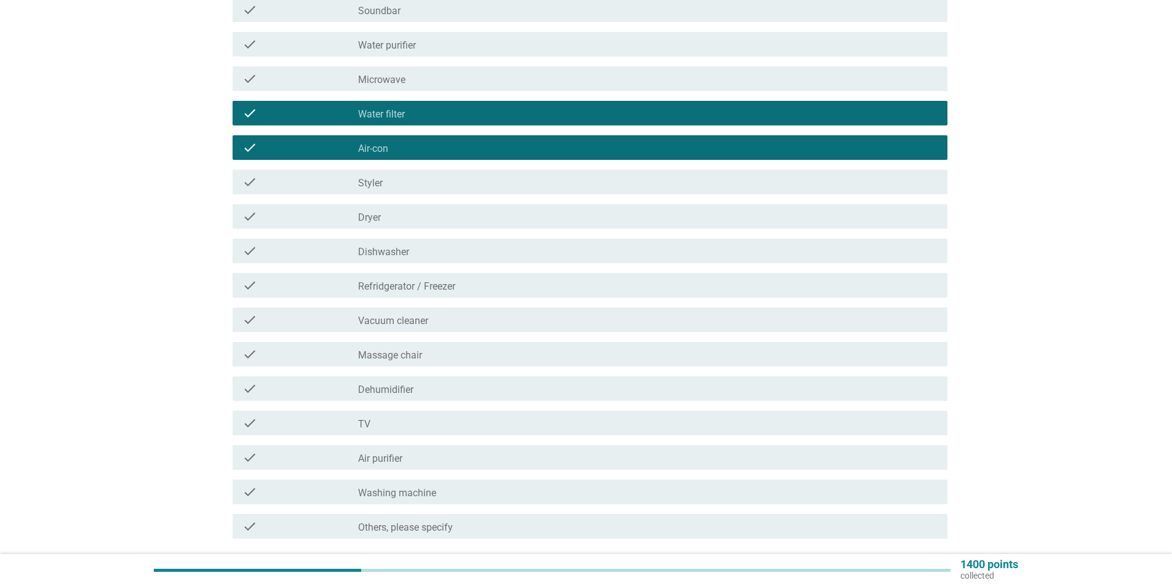
scroll to position [185, 0]
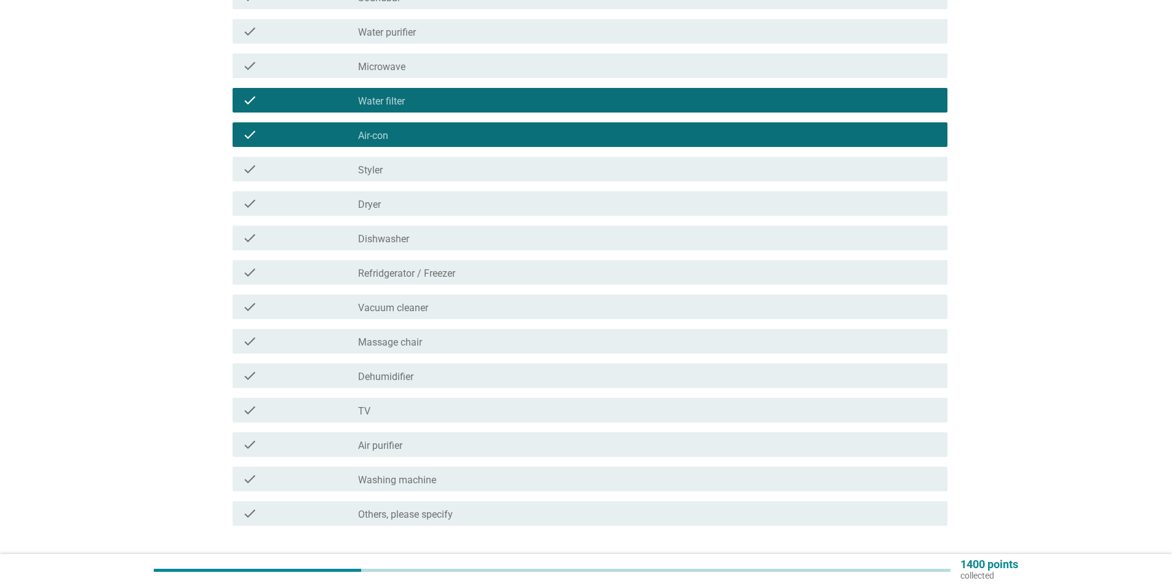
click at [473, 271] on div "check_box_outline_blank Refridgerator / Freezer" at bounding box center [648, 272] width 580 height 15
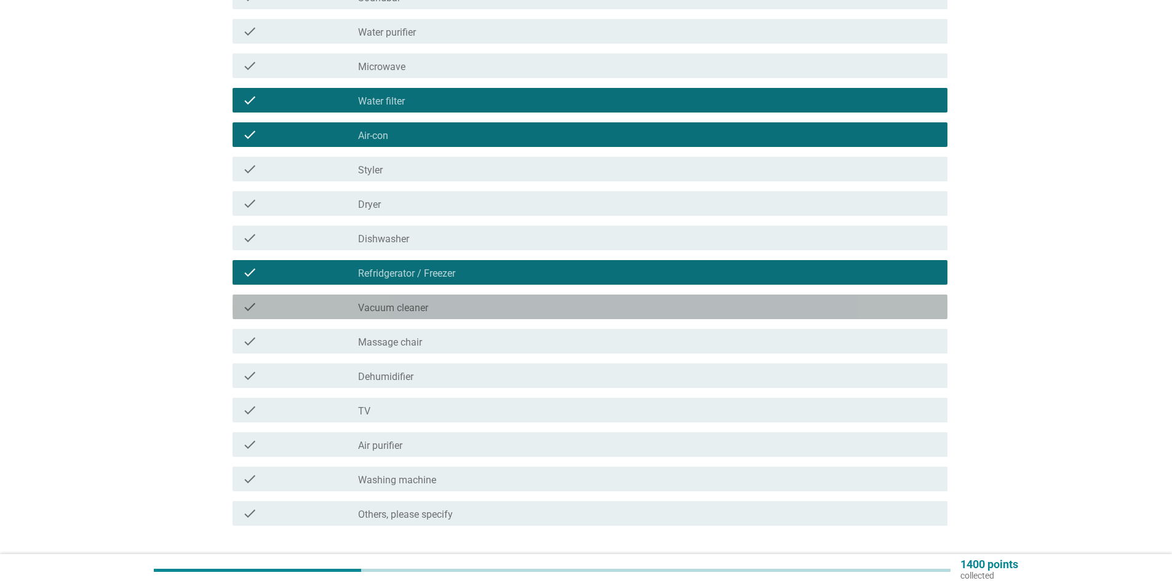
click at [465, 307] on div "check_box_outline_blank Vacuum cleaner" at bounding box center [648, 307] width 580 height 15
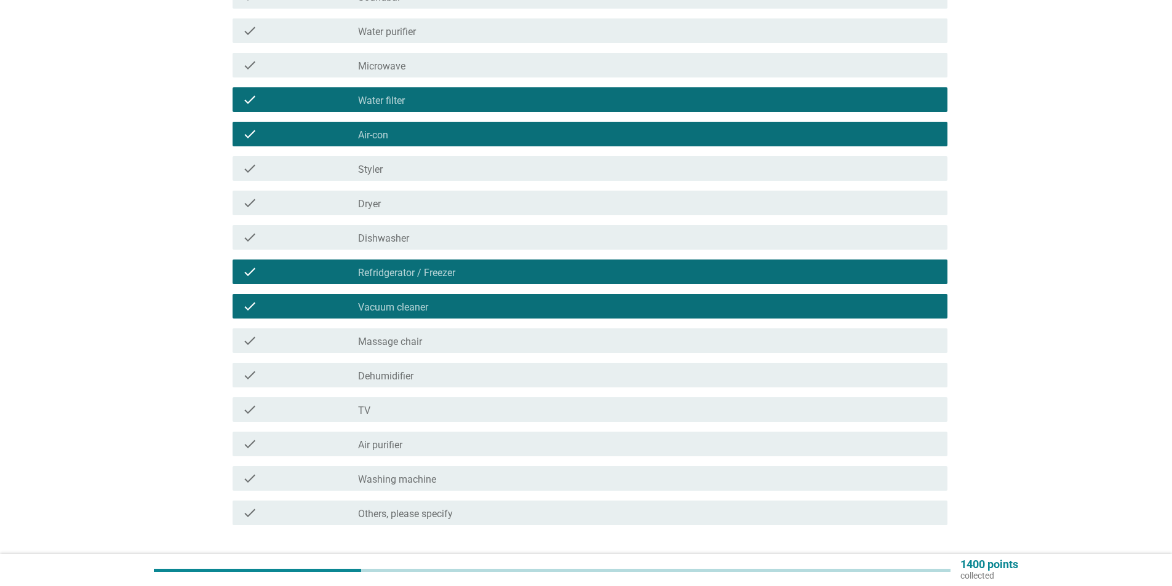
scroll to position [246, 0]
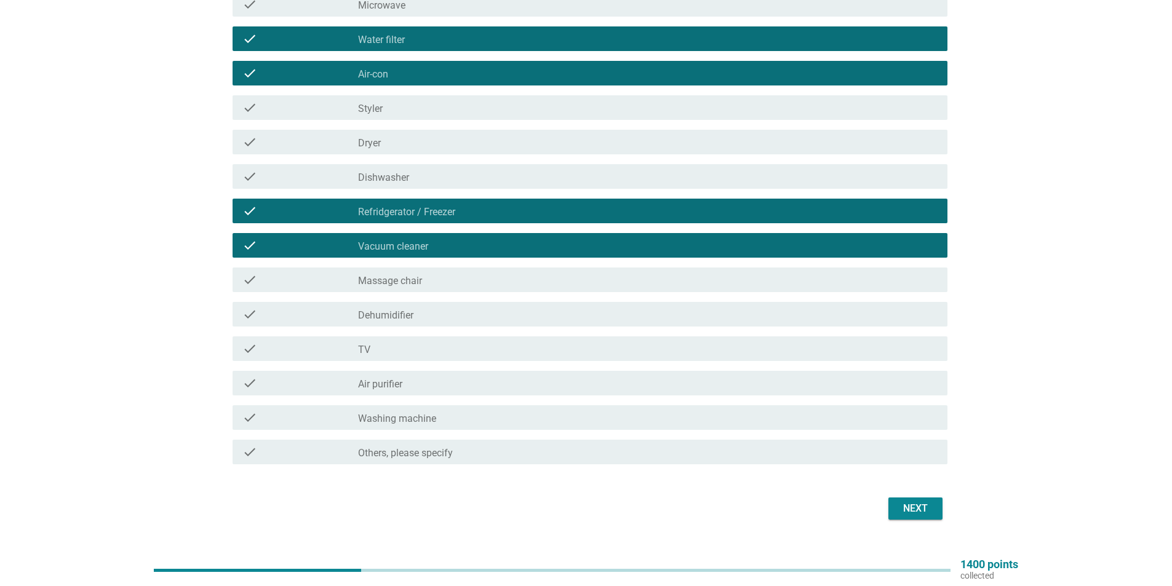
click at [458, 353] on div "check_box_outline_blank TV" at bounding box center [648, 349] width 580 height 15
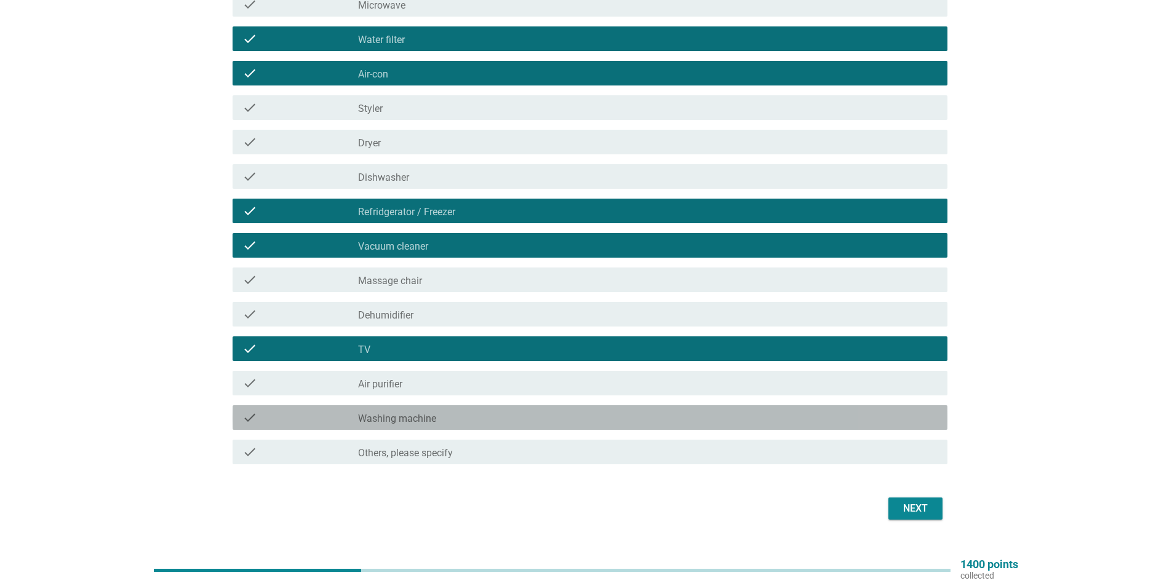
click at [469, 416] on div "check_box_outline_blank Washing machine" at bounding box center [648, 417] width 580 height 15
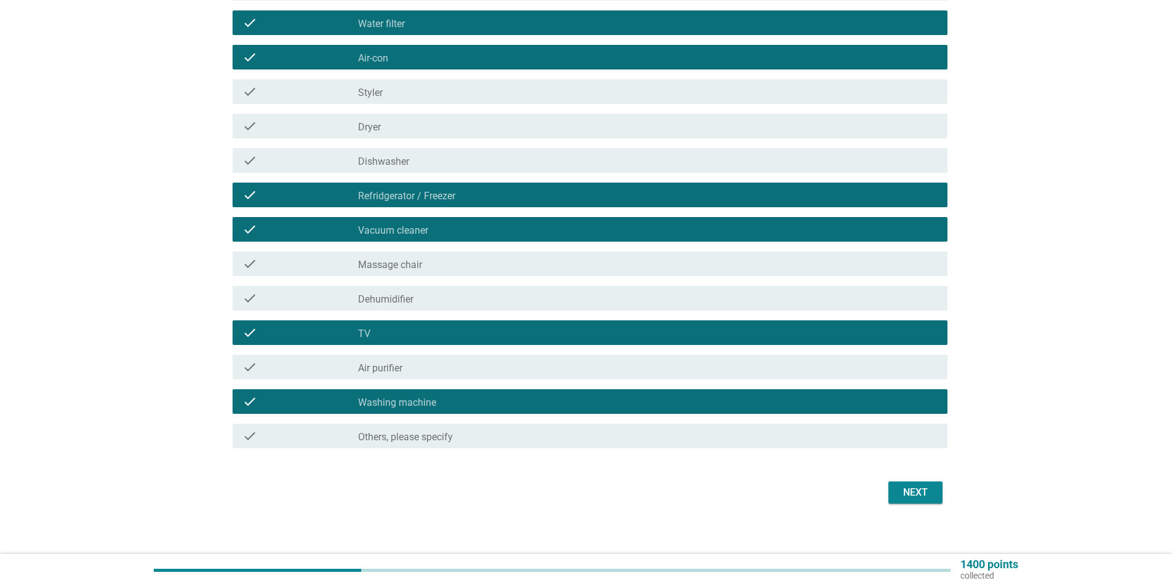
scroll to position [271, 0]
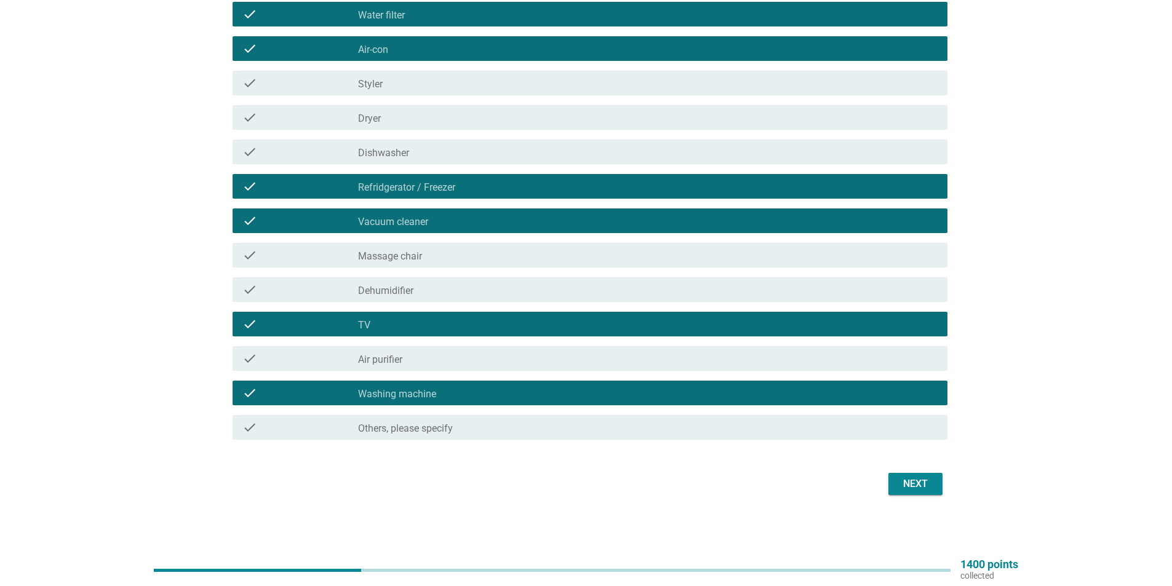
click at [927, 481] on div "Next" at bounding box center [915, 484] width 34 height 15
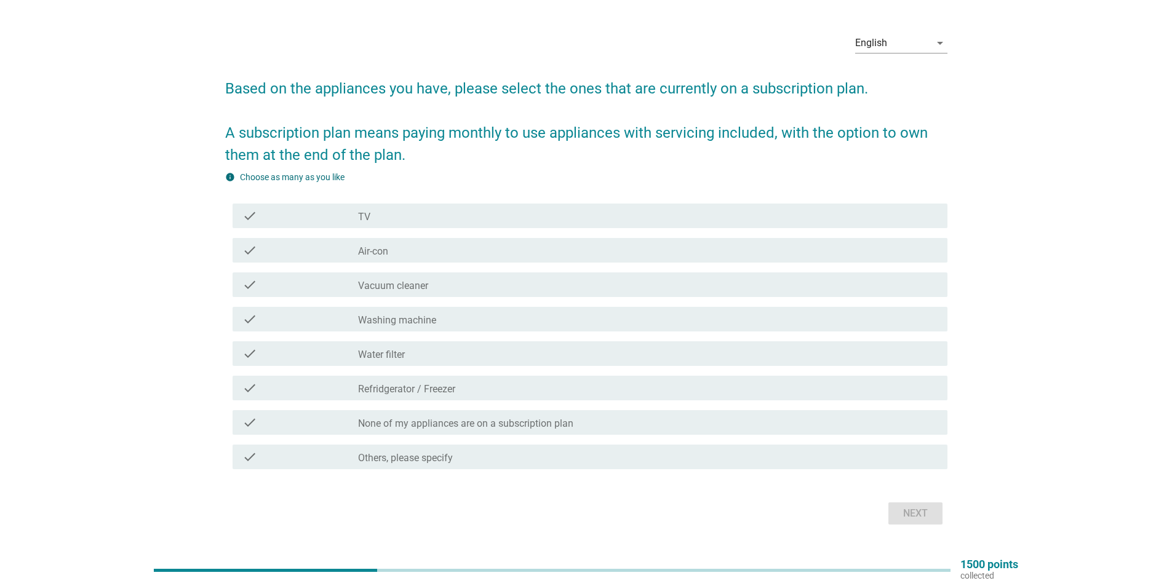
scroll to position [0, 0]
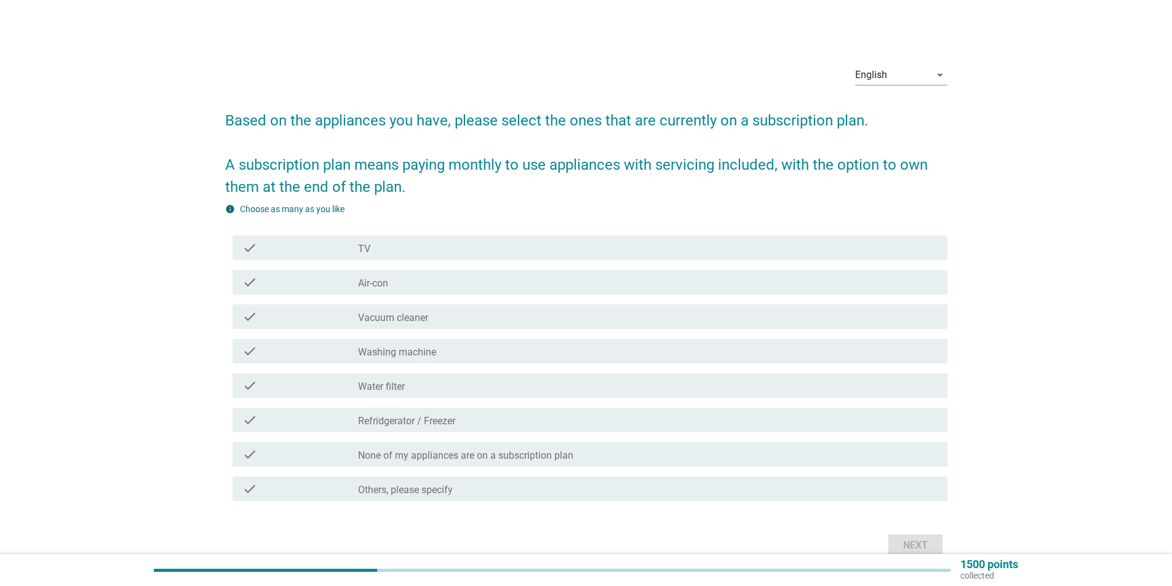
click at [504, 448] on div "check_box_outline_blank None of my appliances are on a subscription plan" at bounding box center [648, 454] width 580 height 15
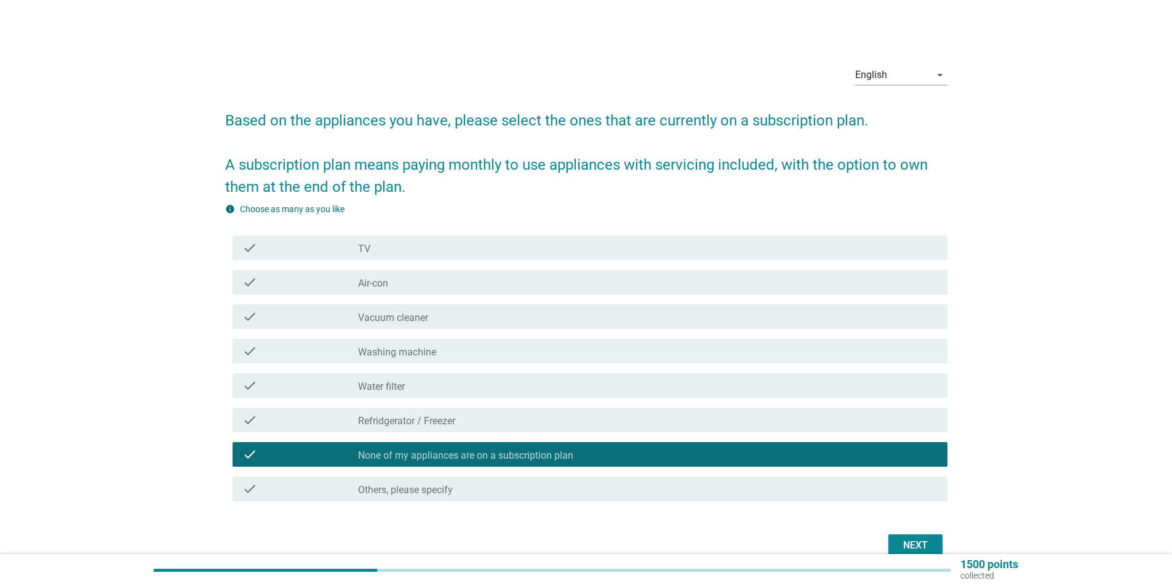
click at [915, 540] on div "Next" at bounding box center [915, 545] width 34 height 15
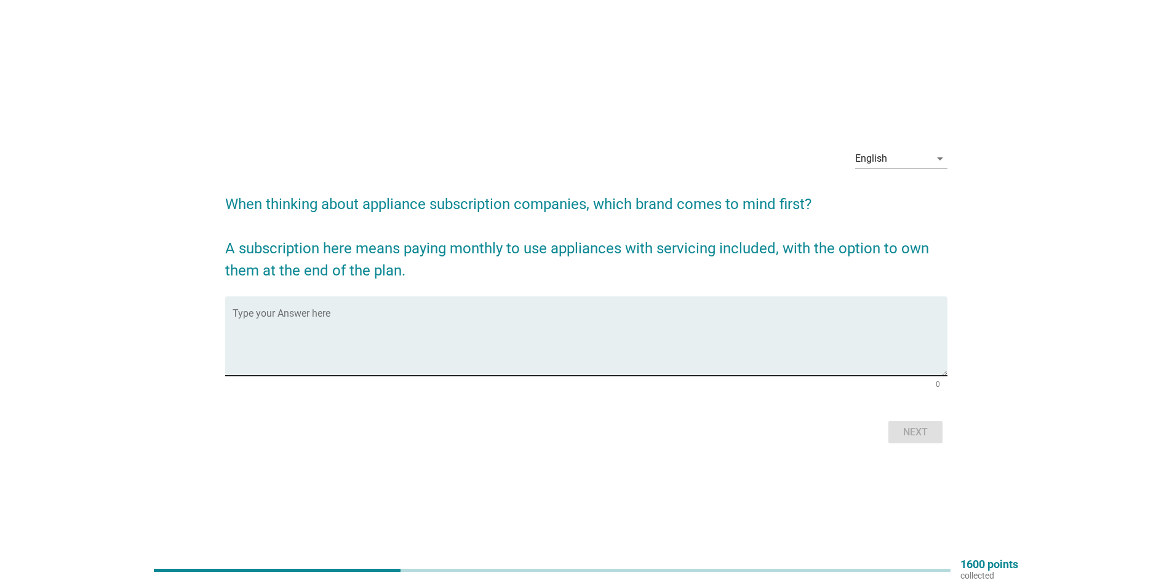
click at [423, 366] on textarea "Type your Answer here" at bounding box center [590, 343] width 715 height 65
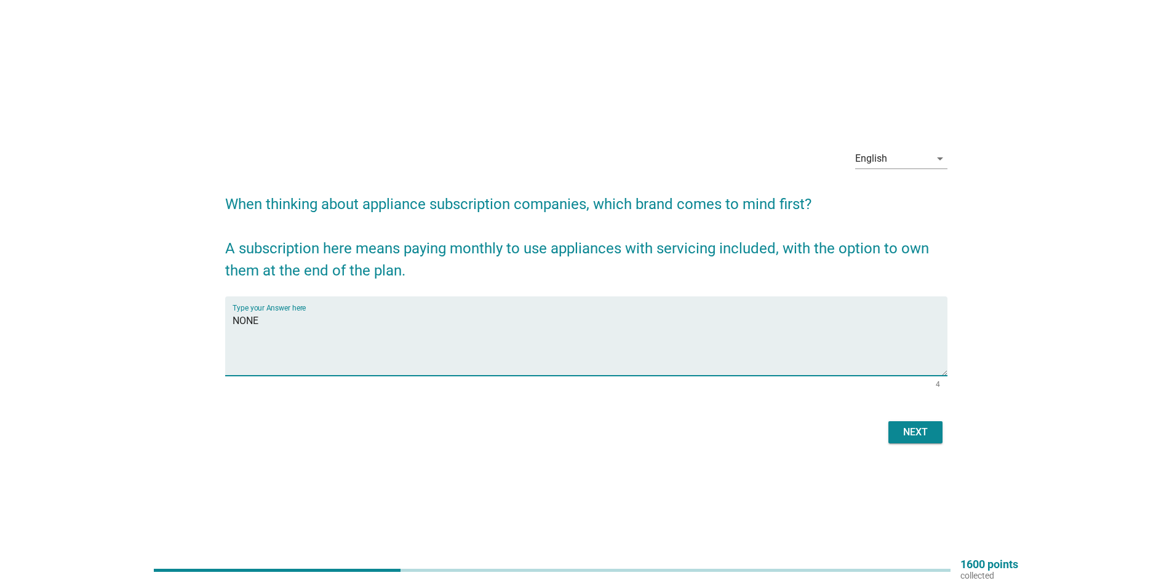
type textarea "NONE"
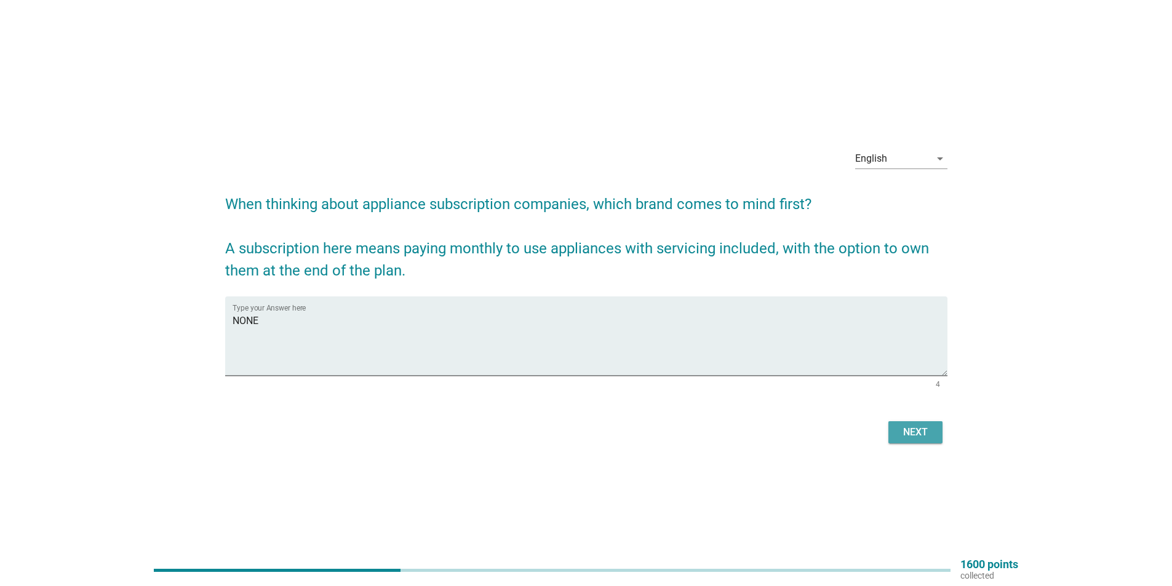
click at [918, 435] on div "Next" at bounding box center [915, 432] width 34 height 15
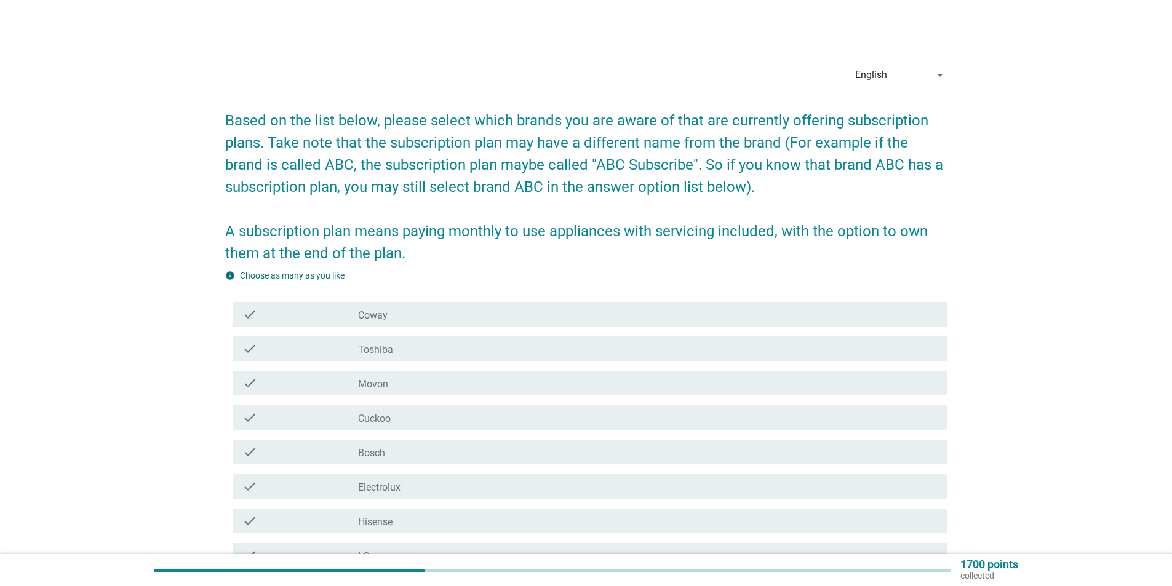
click at [385, 313] on label "Coway" at bounding box center [373, 316] width 30 height 12
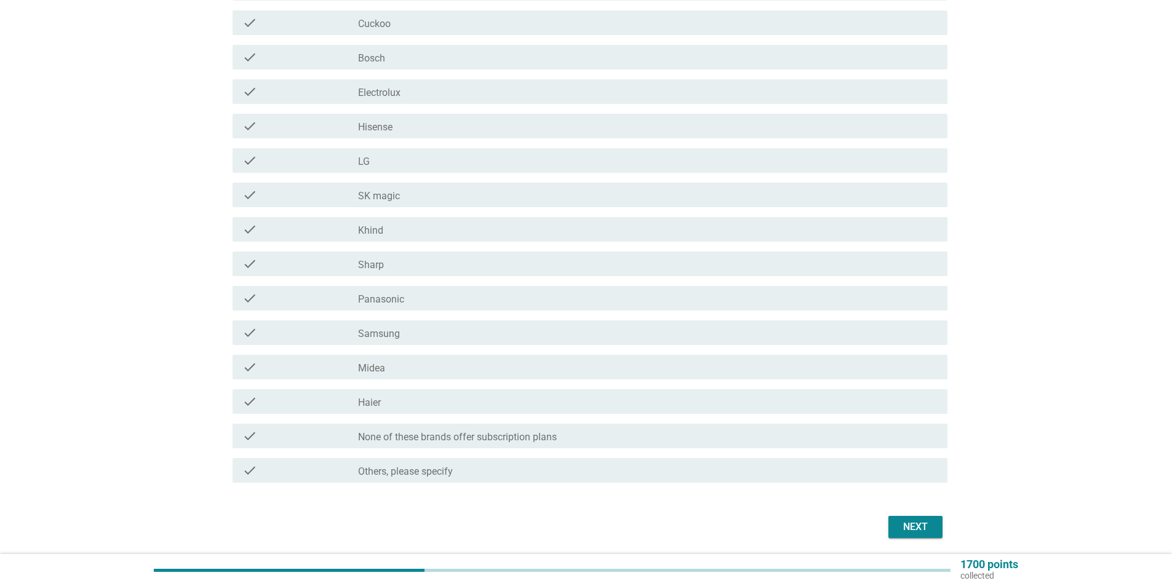
scroll to position [438, 0]
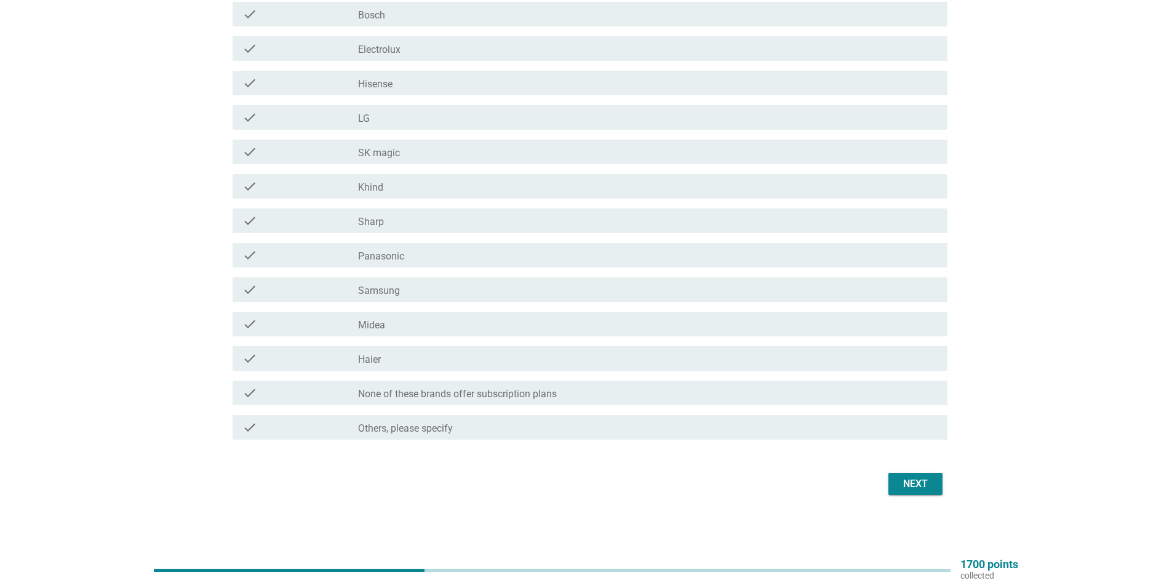
click at [902, 487] on div "Next" at bounding box center [915, 484] width 34 height 15
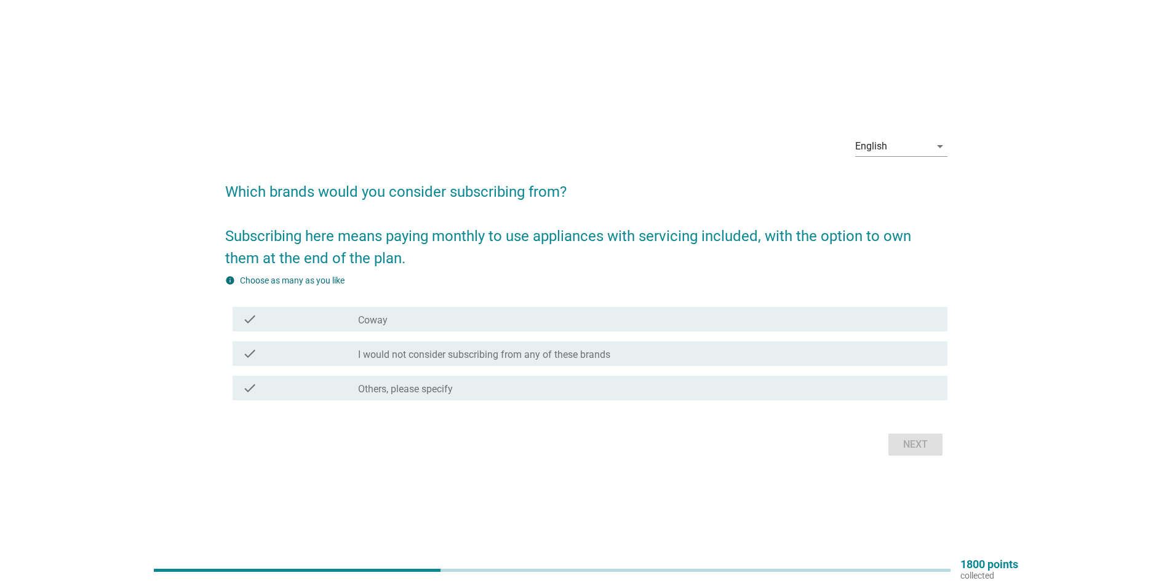
click at [449, 322] on div "check_box_outline_blank Coway" at bounding box center [648, 319] width 580 height 15
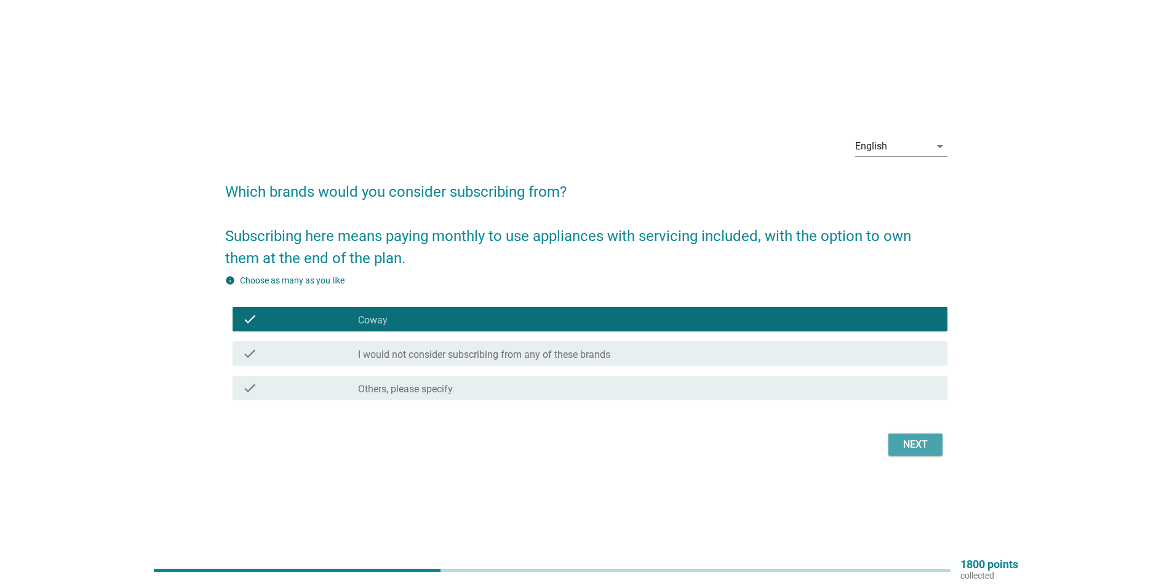
click at [912, 437] on button "Next" at bounding box center [916, 445] width 54 height 22
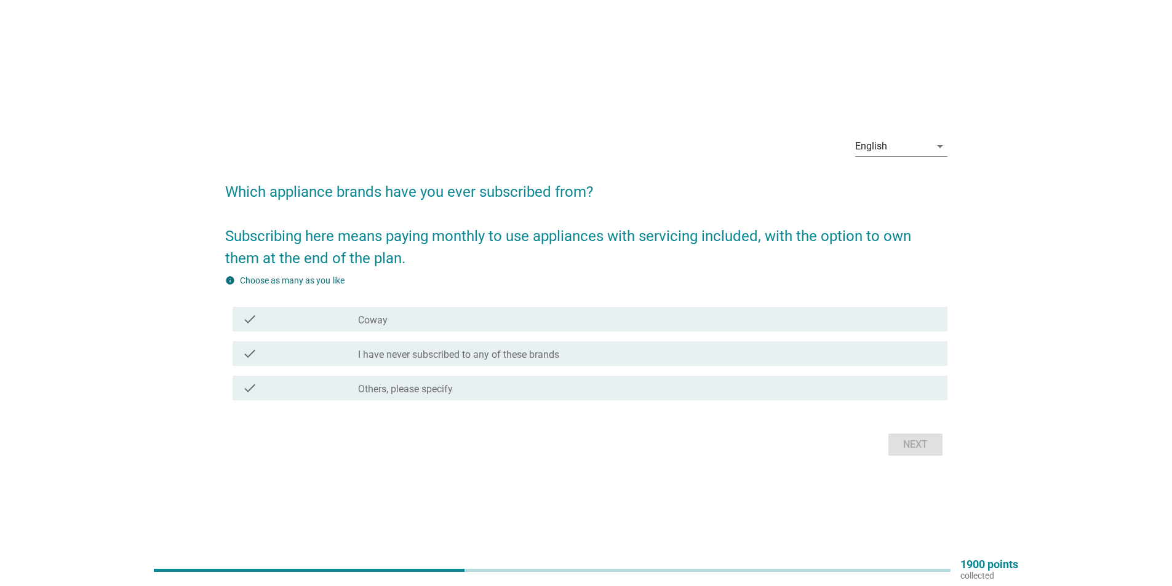
click at [449, 313] on div "check_box_outline_blank Coway" at bounding box center [648, 319] width 580 height 15
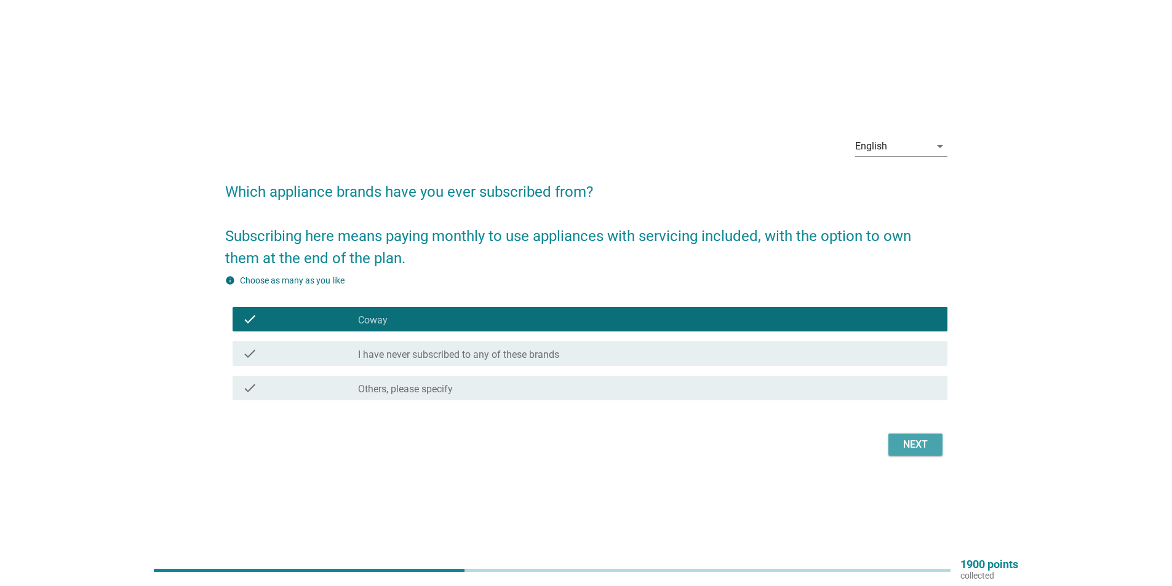
click at [918, 446] on div "Next" at bounding box center [915, 445] width 34 height 15
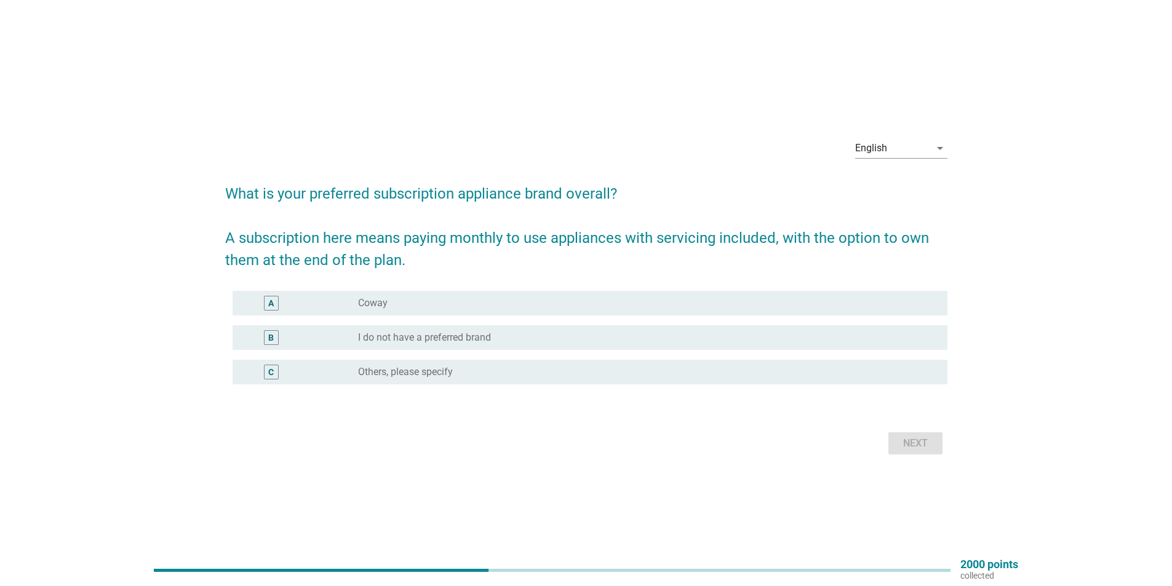
click at [383, 301] on label "Coway" at bounding box center [373, 303] width 30 height 12
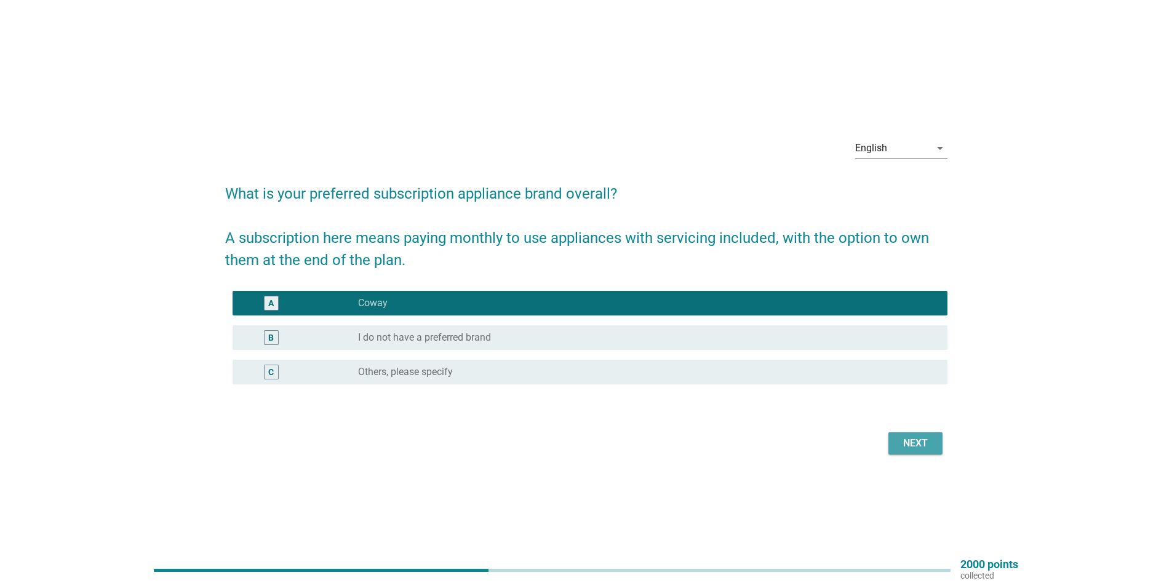
click at [906, 444] on div "Next" at bounding box center [915, 443] width 34 height 15
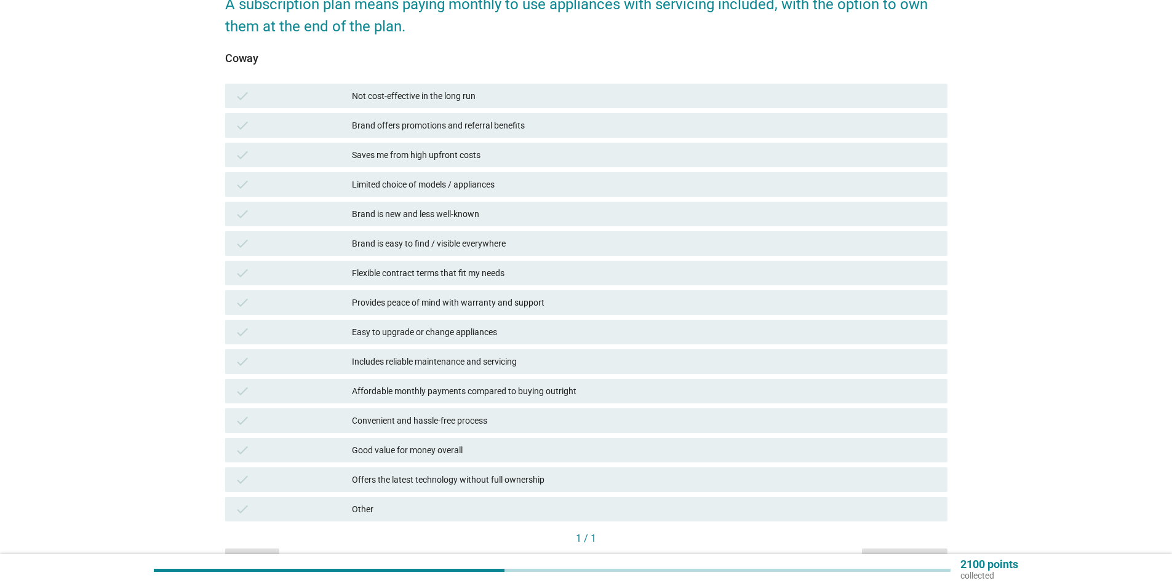
scroll to position [185, 0]
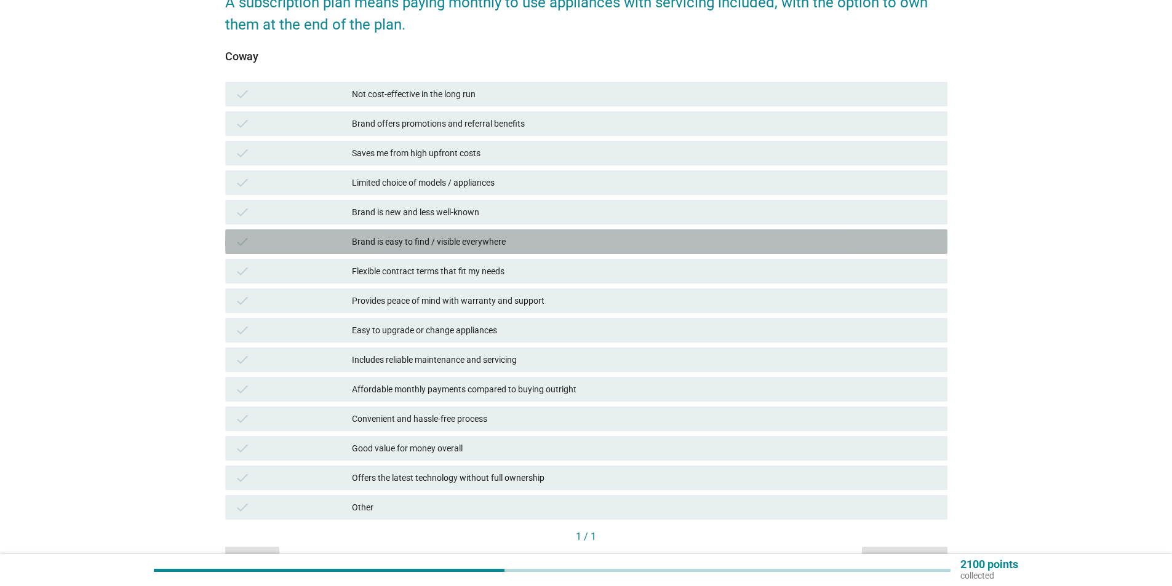
click at [496, 238] on div "Brand is easy to find / visible everywhere" at bounding box center [645, 241] width 586 height 15
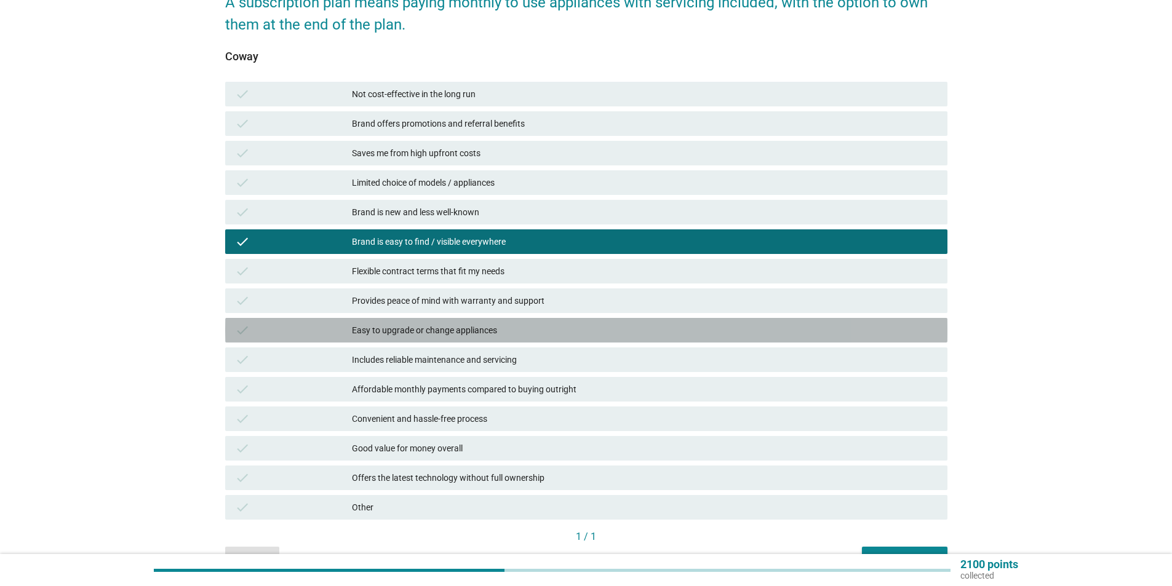
click at [510, 327] on div "Easy to upgrade or change appliances" at bounding box center [645, 330] width 586 height 15
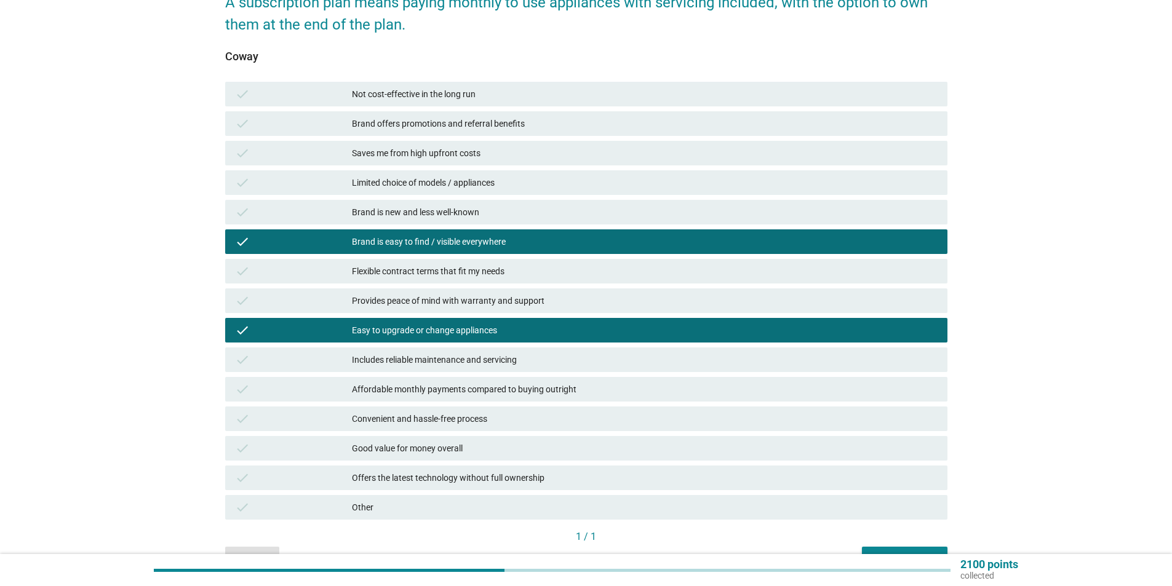
click at [563, 393] on div "Affordable monthly payments compared to buying outright" at bounding box center [645, 389] width 586 height 15
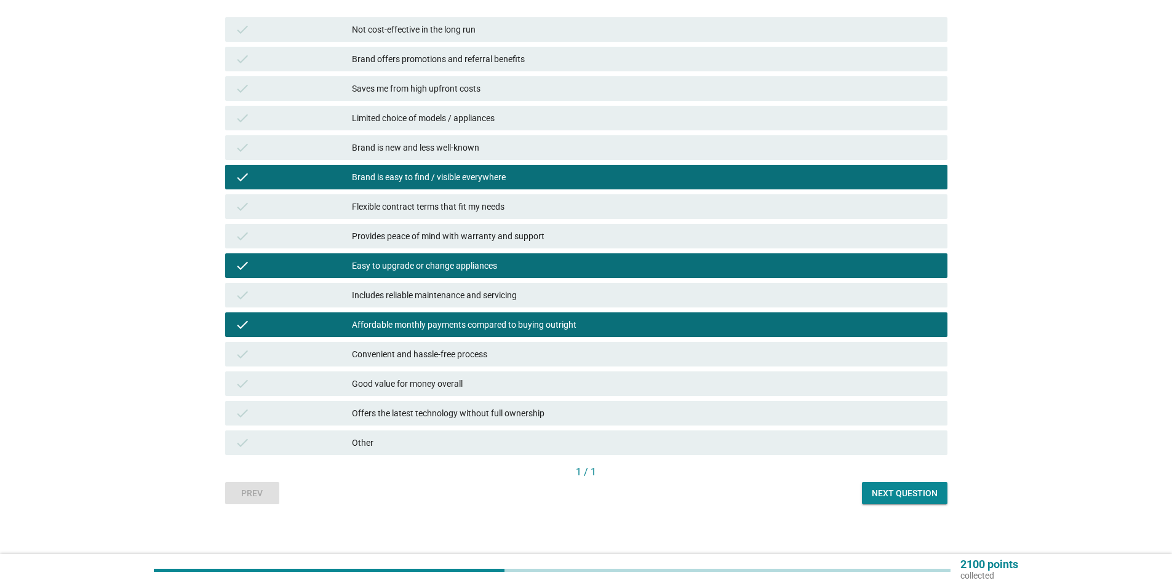
scroll to position [255, 0]
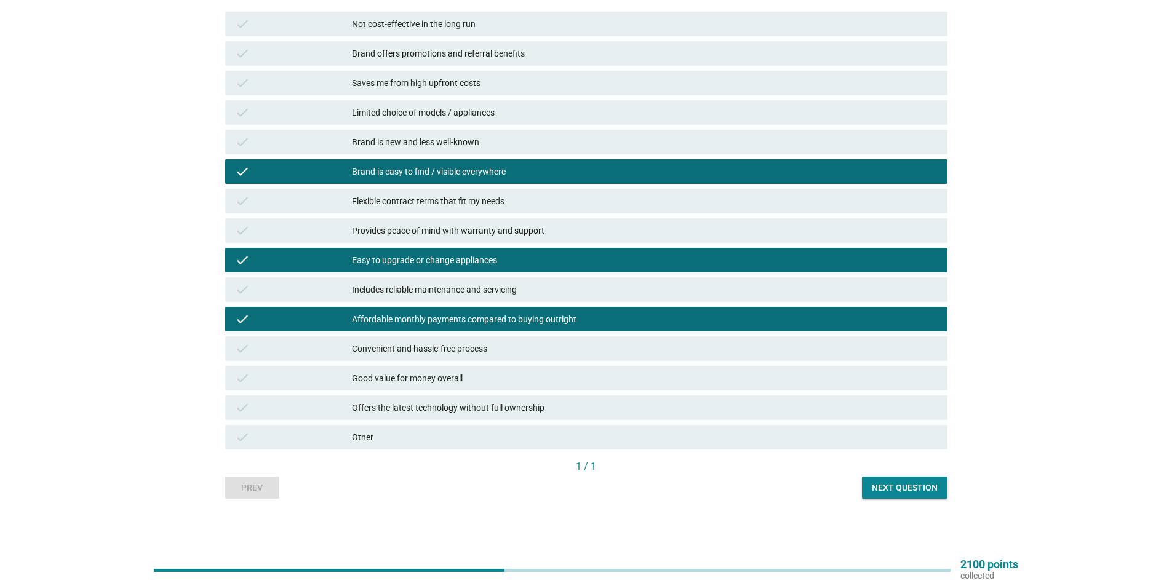
click at [514, 382] on div "Good value for money overall" at bounding box center [645, 378] width 586 height 15
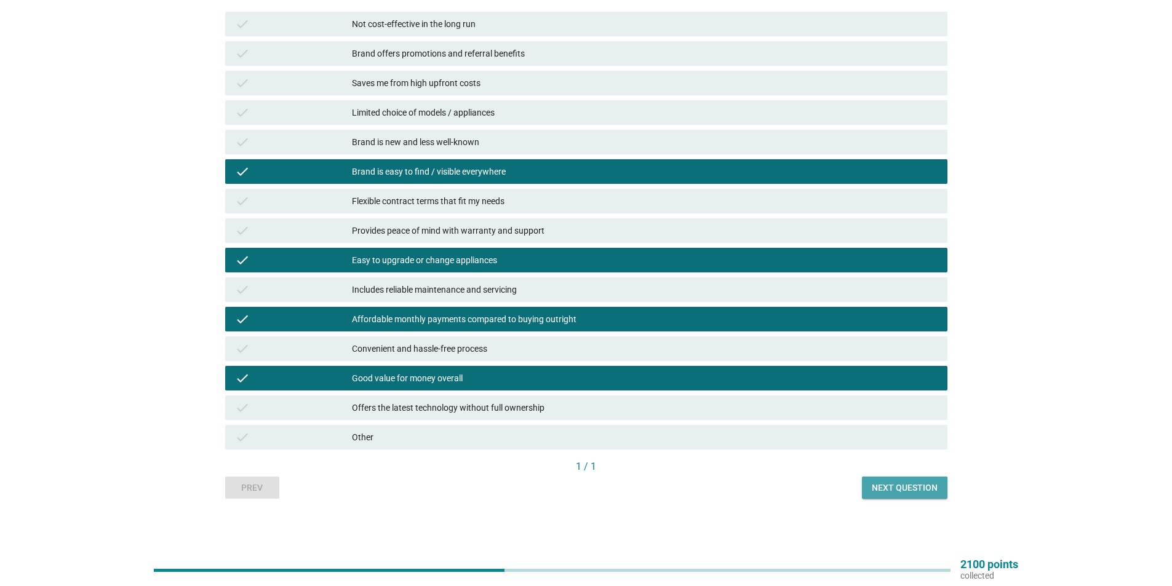
click at [897, 485] on div "Next question" at bounding box center [905, 488] width 66 height 13
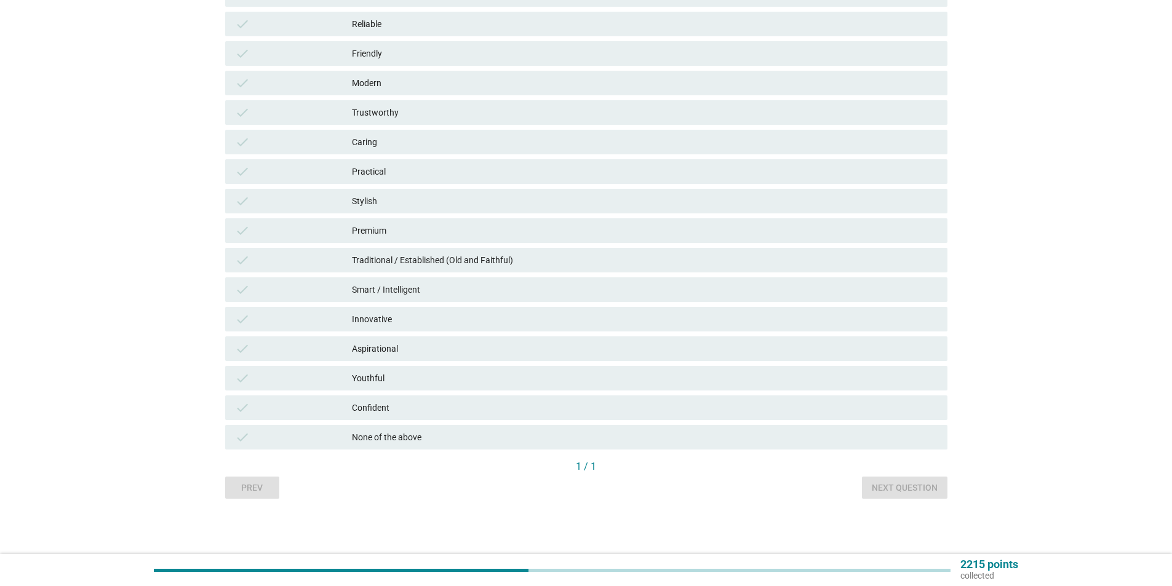
scroll to position [0, 0]
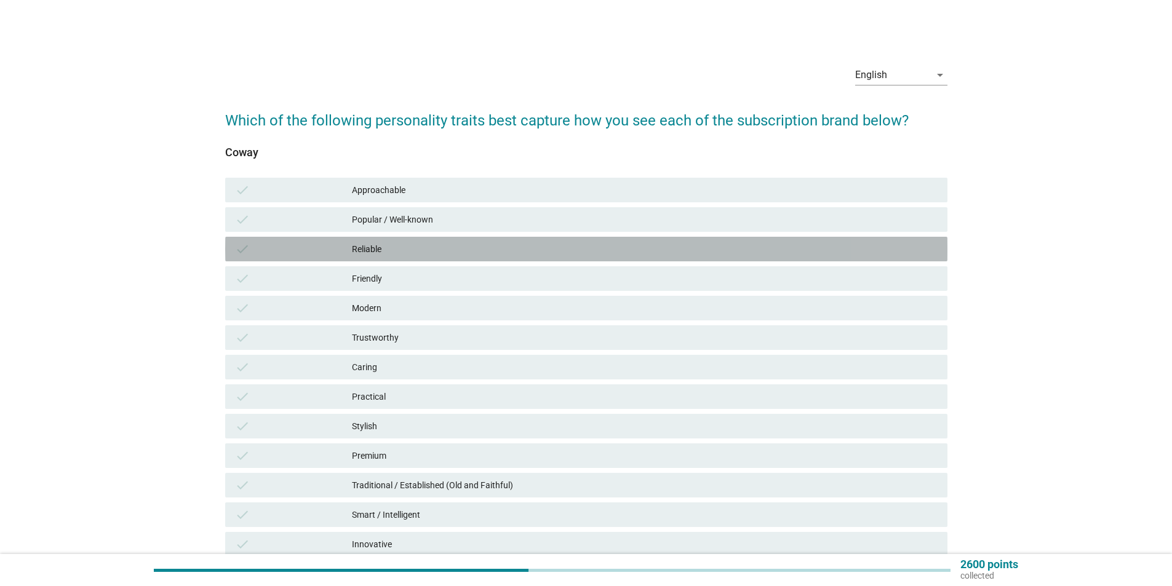
drag, startPoint x: 377, startPoint y: 248, endPoint x: 405, endPoint y: 311, distance: 69.2
click at [378, 250] on div "Reliable" at bounding box center [645, 249] width 586 height 15
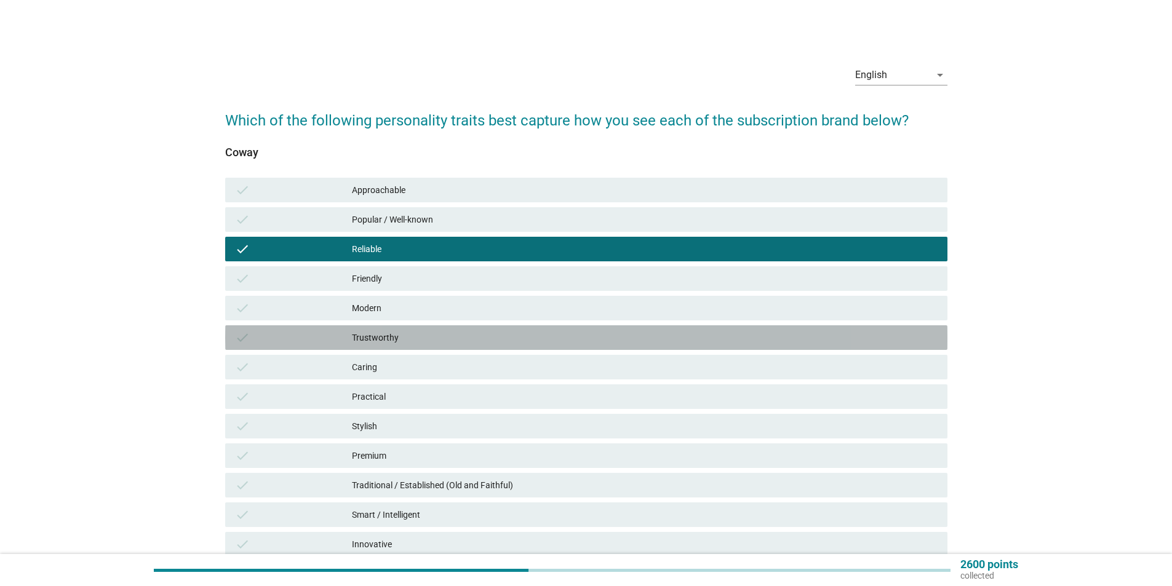
click at [412, 340] on div "Trustworthy" at bounding box center [645, 337] width 586 height 15
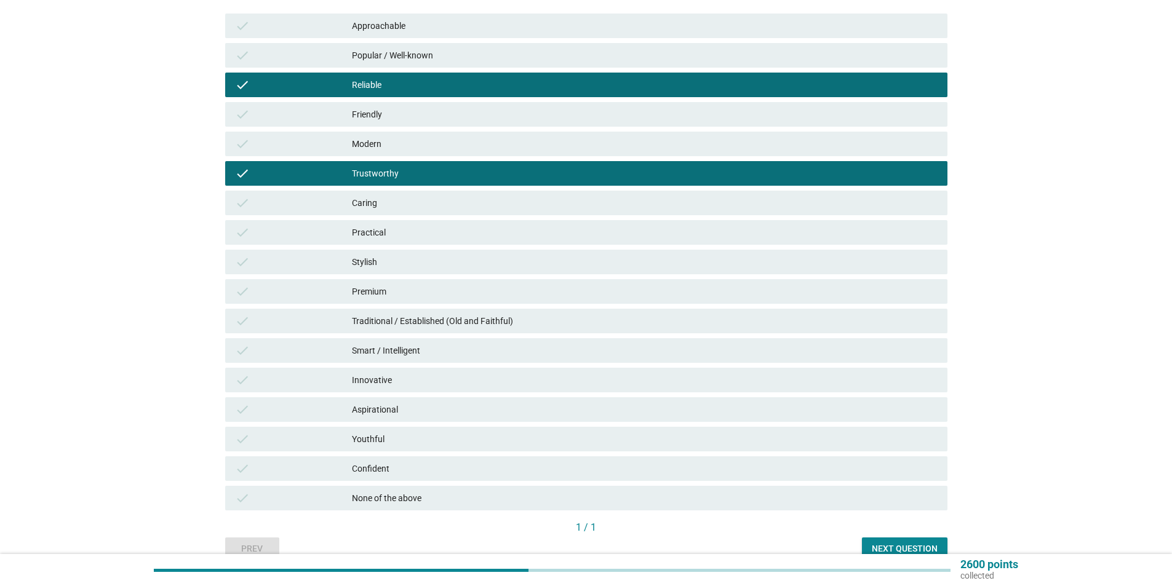
scroll to position [225, 0]
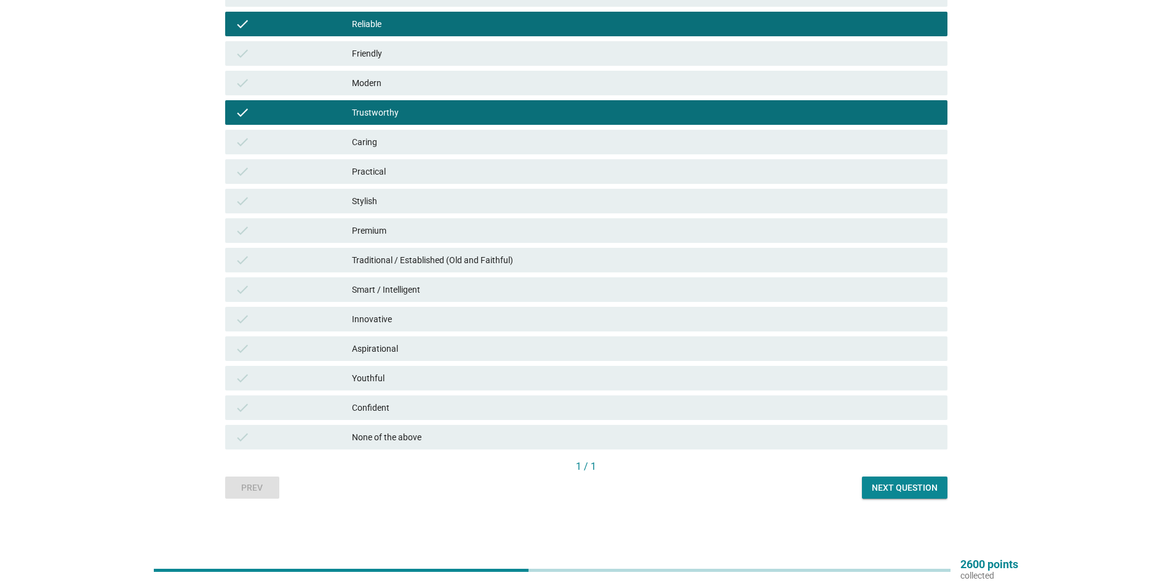
click at [417, 167] on div "Practical" at bounding box center [645, 171] width 586 height 15
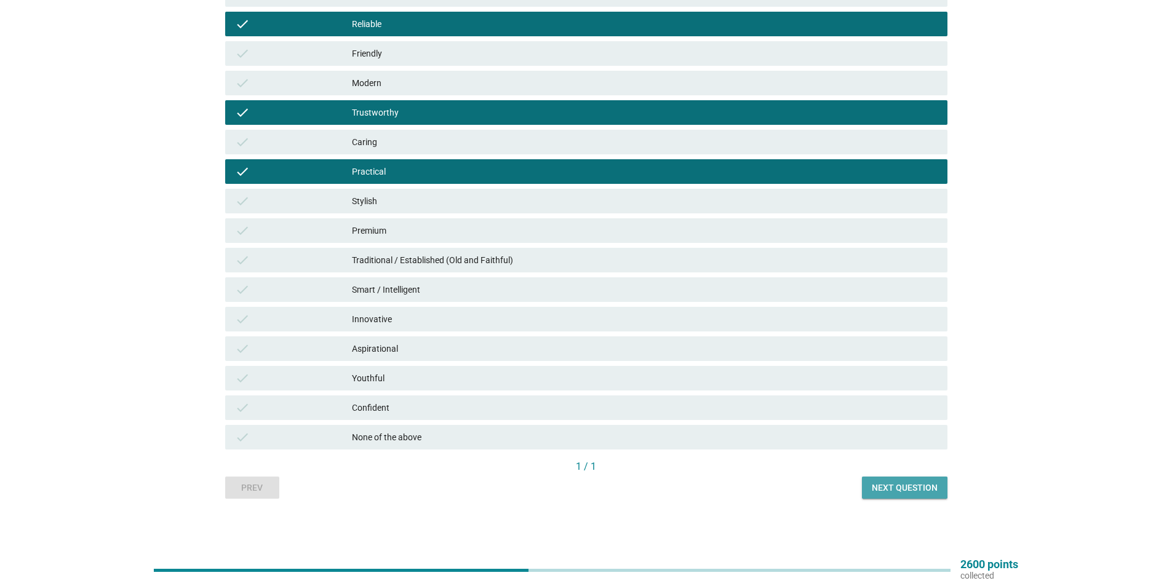
click at [894, 489] on div "Next question" at bounding box center [905, 488] width 66 height 13
click at [900, 489] on div "Prev Next question" at bounding box center [586, 488] width 722 height 22
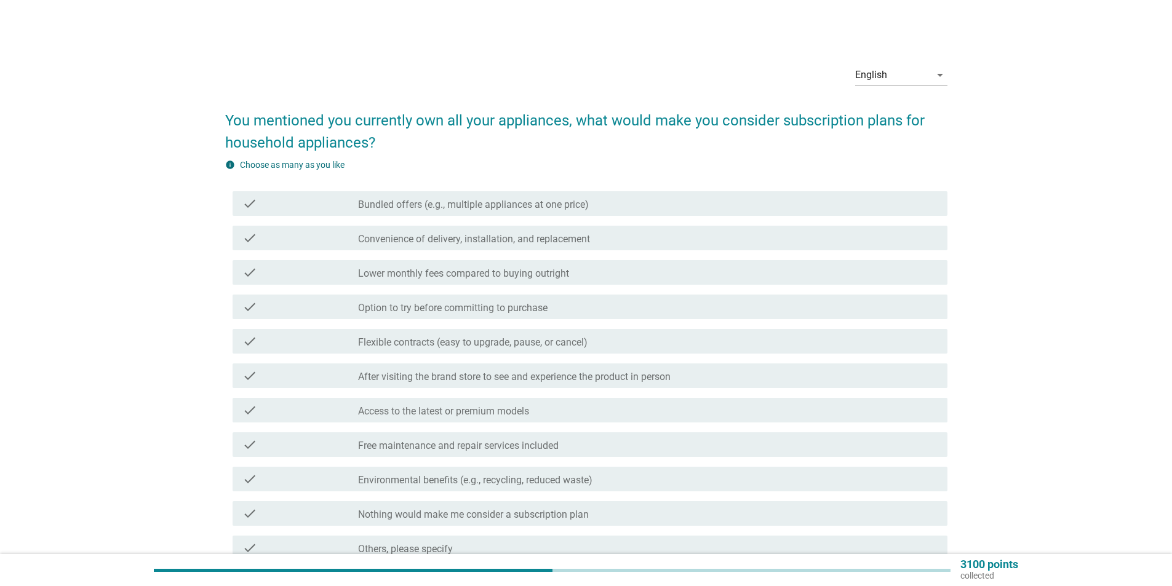
scroll to position [62, 0]
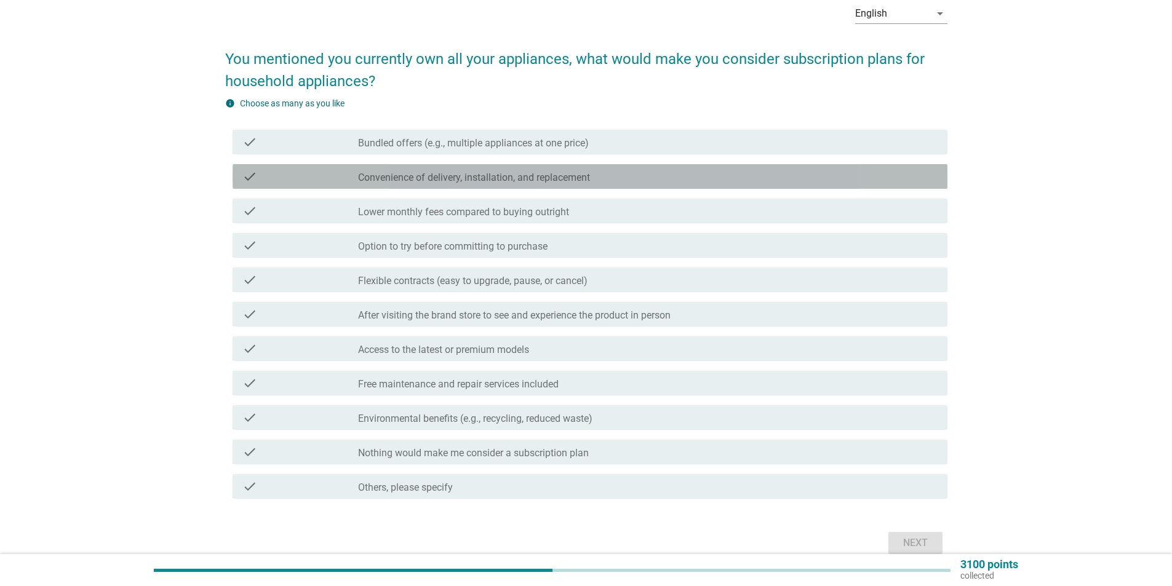
click at [554, 176] on label "Convenience of delivery, installation, and replacement" at bounding box center [474, 178] width 232 height 12
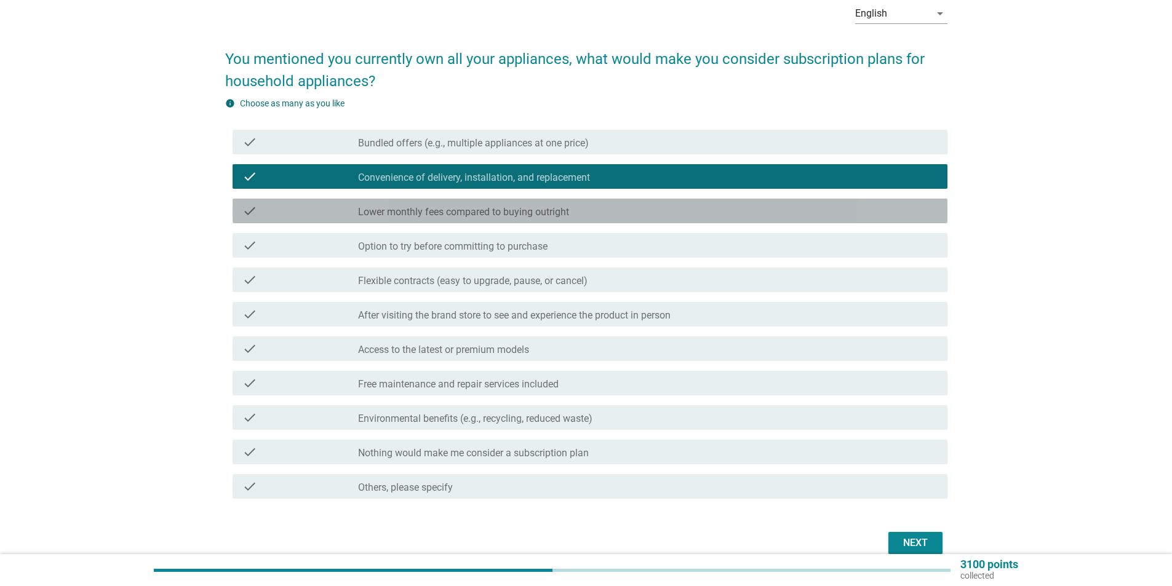
click at [545, 214] on label "Lower monthly fees compared to buying outright" at bounding box center [463, 212] width 211 height 12
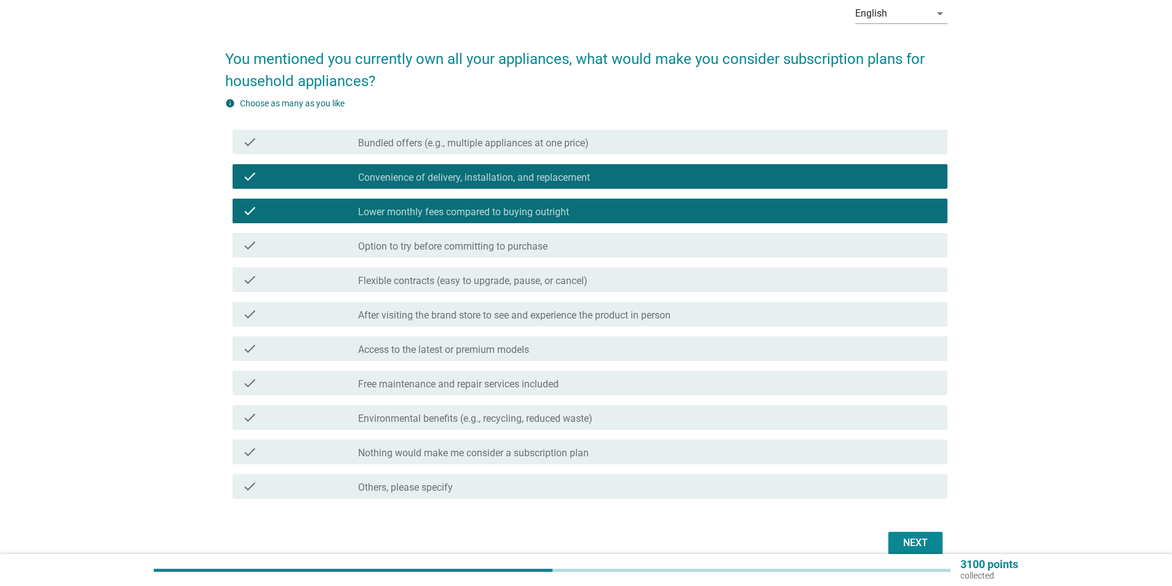
click at [491, 383] on label "Free maintenance and repair services included" at bounding box center [458, 384] width 201 height 12
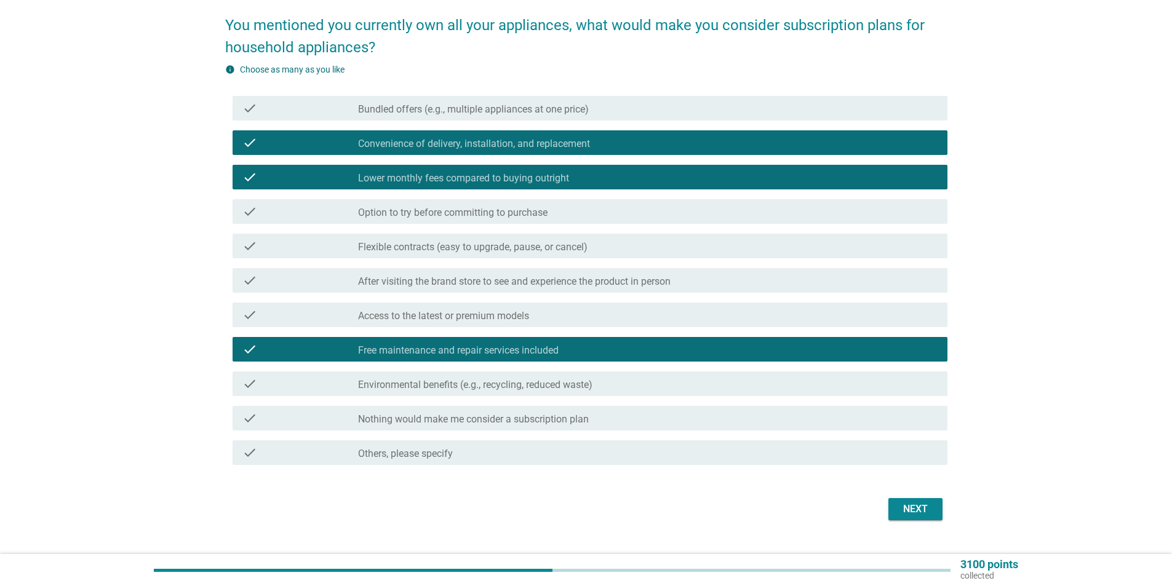
scroll to position [121, 0]
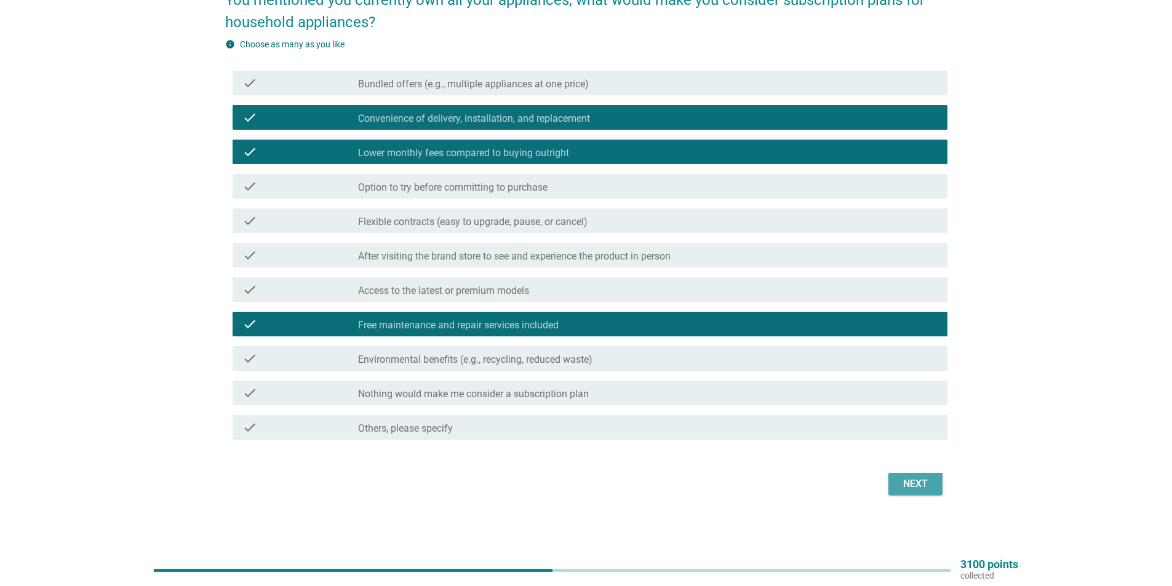
click at [909, 484] on div "Next" at bounding box center [915, 484] width 34 height 15
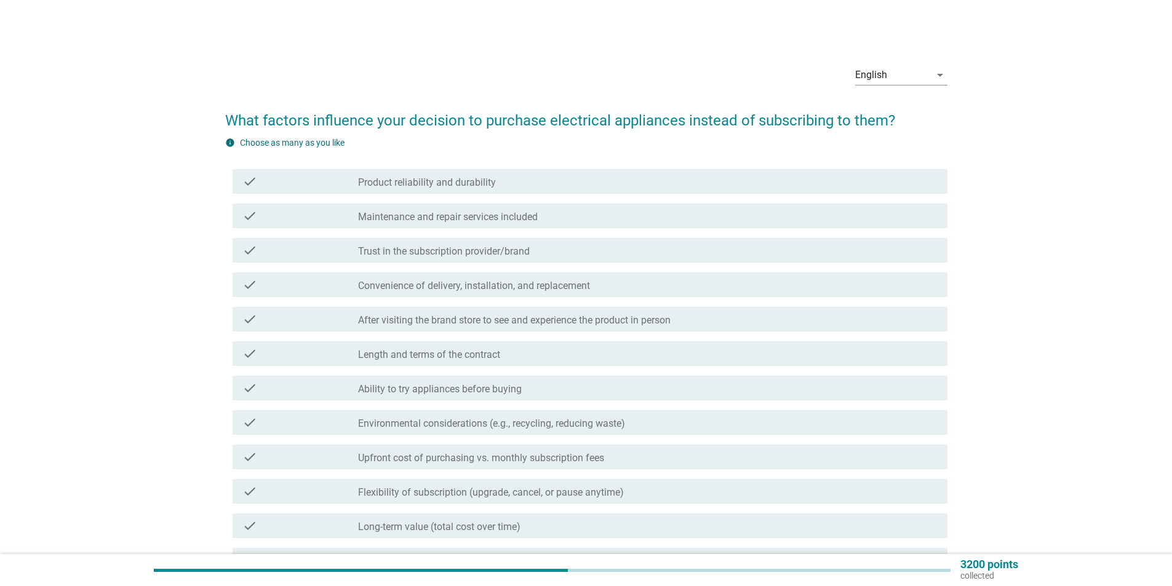
click at [465, 183] on label "Product reliability and durability" at bounding box center [427, 183] width 138 height 12
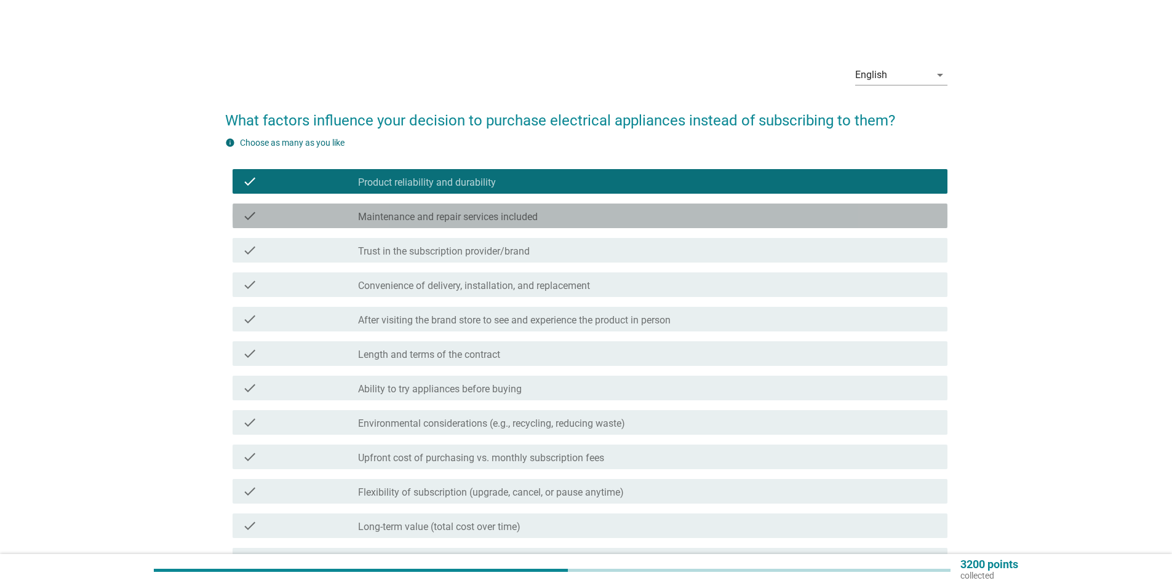
click at [560, 225] on div "check check_box_outline_blank Maintenance and repair services included" at bounding box center [590, 216] width 715 height 25
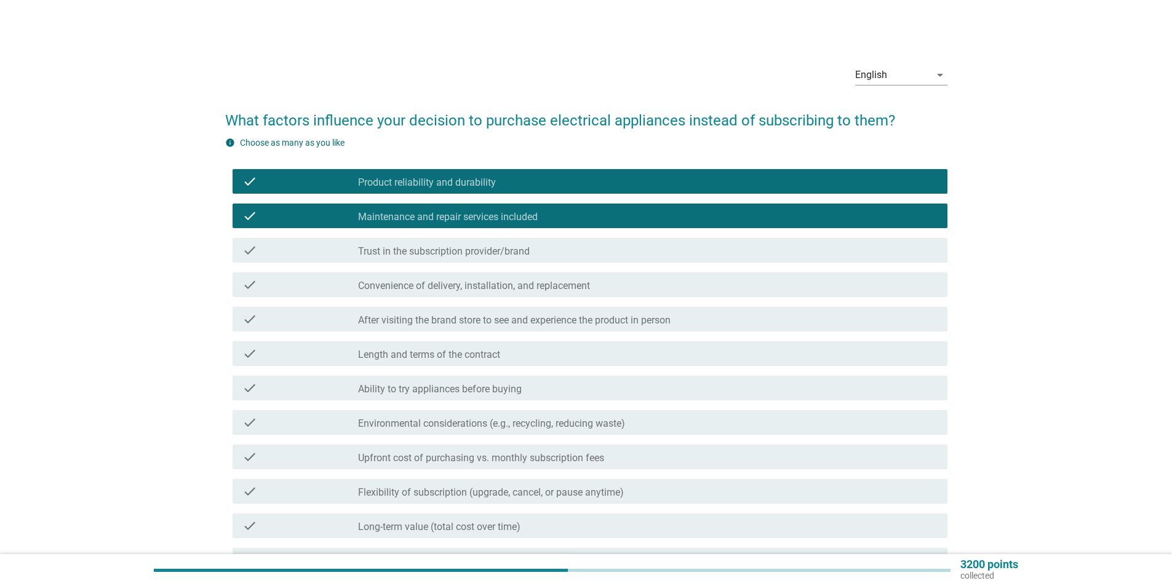
click at [552, 255] on div "check_box_outline_blank Trust in the subscription provider/brand" at bounding box center [648, 250] width 580 height 15
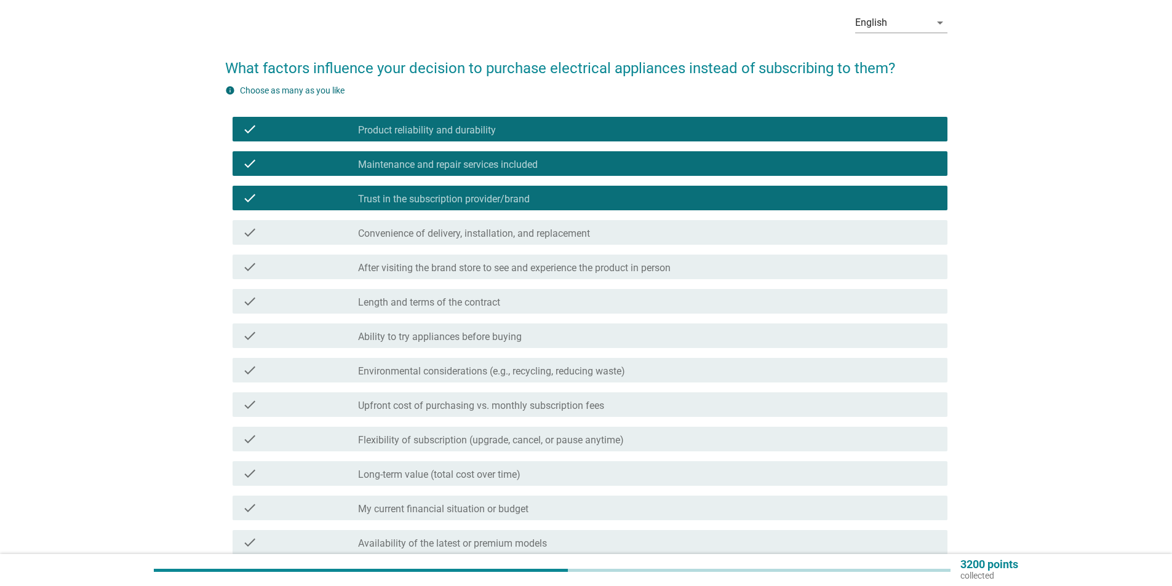
scroll to position [185, 0]
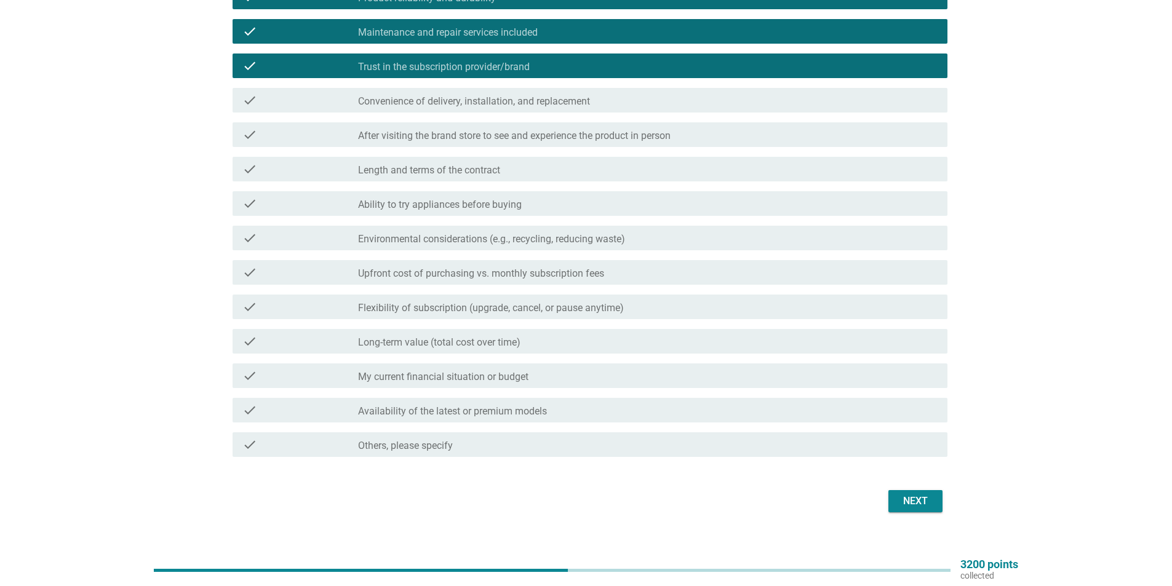
click at [916, 501] on div "Next" at bounding box center [915, 501] width 34 height 15
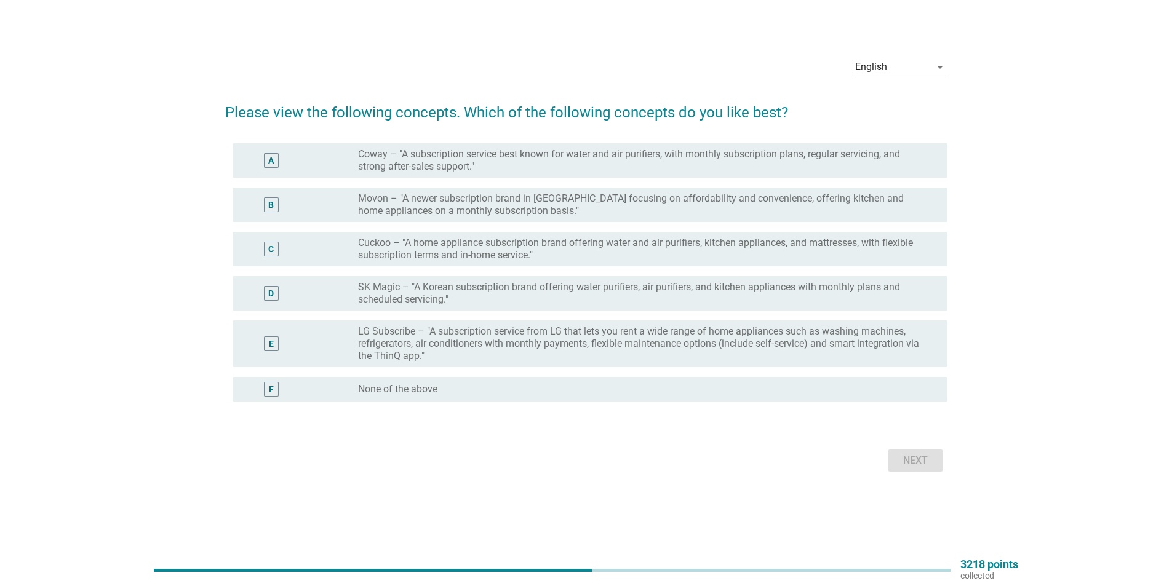
scroll to position [0, 0]
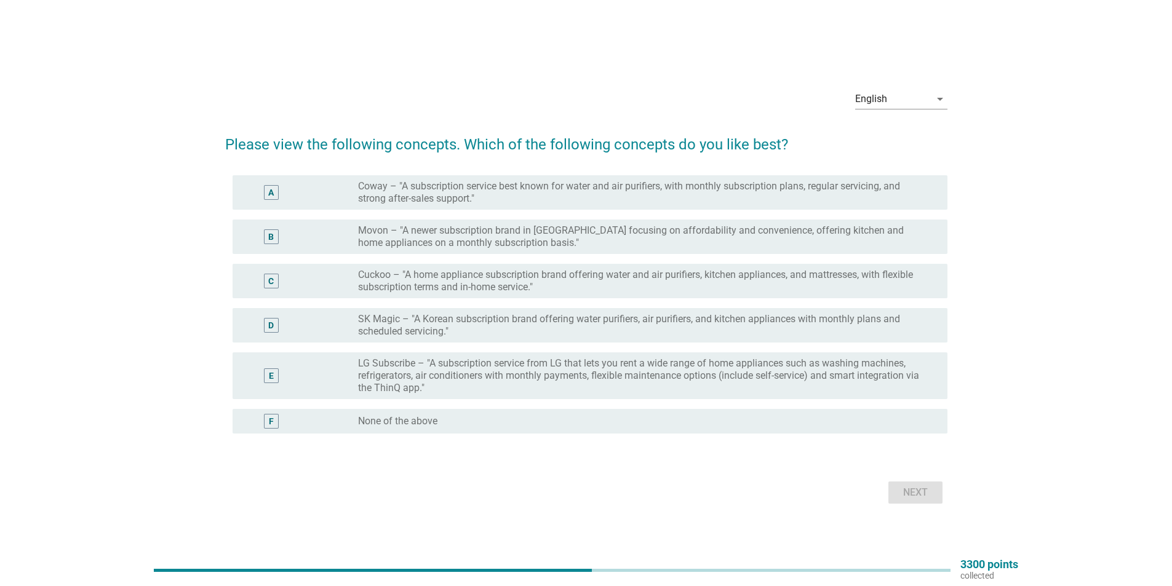
click at [587, 199] on label "Coway – "A subscription service best known for water and air purifiers, with mo…" at bounding box center [643, 192] width 570 height 25
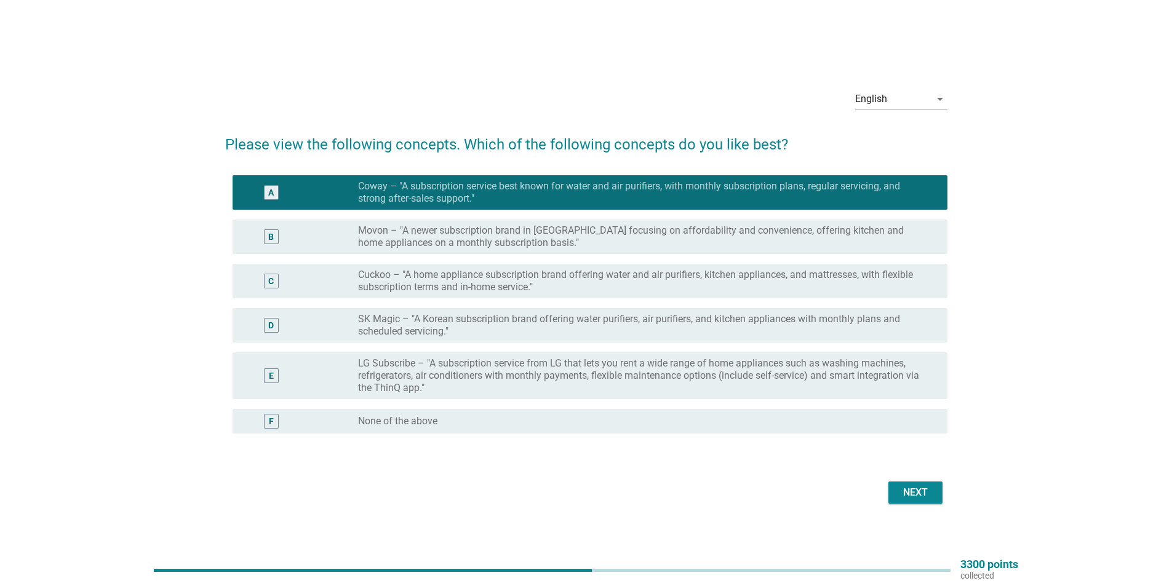
click at [916, 486] on div "Next" at bounding box center [915, 493] width 34 height 15
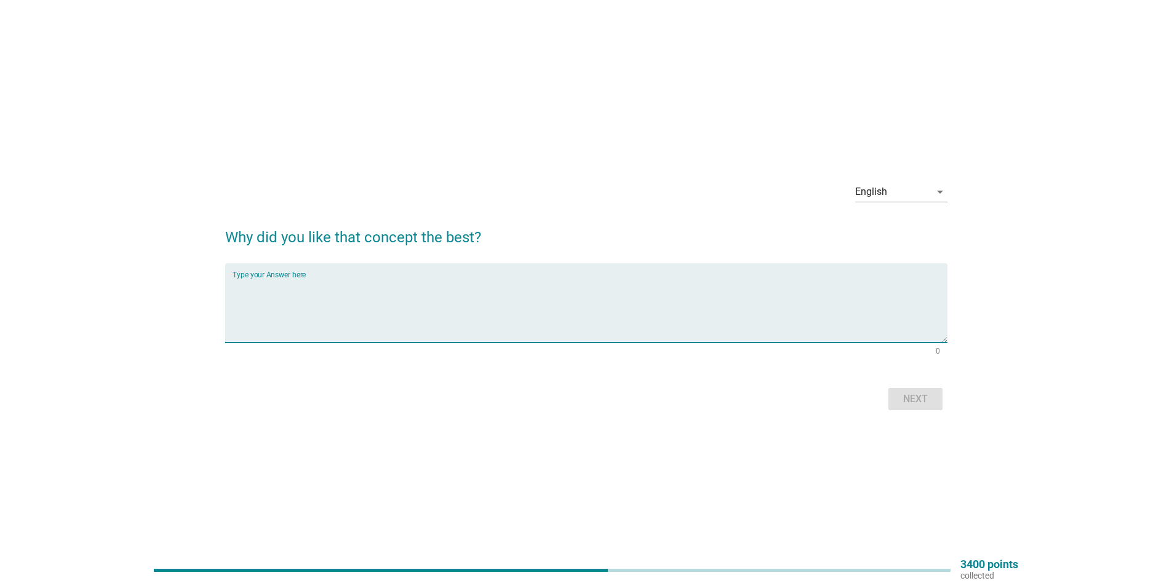
click at [367, 329] on textarea "Type your Answer here" at bounding box center [590, 310] width 715 height 65
type textarea "It is just affordable with no hassles."
click at [926, 394] on div "Next" at bounding box center [915, 399] width 34 height 15
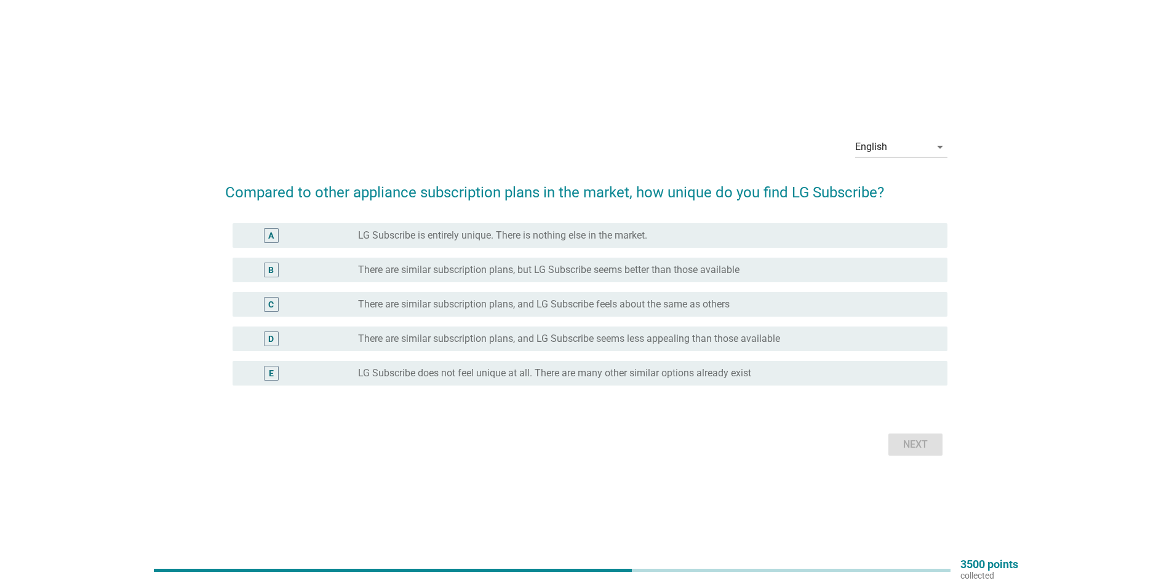
click at [499, 374] on label "LG Subscribe does not feel unique at all. There are many other similar options …" at bounding box center [554, 373] width 393 height 12
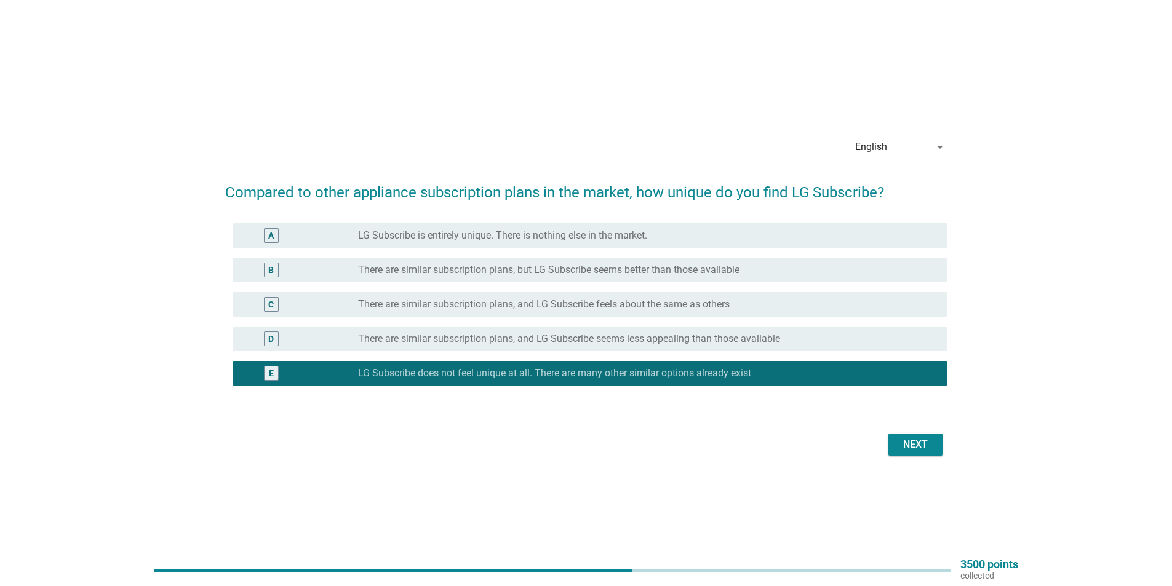
click at [916, 450] on div "Next" at bounding box center [915, 445] width 34 height 15
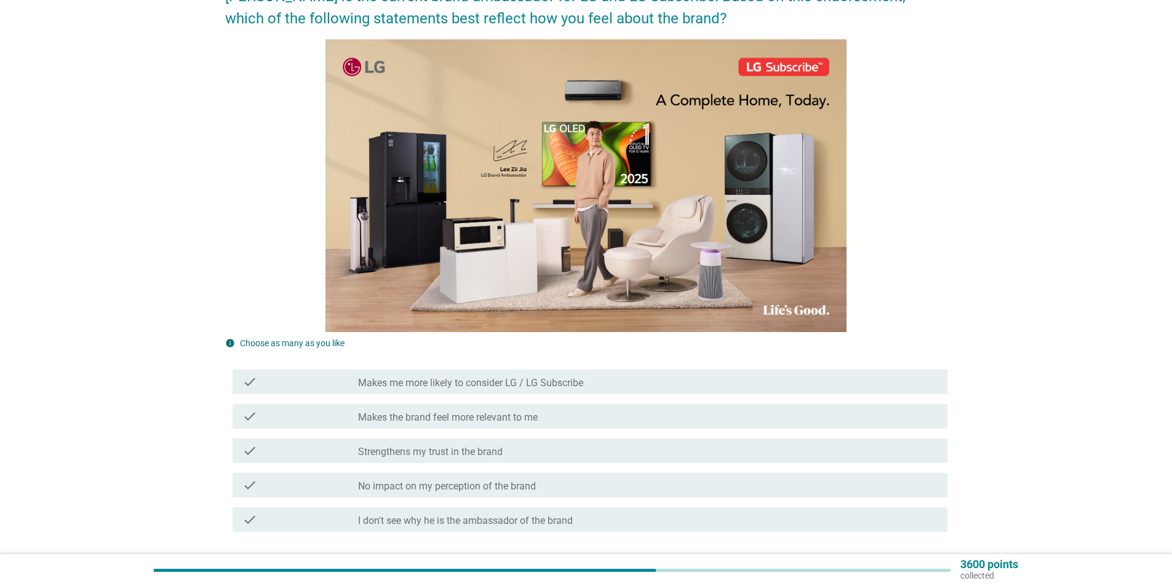
scroll to position [217, 0]
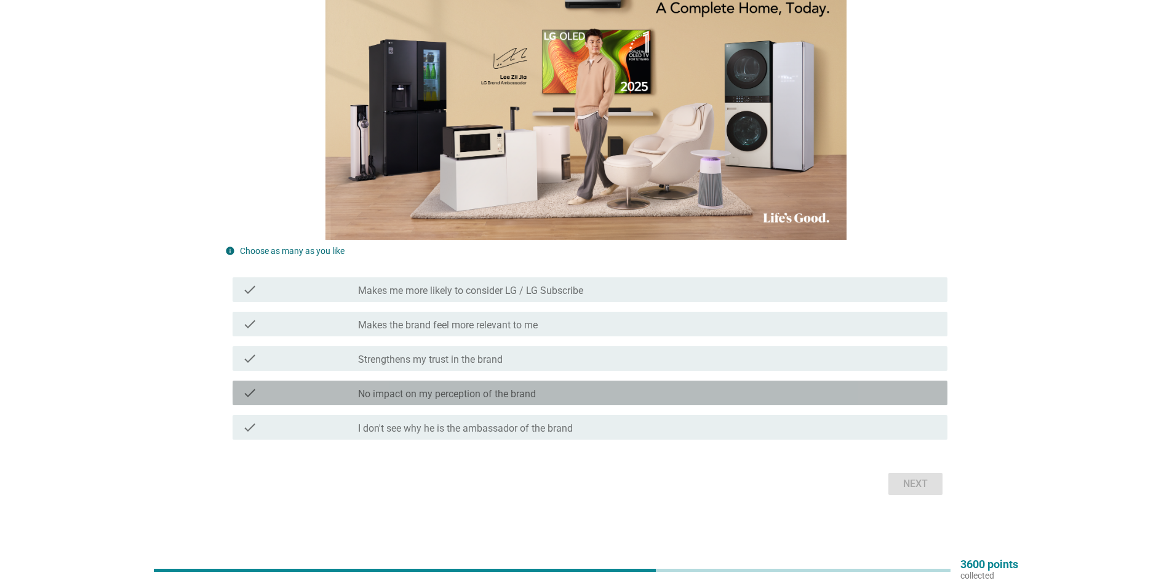
click at [522, 394] on label "No impact on my perception of the brand" at bounding box center [447, 394] width 178 height 12
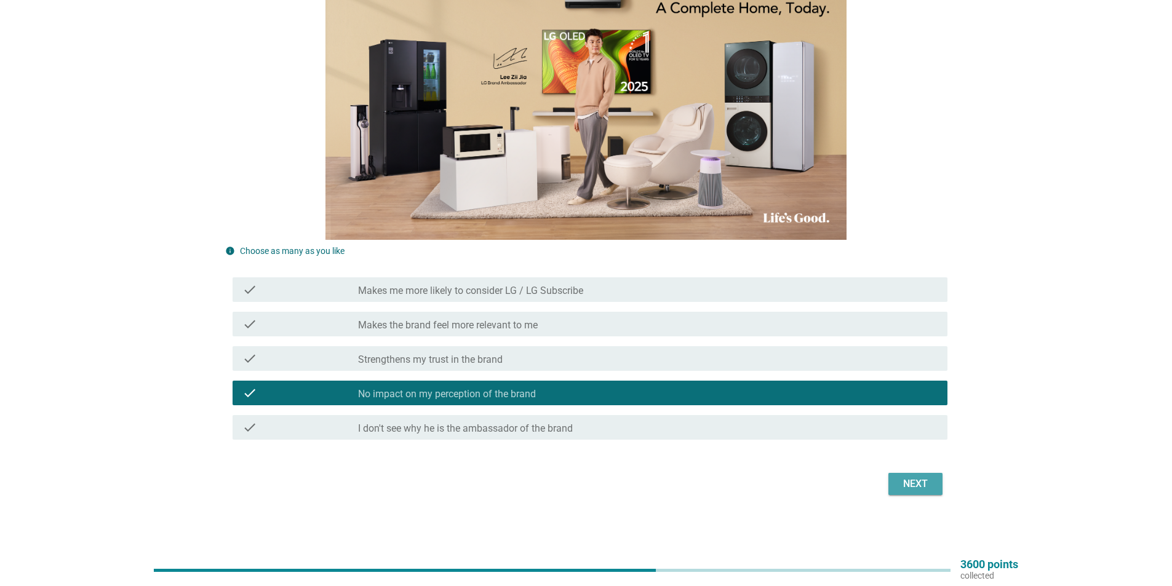
click at [911, 486] on div "Next" at bounding box center [915, 484] width 34 height 15
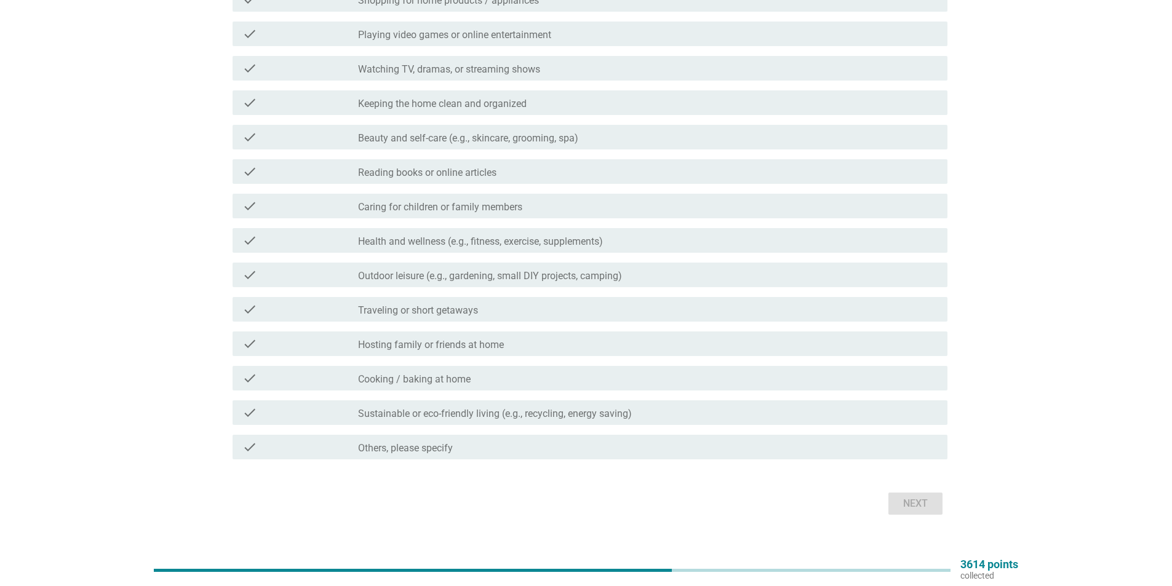
scroll to position [0, 0]
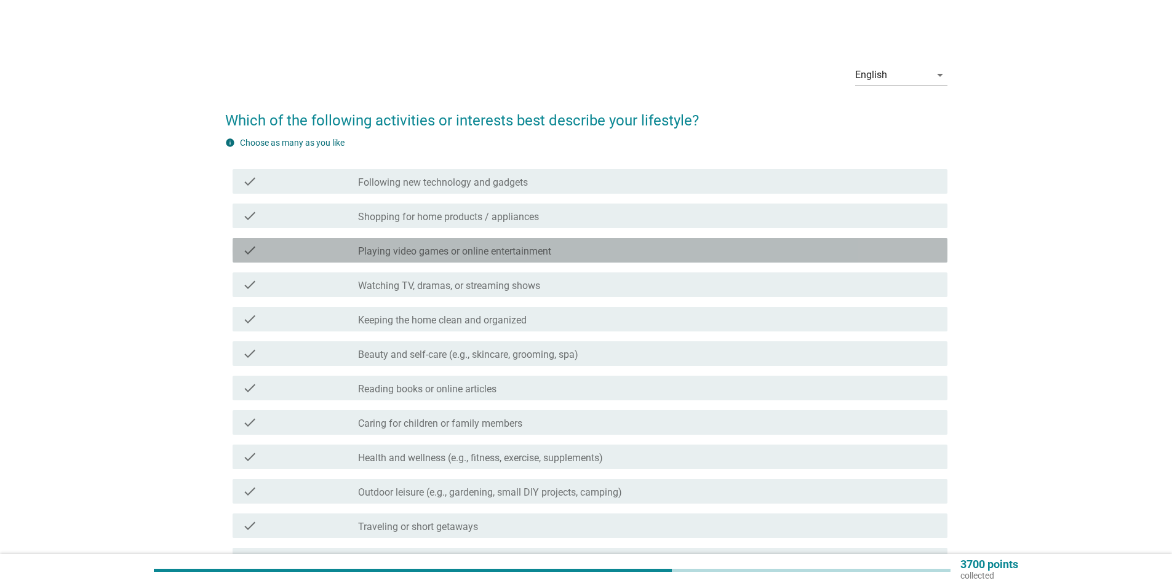
click at [543, 251] on label "Playing video games or online entertainment" at bounding box center [454, 252] width 193 height 12
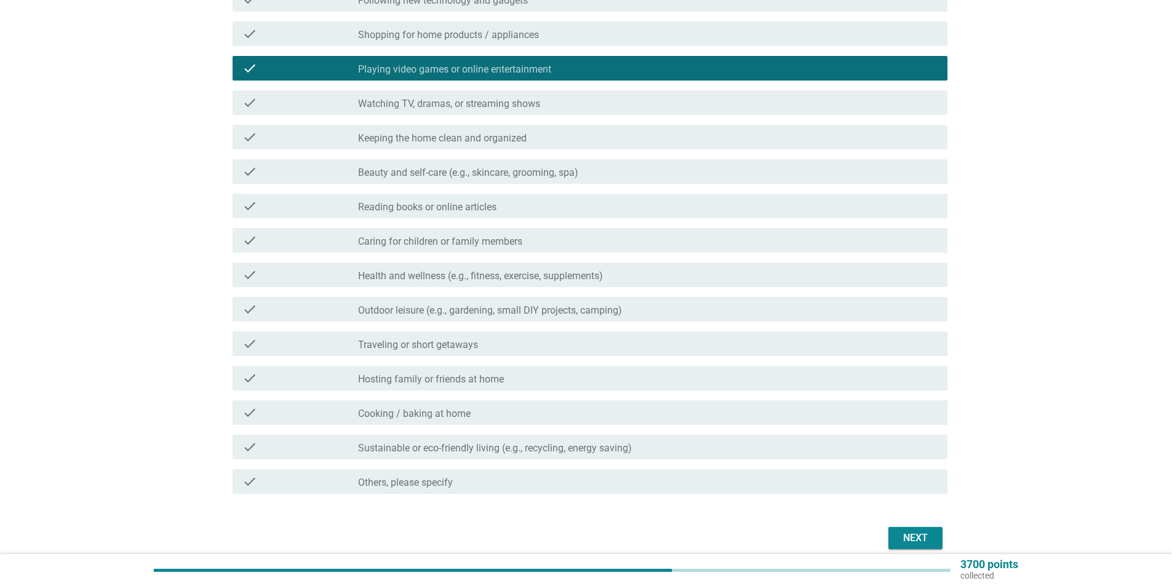
scroll to position [185, 0]
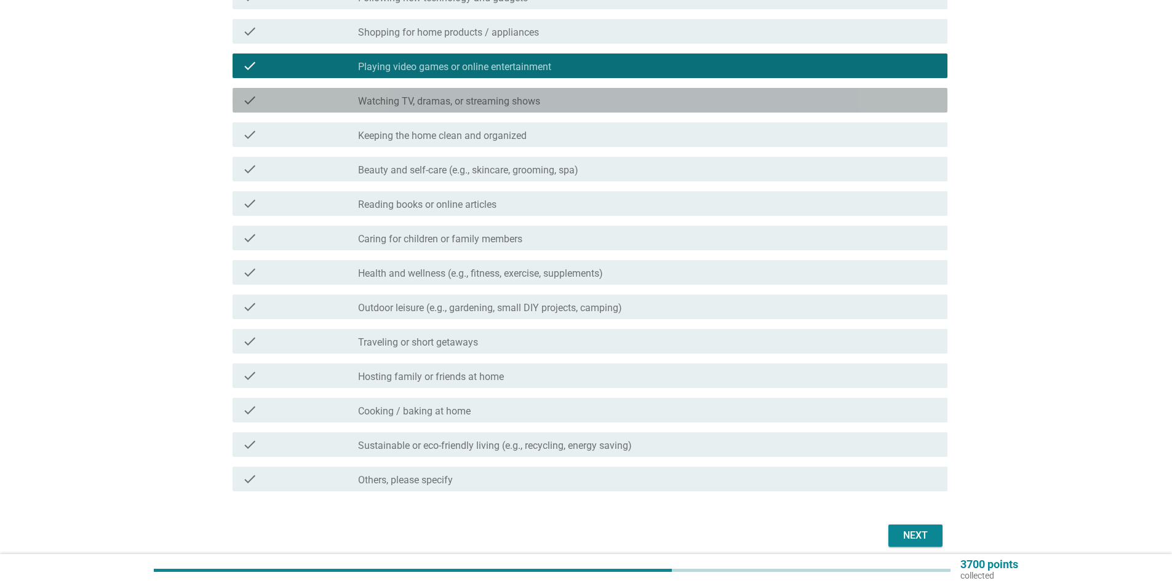
click at [534, 99] on label "Watching TV, dramas, or streaming shows" at bounding box center [449, 101] width 182 height 12
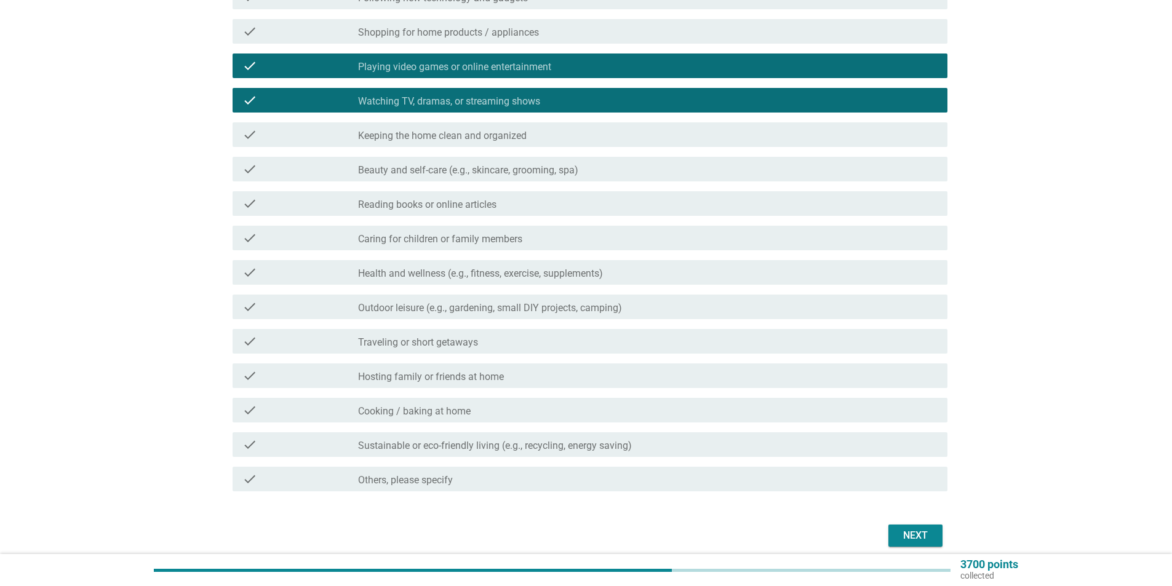
click at [545, 138] on div "check_box_outline_blank Keeping the home clean and organized" at bounding box center [648, 134] width 580 height 15
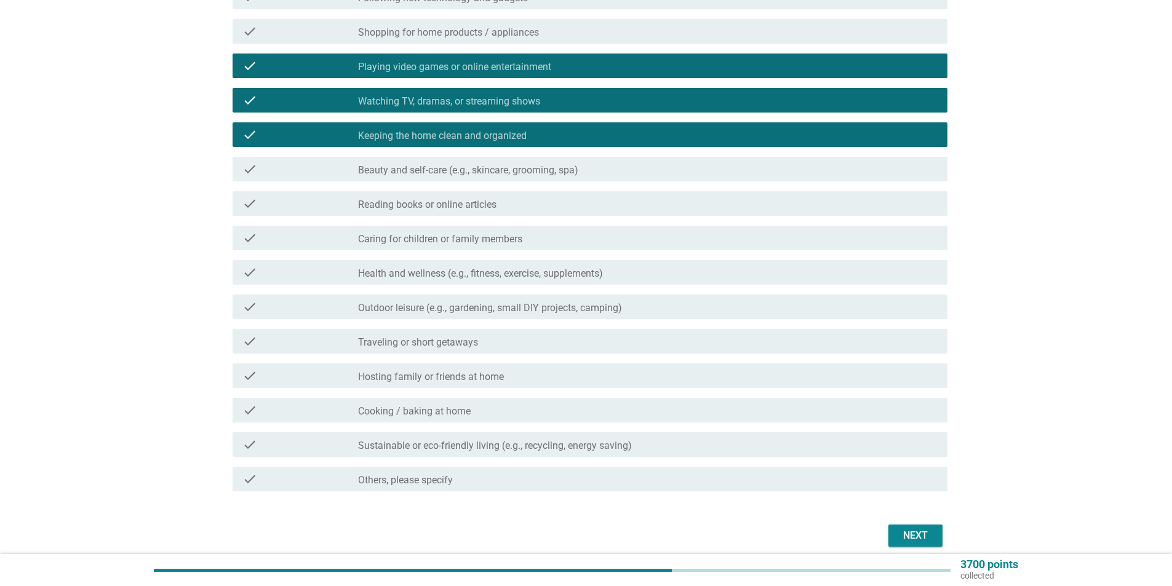
click at [532, 271] on label "Health and wellness (e.g., fitness, exercise, supplements)" at bounding box center [480, 274] width 245 height 12
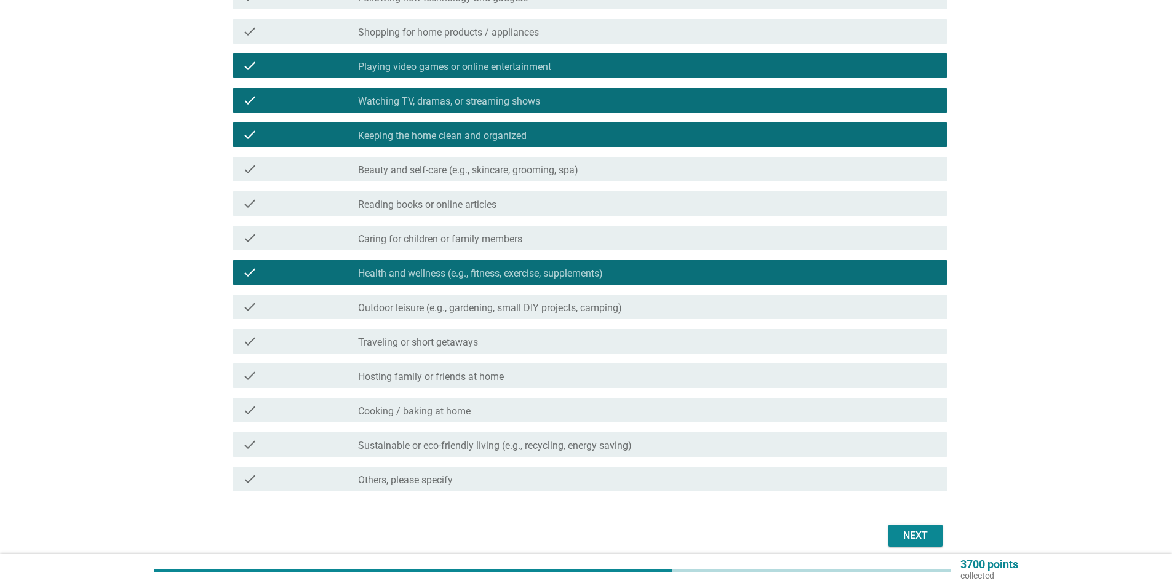
click at [496, 341] on div "check_box_outline_blank Traveling or short getaways" at bounding box center [648, 341] width 580 height 15
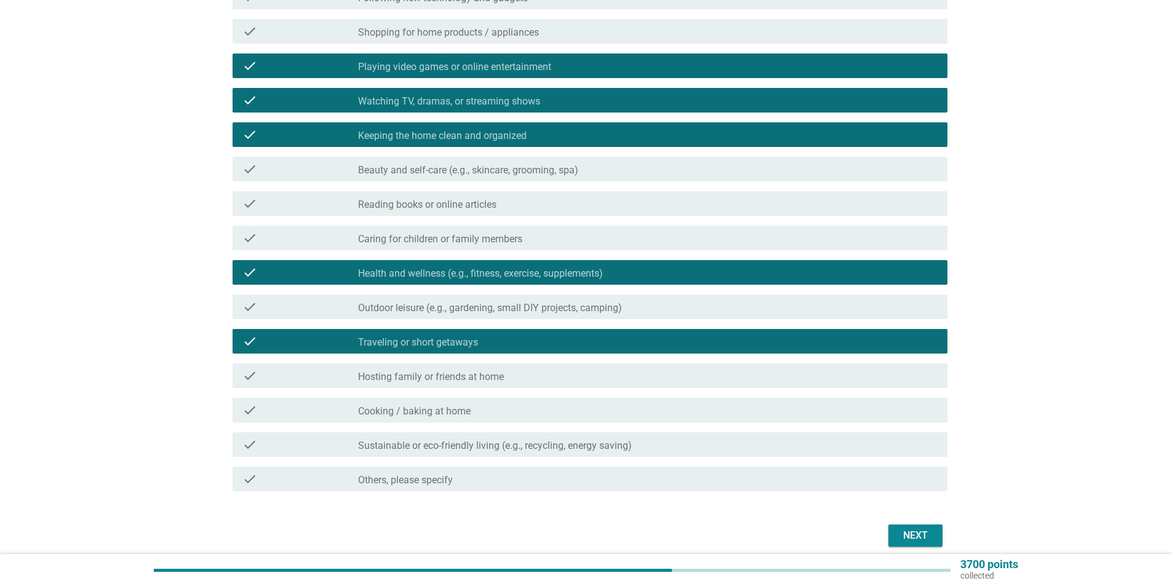
click at [528, 410] on div "check_box_outline_blank Cooking / baking at home" at bounding box center [648, 410] width 580 height 15
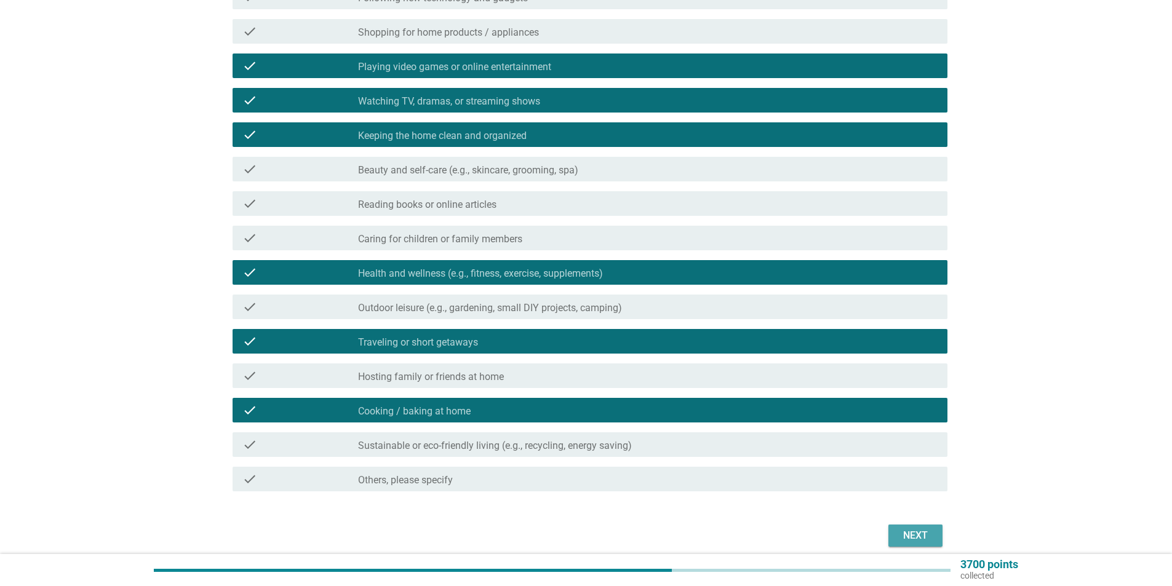
click at [912, 532] on div "Next" at bounding box center [915, 536] width 34 height 15
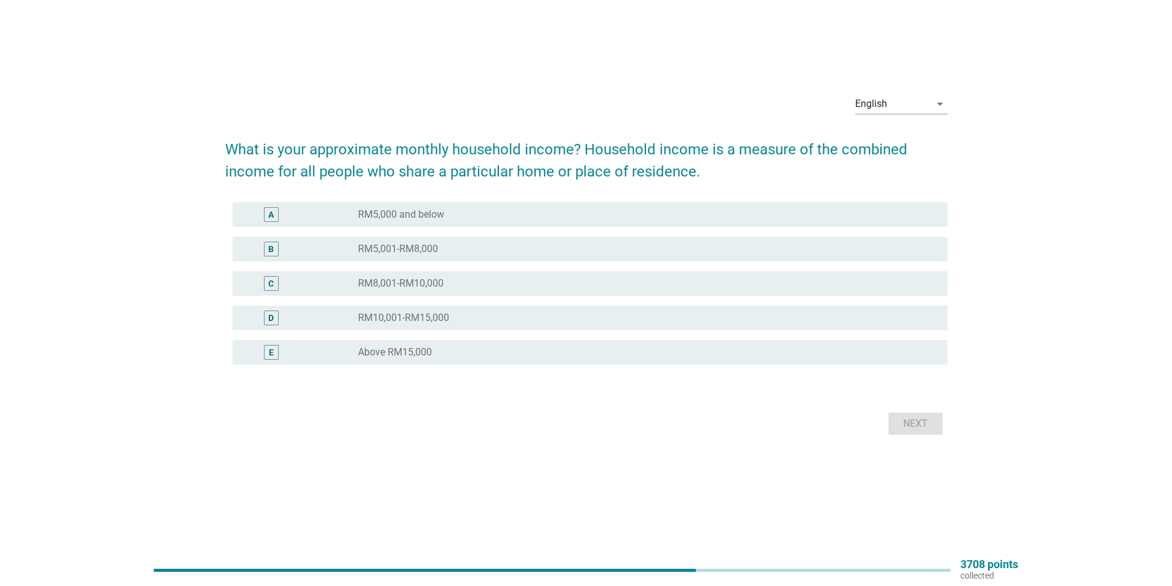
scroll to position [0, 0]
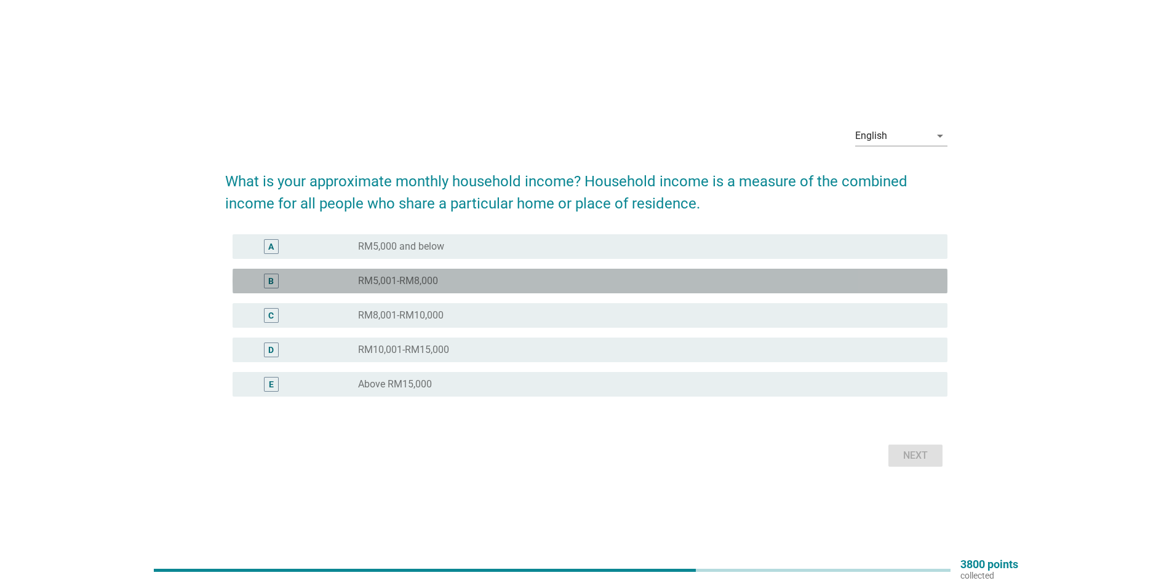
click at [448, 278] on div "radio_button_unchecked RM5,001-RM8,000" at bounding box center [643, 281] width 570 height 12
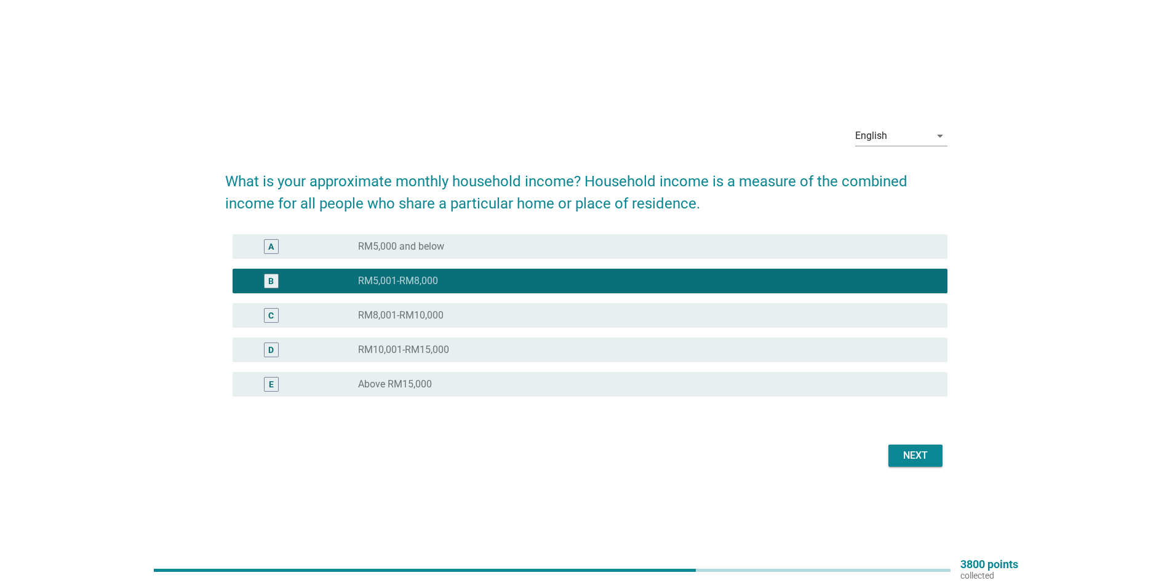
click at [905, 454] on div "Next" at bounding box center [915, 456] width 34 height 15
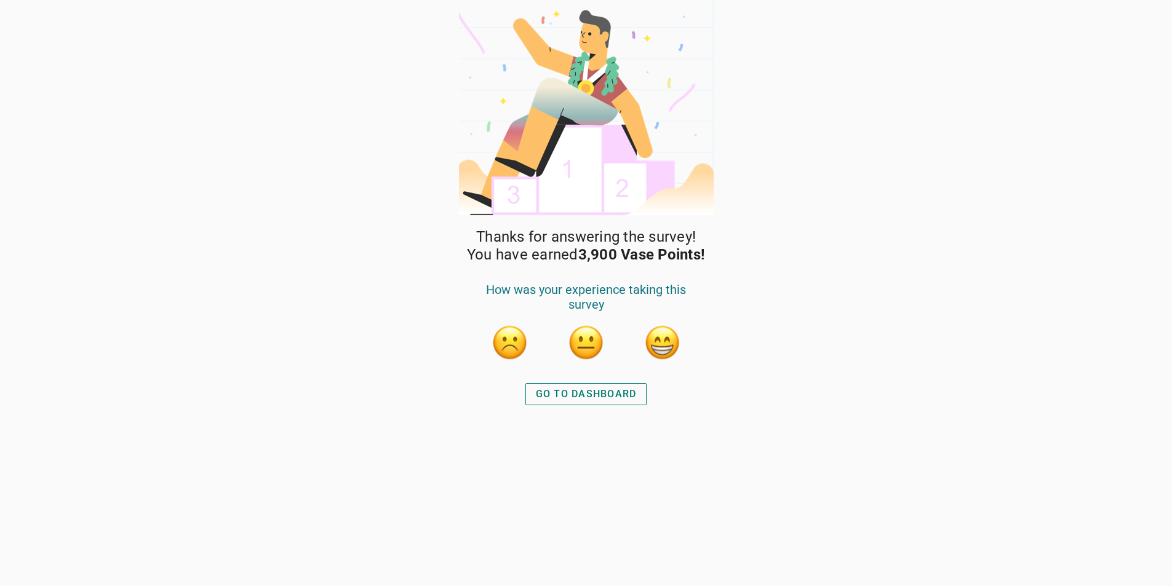
click at [595, 394] on div "GO TO DASHBOARD" at bounding box center [586, 394] width 101 height 15
